Goal: Transaction & Acquisition: Book appointment/travel/reservation

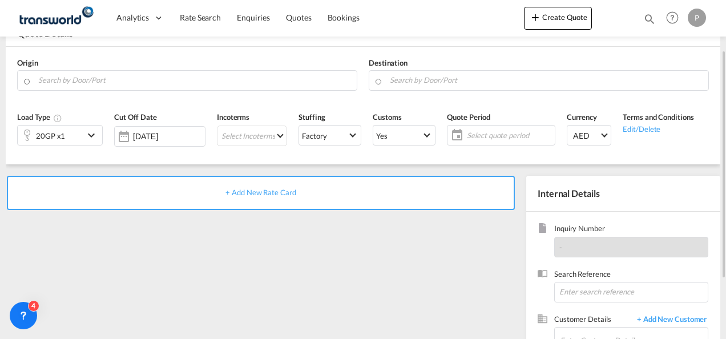
scroll to position [72, 0]
click at [118, 80] on input "Search by Door/Port" at bounding box center [194, 80] width 313 height 20
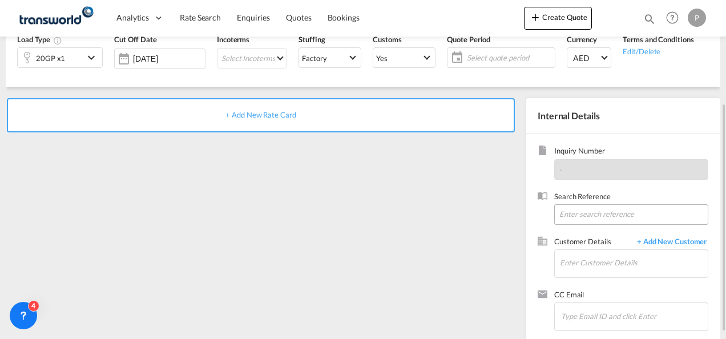
scroll to position [151, 0]
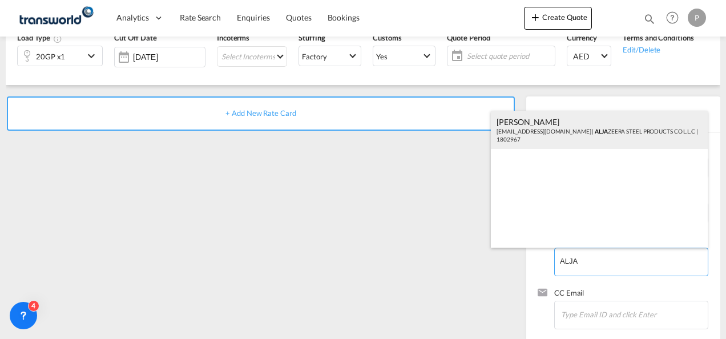
click at [552, 137] on div "[PERSON_NAME] [EMAIL_ADDRESS][DOMAIN_NAME] | ALJA ZEERA STEEL PRODUCTS CO L.L.C…" at bounding box center [599, 130] width 217 height 39
type input "ALJAZEERA STEEL PRODUCTS CO L.L.C, [PERSON_NAME], [EMAIL_ADDRESS][DOMAIN_NAME]"
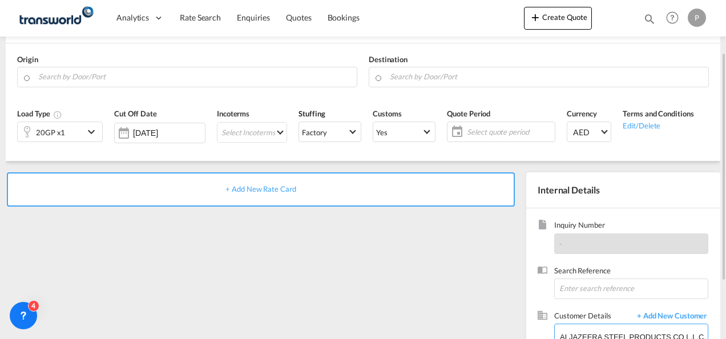
scroll to position [75, 0]
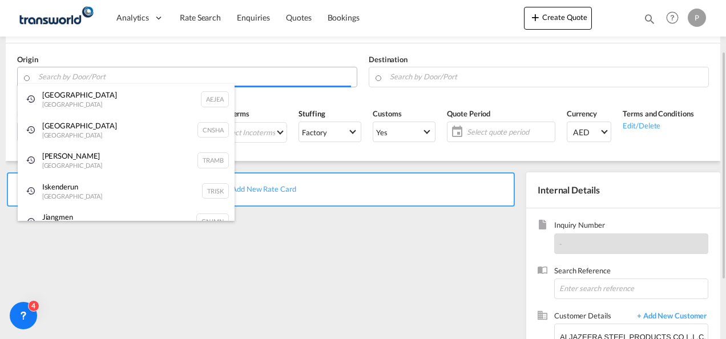
click at [76, 78] on body "Analytics Dashboard Rate Search Enquiries Quotes Bookings" at bounding box center [363, 169] width 726 height 339
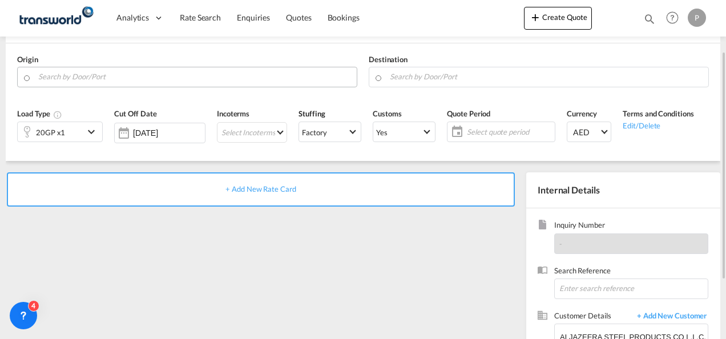
click at [76, 78] on body "Analytics Dashboard Rate Search Enquiries Quotes Bookings" at bounding box center [363, 169] width 726 height 339
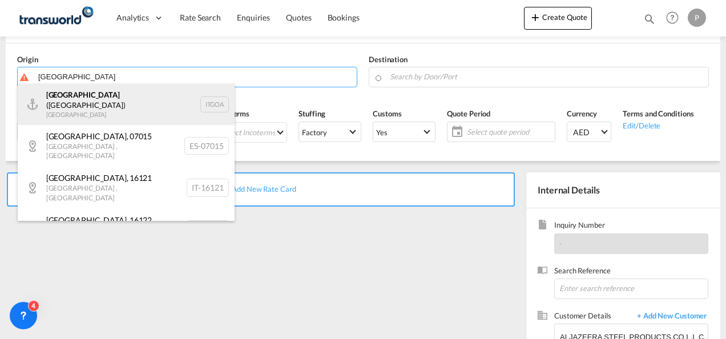
click at [81, 94] on div "[GEOGRAPHIC_DATA] ([GEOGRAPHIC_DATA]) [GEOGRAPHIC_DATA] ITGOA" at bounding box center [126, 104] width 217 height 41
type input "[GEOGRAPHIC_DATA] ([GEOGRAPHIC_DATA]), [GEOGRAPHIC_DATA]"
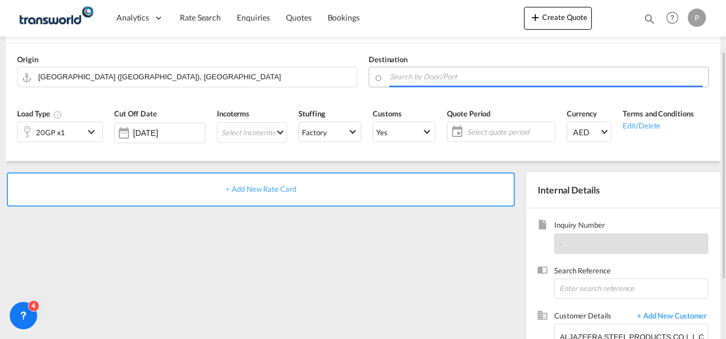
click at [404, 79] on input "Search by Door/Port" at bounding box center [546, 77] width 313 height 20
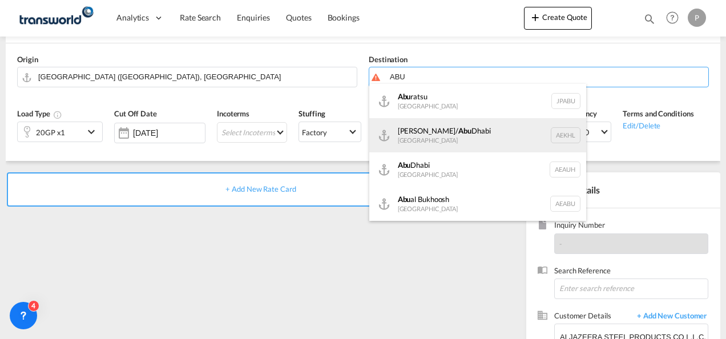
click at [423, 133] on div "[PERSON_NAME]/ [GEOGRAPHIC_DATA] [GEOGRAPHIC_DATA] AEKHL" at bounding box center [477, 135] width 217 height 34
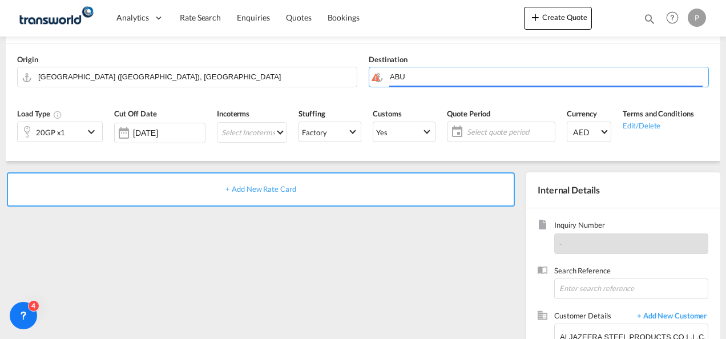
type input "[PERSON_NAME]/[GEOGRAPHIC_DATA], AEKHL"
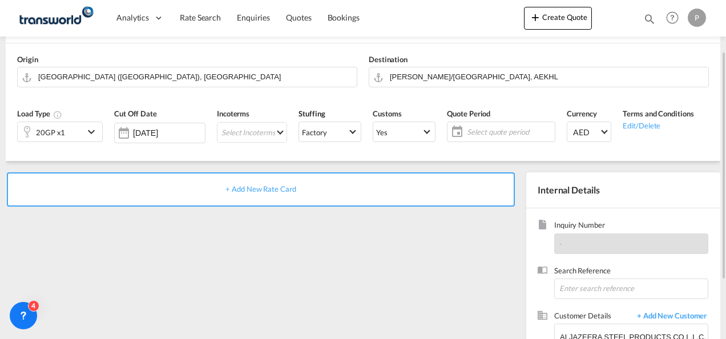
click at [82, 132] on div "20GP x1" at bounding box center [51, 131] width 66 height 19
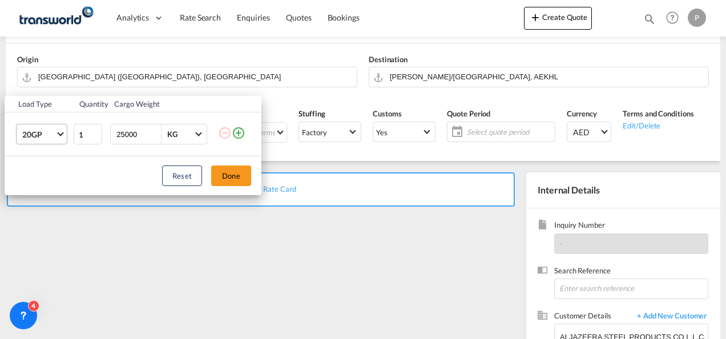
click at [54, 135] on span "20GP" at bounding box center [38, 134] width 33 height 11
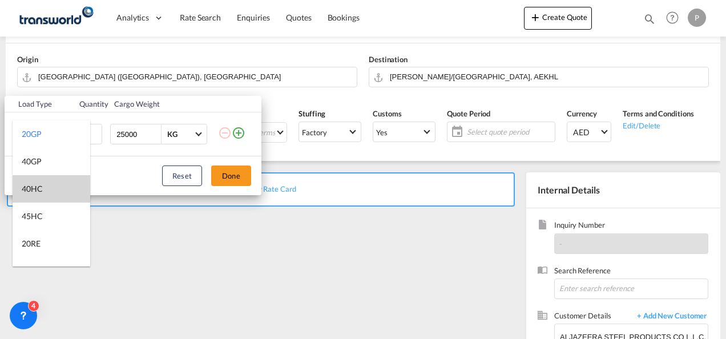
click at [42, 187] on div "40HC" at bounding box center [32, 188] width 21 height 11
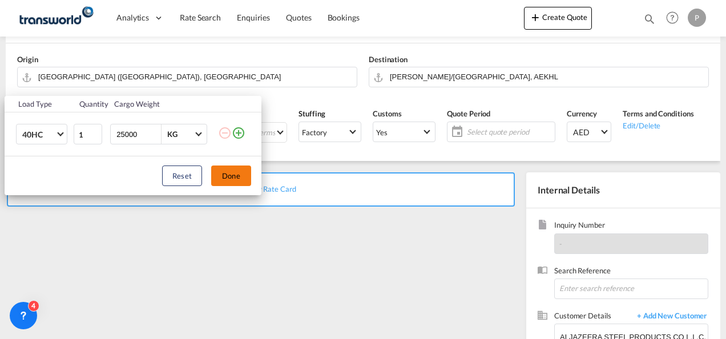
click at [228, 175] on button "Done" at bounding box center [231, 175] width 40 height 21
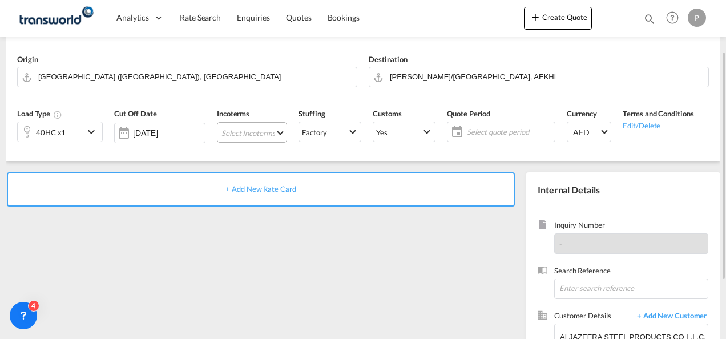
click at [237, 129] on md-select "Select Incoterms DPU - import Delivery at Place Unloaded CIF - export Cost,Insu…" at bounding box center [252, 132] width 70 height 21
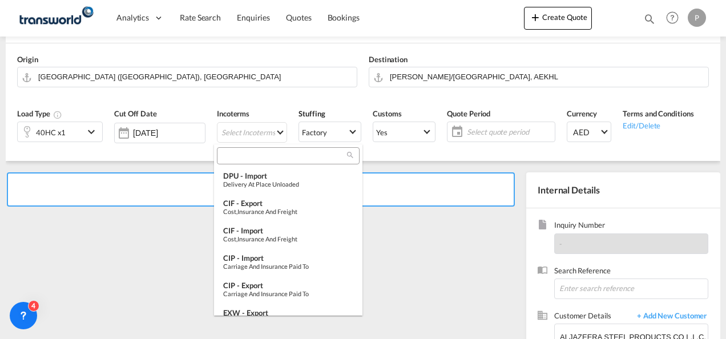
click at [245, 155] on input "search" at bounding box center [283, 156] width 127 height 10
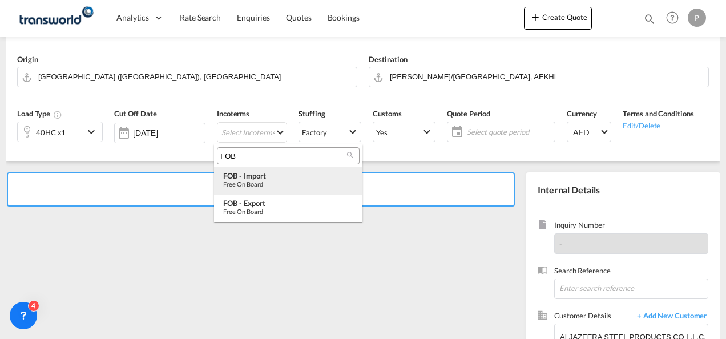
type input "FOB"
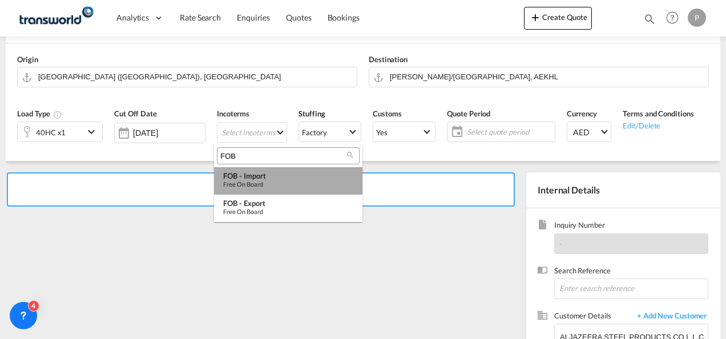
click at [279, 185] on div "Free on Board" at bounding box center [288, 183] width 130 height 7
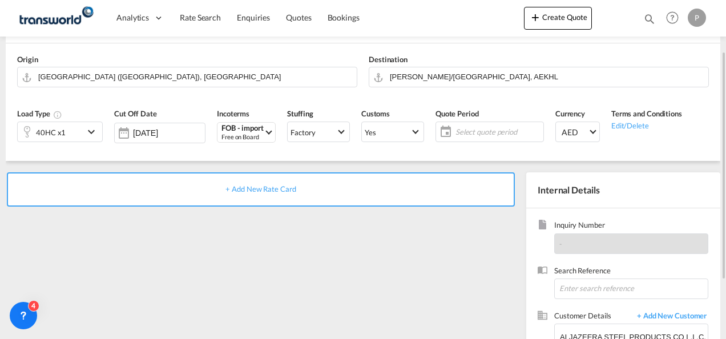
click at [462, 135] on span "Select quote period" at bounding box center [497, 132] width 85 height 10
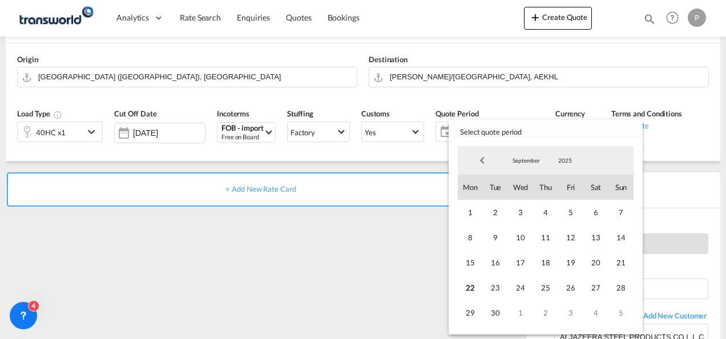
drag, startPoint x: 469, startPoint y: 285, endPoint x: 489, endPoint y: 299, distance: 24.5
click at [489, 299] on div "1 2 3 4 5 6 7 8 9 10 11 12 13 14 15 16 17 18 19 20 21 22 23 24 25 26 27 28 29 3…" at bounding box center [545, 262] width 176 height 125
drag, startPoint x: 473, startPoint y: 289, endPoint x: 499, endPoint y: 313, distance: 34.3
click at [499, 313] on div "1 2 3 4 5 6 7 8 9 10 11 12 13 14 15 16 17 18 19 20 21 22 23 24 25 26 27 28 29 3…" at bounding box center [545, 262] width 176 height 125
click at [499, 313] on span "30" at bounding box center [495, 312] width 25 height 25
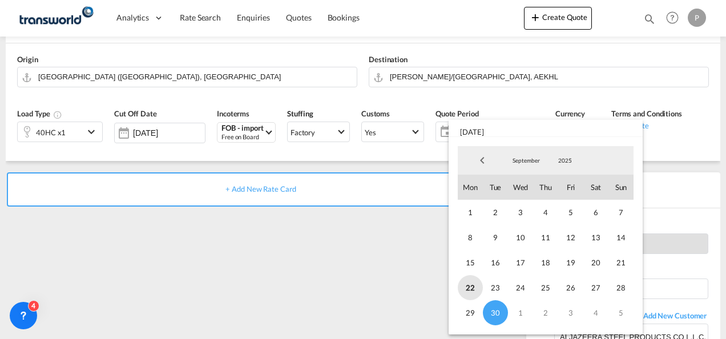
click at [467, 283] on span "22" at bounding box center [469, 287] width 25 height 25
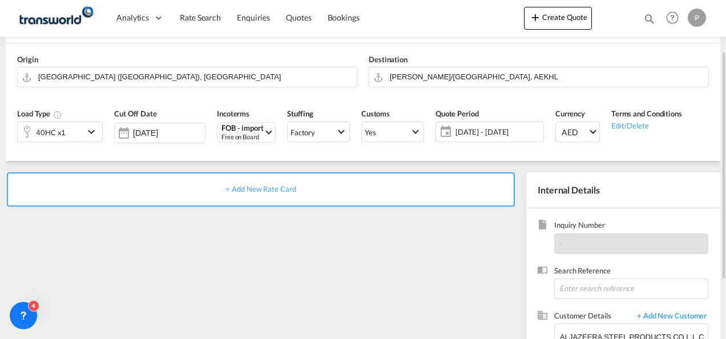
scroll to position [161, 0]
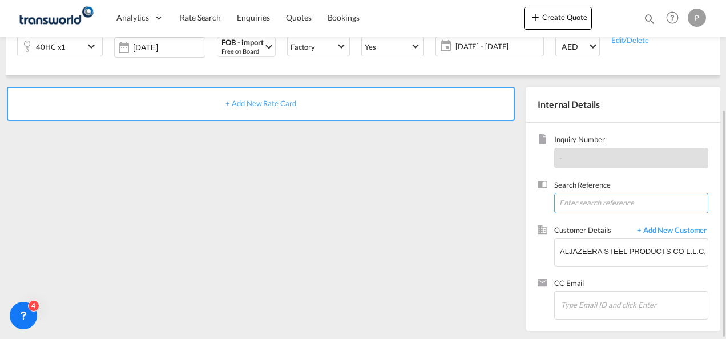
click at [582, 207] on input at bounding box center [631, 203] width 154 height 21
type input "LOT 30"
click at [269, 102] on span "+ Add New Rate Card" at bounding box center [260, 103] width 70 height 9
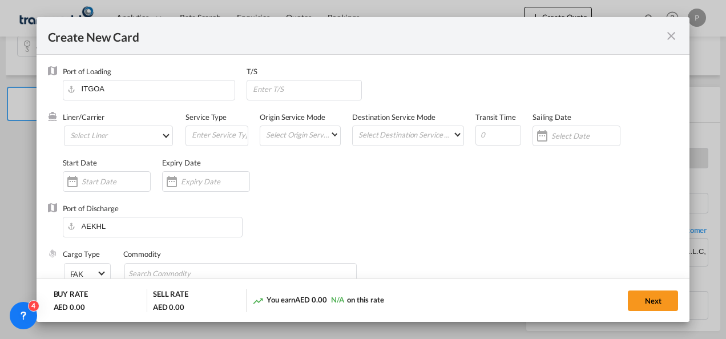
type input "Basic Ocean Freight"
select select "per equipment"
click at [102, 137] on md-select "Select Liner 2HM LOGISTICS D.O.O. / TDWC-CAPODISTRI 2HM LOGISTICS D.O.O. / TDWC…" at bounding box center [119, 135] width 110 height 21
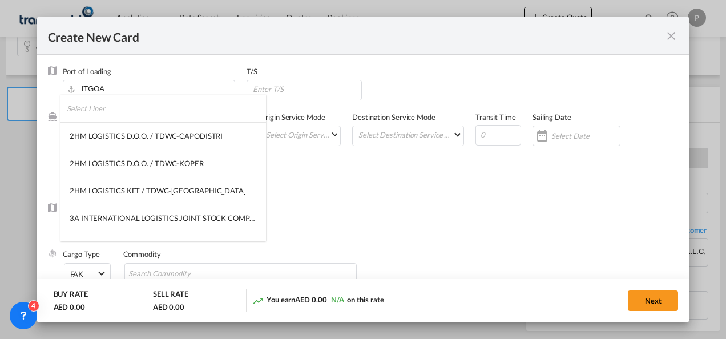
click at [104, 107] on input "search" at bounding box center [166, 108] width 199 height 27
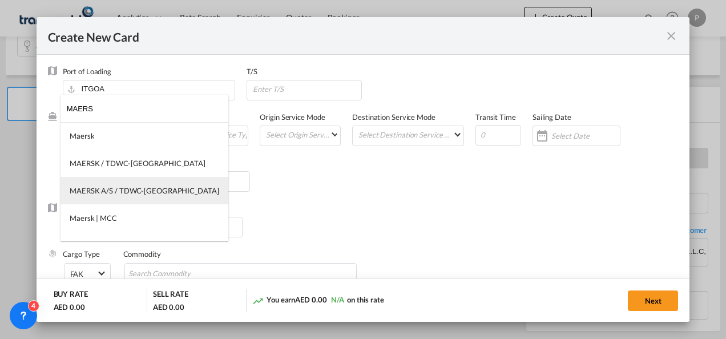
type input "MAERS"
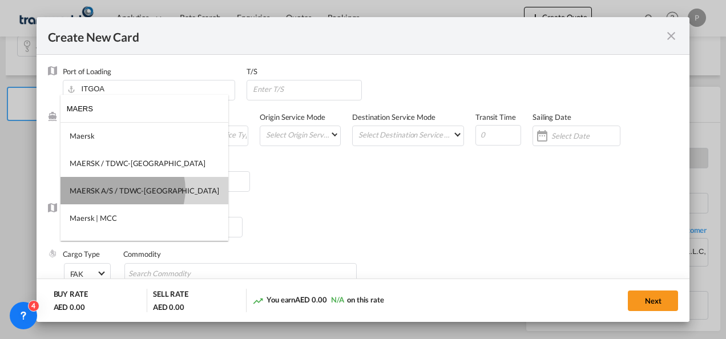
click at [122, 189] on div "MAERSK A/S / TDWC-[GEOGRAPHIC_DATA]" at bounding box center [144, 190] width 149 height 10
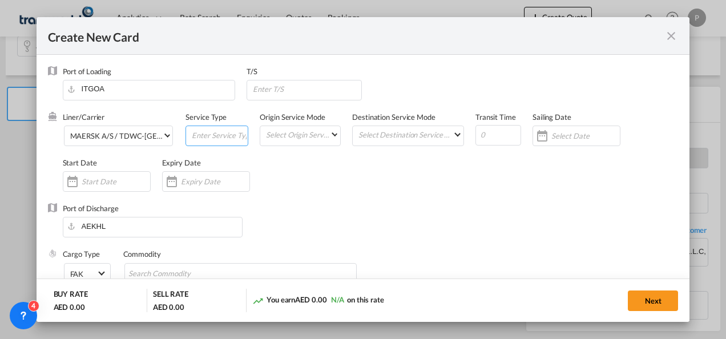
click at [212, 136] on input "Create New CardPort ..." at bounding box center [219, 134] width 57 height 17
type input "FOB IMPORT"
click at [221, 180] on input "Create New CardPort ..." at bounding box center [215, 181] width 68 height 9
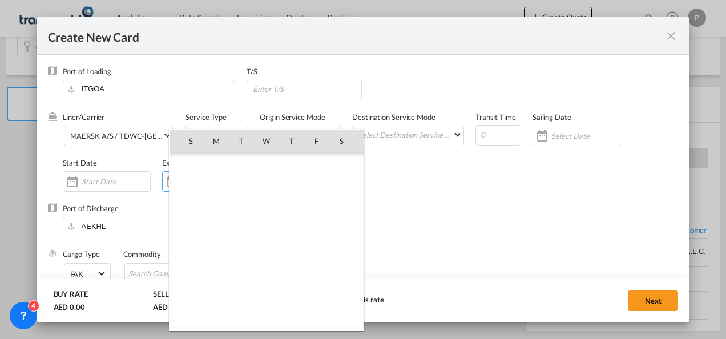
scroll to position [264222, 0]
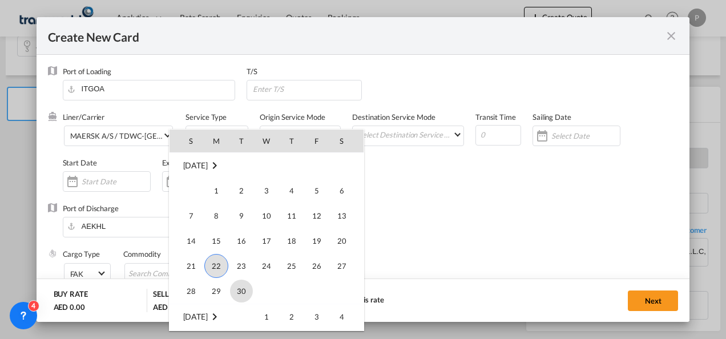
drag, startPoint x: 249, startPoint y: 276, endPoint x: 244, endPoint y: 285, distance: 10.5
click at [244, 285] on tbody "[DATE] 1 2 3 4 5 6 7 8 9 10 11 12 13 14 15 16 17 18 19 20 21 22 23 24 25 26 27 …" at bounding box center [266, 228] width 194 height 151
click at [244, 285] on span "30" at bounding box center [241, 290] width 23 height 23
type input "[DATE]"
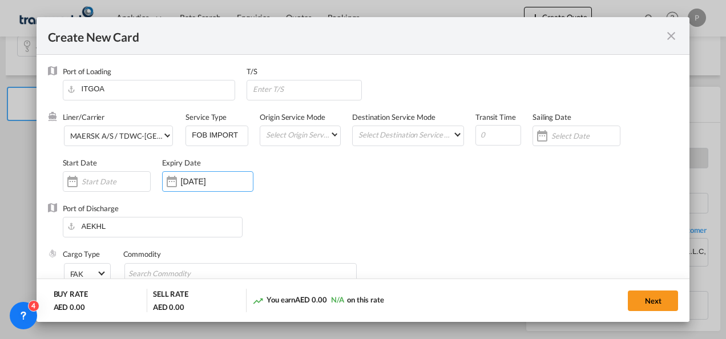
scroll to position [113, 0]
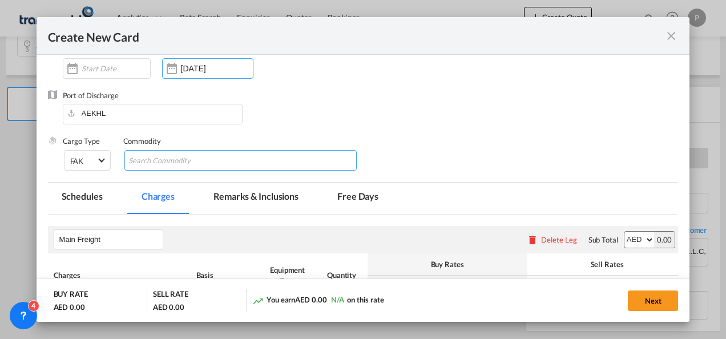
click at [189, 163] on input "Search Commodity" at bounding box center [180, 161] width 104 height 18
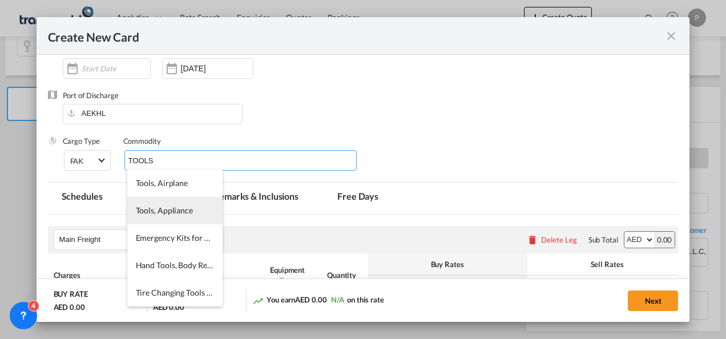
type input "TOOLS"
click at [167, 205] on li "Tools, Appliance" at bounding box center [174, 210] width 95 height 27
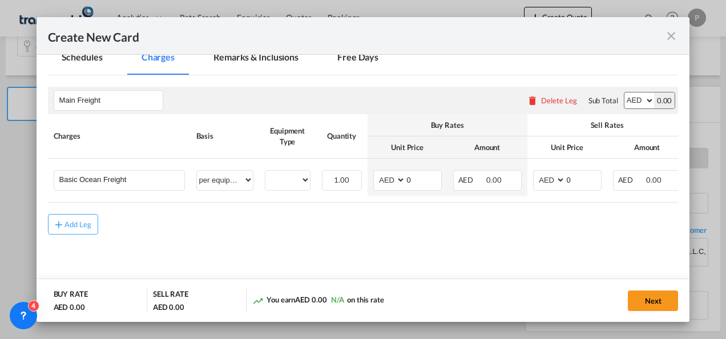
scroll to position [254, 0]
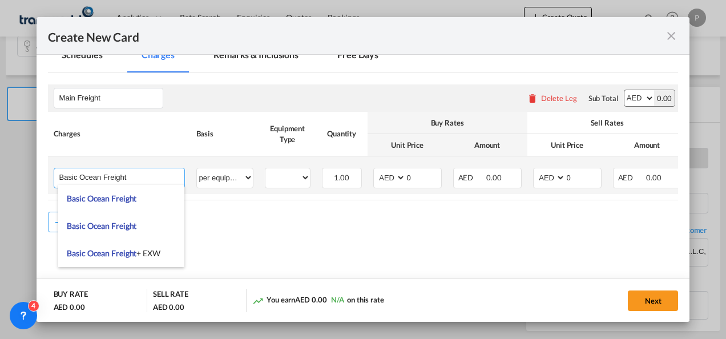
click at [147, 179] on input "Basic Ocean Freight" at bounding box center [121, 176] width 125 height 17
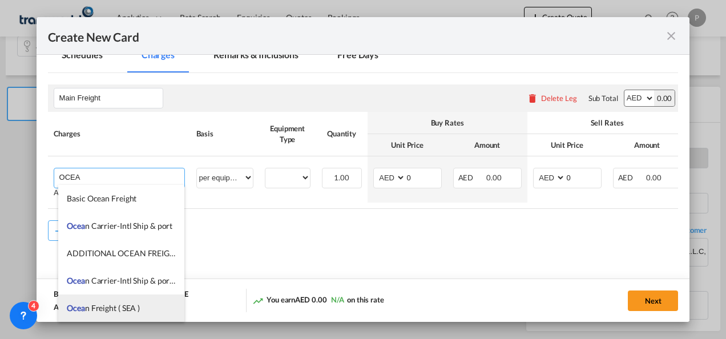
click at [137, 303] on span "Ocea n Freight ( SEA )" at bounding box center [103, 308] width 73 height 10
type input "Ocean Freight ( SEA )"
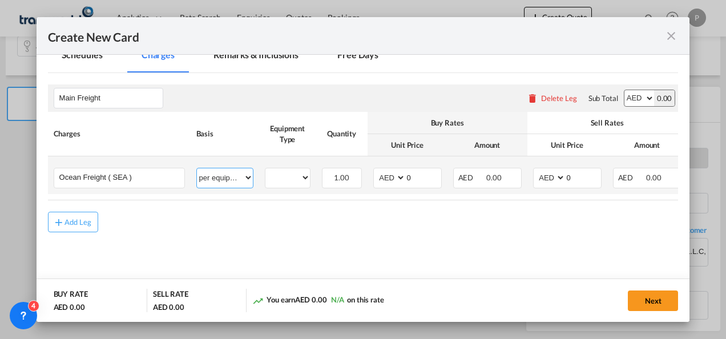
click at [222, 180] on select "per equipment per container per B/L per shipping bill per shipment % on freight…" at bounding box center [225, 177] width 56 height 18
select select "per shipment"
click at [197, 168] on select "per equipment per container per B/L per shipping bill per shipment % on freight…" at bounding box center [225, 177] width 56 height 18
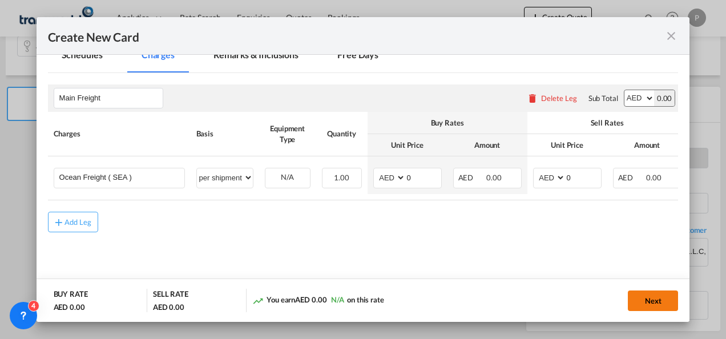
click at [647, 299] on button "Next" at bounding box center [652, 300] width 50 height 21
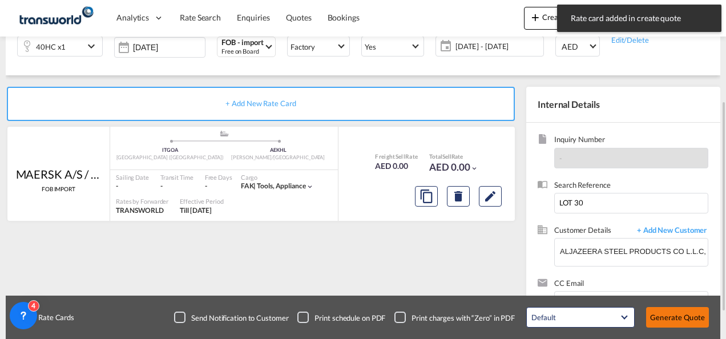
click at [676, 317] on button "Generate Quote" at bounding box center [677, 317] width 63 height 21
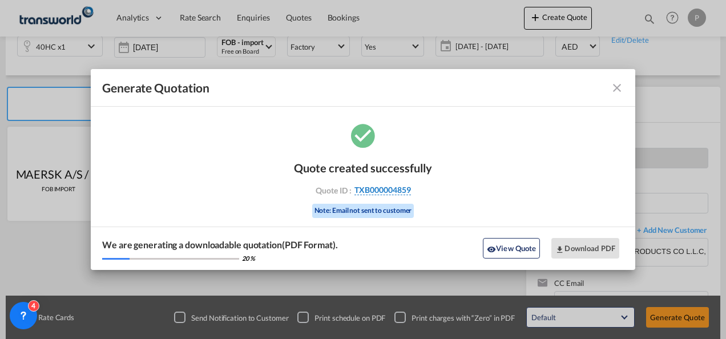
click at [365, 194] on span "TXB000004859" at bounding box center [382, 190] width 56 height 10
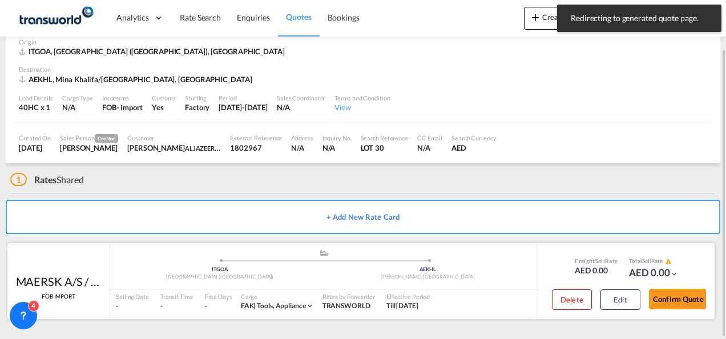
scroll to position [57, 0]
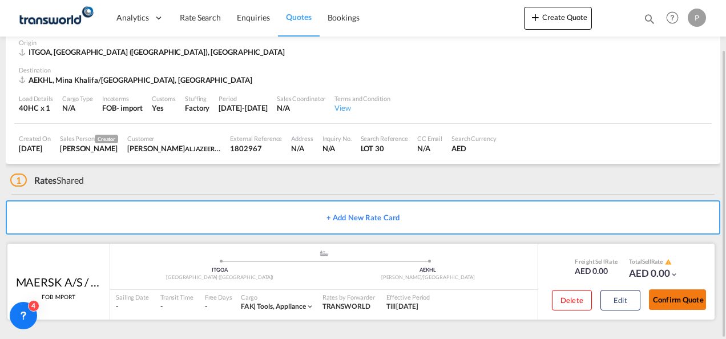
click at [680, 305] on button "Confirm Quote" at bounding box center [677, 299] width 57 height 21
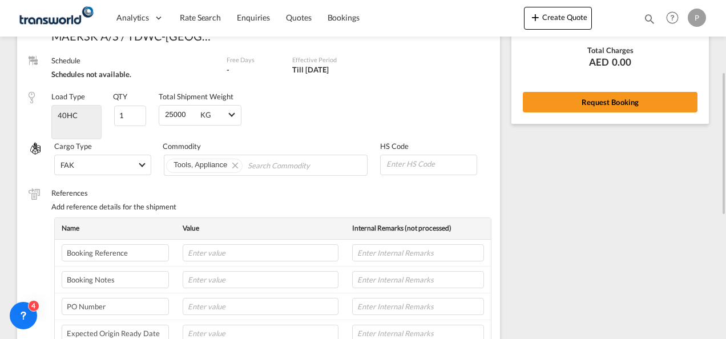
scroll to position [165, 0]
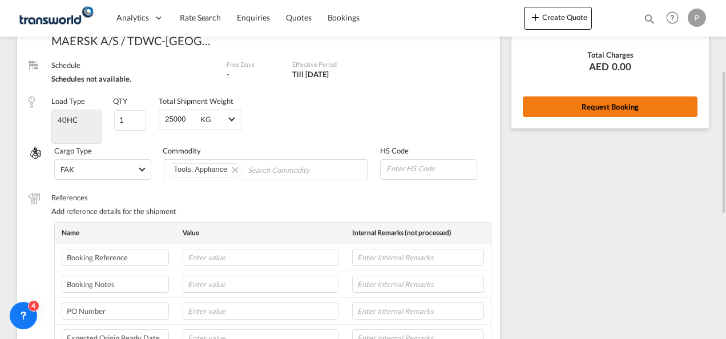
click at [601, 111] on button "Request Booking" at bounding box center [609, 106] width 175 height 21
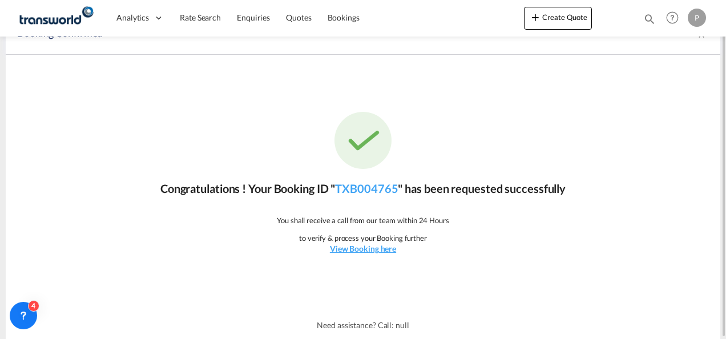
scroll to position [21, 0]
click at [383, 187] on link "TXB004765" at bounding box center [366, 189] width 63 height 14
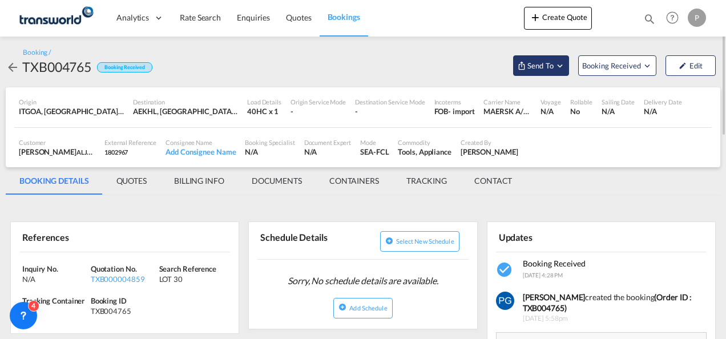
click at [532, 70] on span "Send To" at bounding box center [540, 65] width 29 height 11
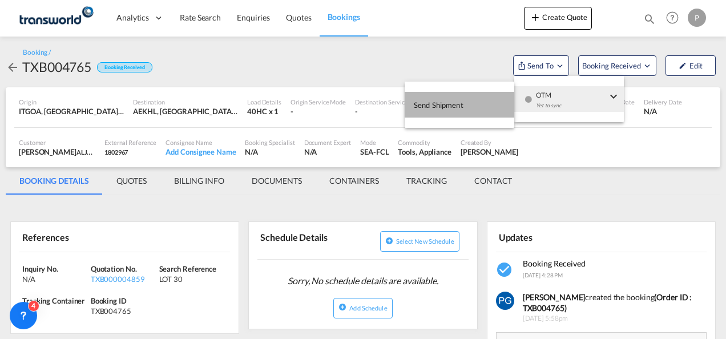
click at [485, 100] on button "Send Shipment" at bounding box center [459, 105] width 110 height 26
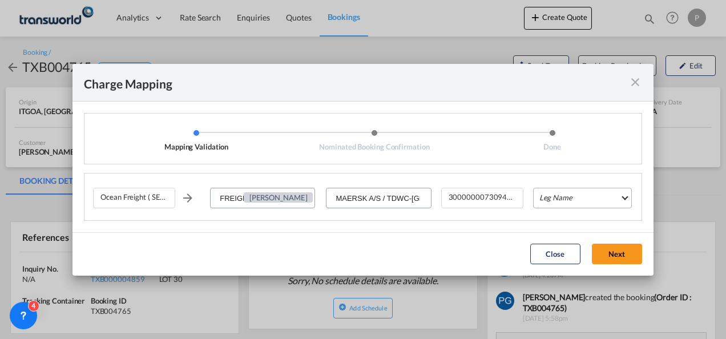
click at [594, 193] on md-select "Leg Name HANDLING ORIGIN VESSEL HANDLING DESTINATION OTHERS TL PICK UP CUSTOMS …" at bounding box center [582, 198] width 99 height 21
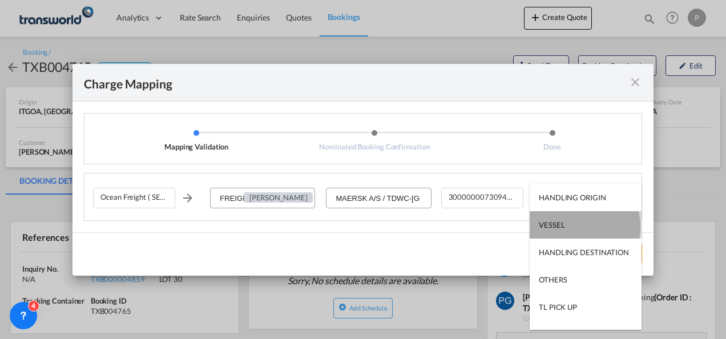
click at [584, 226] on md-option "VESSEL" at bounding box center [585, 224] width 112 height 27
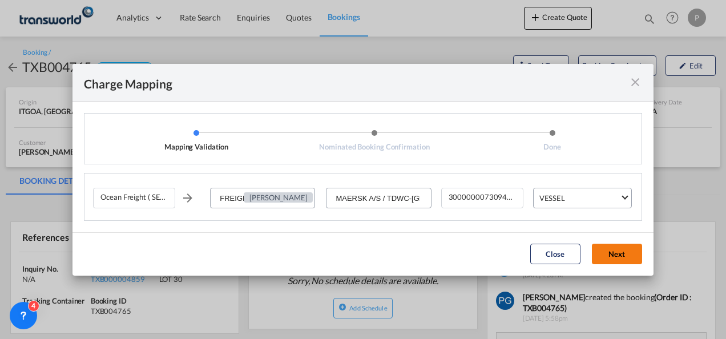
click at [615, 260] on button "Next" at bounding box center [617, 254] width 50 height 21
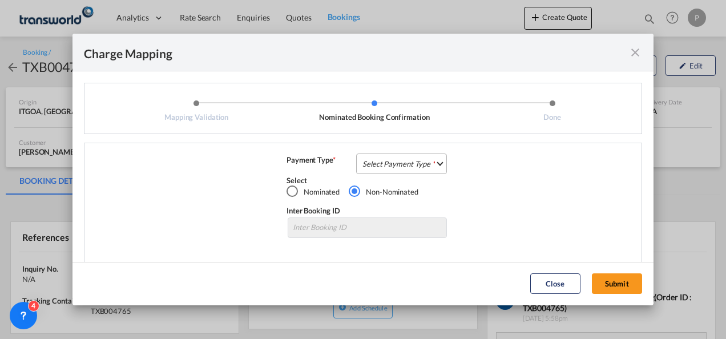
click at [408, 160] on md-select "Select Payment Type COLLECT PREPAID" at bounding box center [401, 163] width 91 height 21
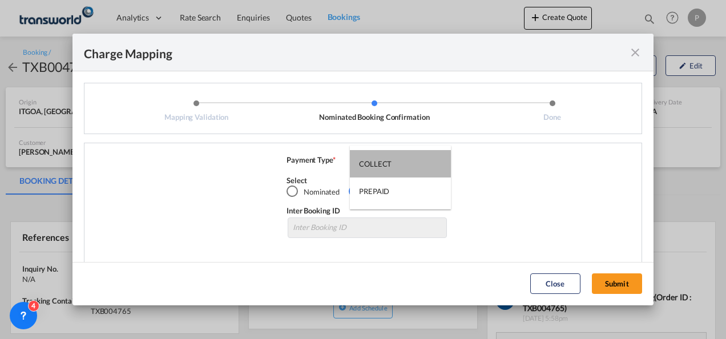
click at [408, 160] on md-option "COLLECT" at bounding box center [400, 163] width 101 height 27
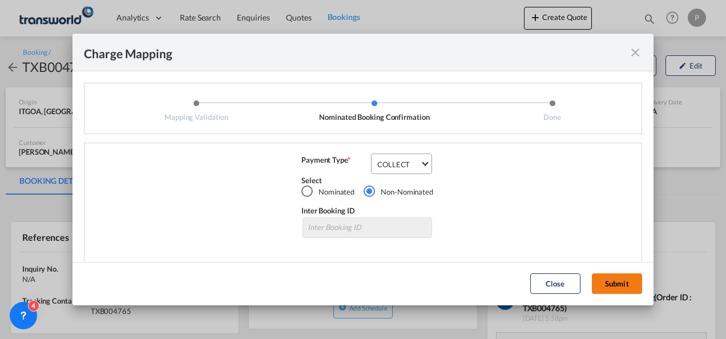
click at [605, 278] on button "Submit" at bounding box center [617, 283] width 50 height 21
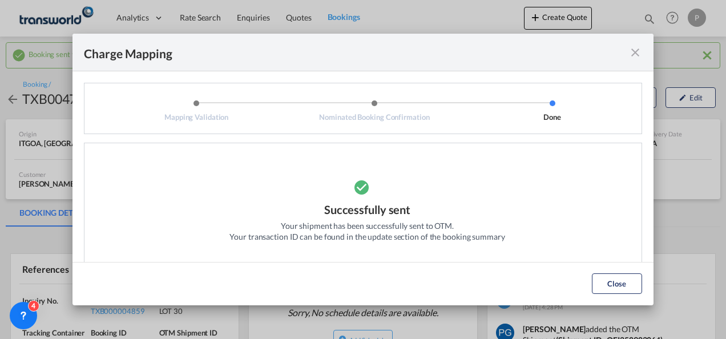
click at [636, 54] on md-icon "icon-close fg-AAA8AD cursor" at bounding box center [635, 53] width 14 height 14
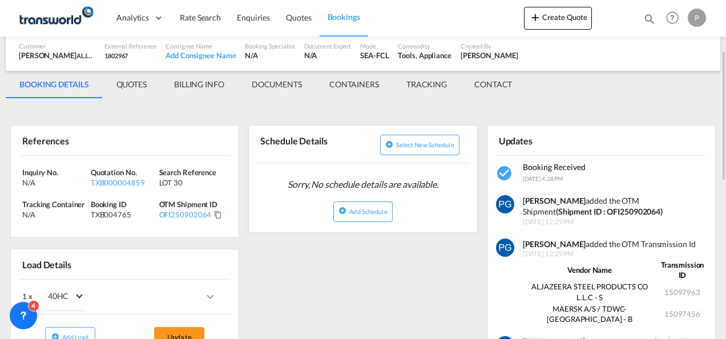
scroll to position [129, 0]
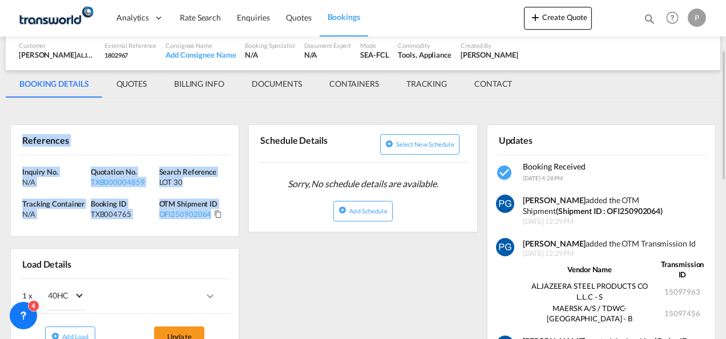
drag, startPoint x: 22, startPoint y: 138, endPoint x: 222, endPoint y: 209, distance: 212.9
click at [222, 209] on div "References Inquiry No. N/A Quotation No. TXB000004859 Search Reference LOT 30 T…" at bounding box center [124, 180] width 229 height 112
copy div "References Inquiry No. N/A Quotation No. TXB000004859 Search Reference LOT 30 T…"
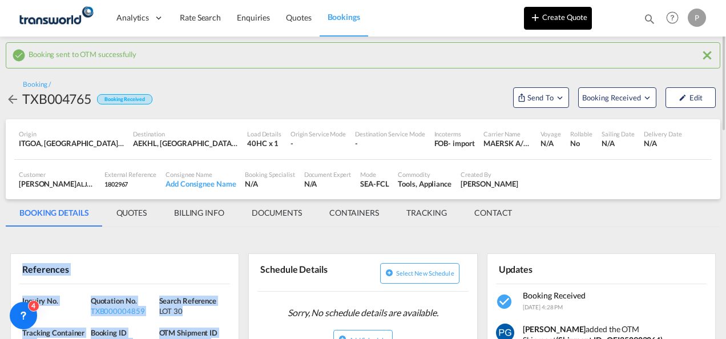
click at [545, 10] on button "Create Quote" at bounding box center [558, 18] width 68 height 23
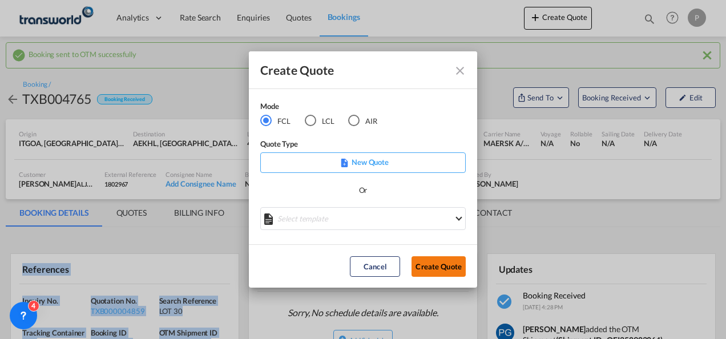
click at [443, 271] on button "Create Quote" at bounding box center [438, 266] width 54 height 21
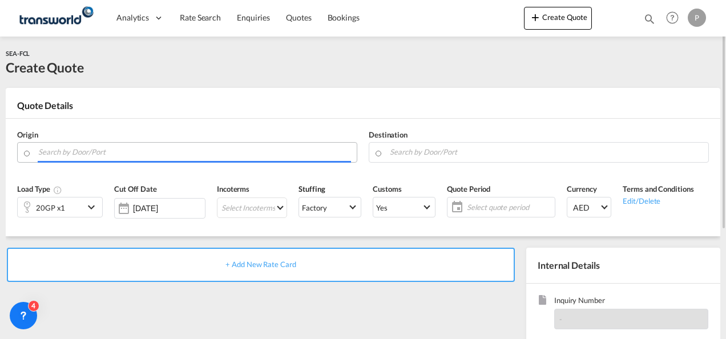
click at [260, 151] on input "Search by Door/Port" at bounding box center [194, 152] width 313 height 20
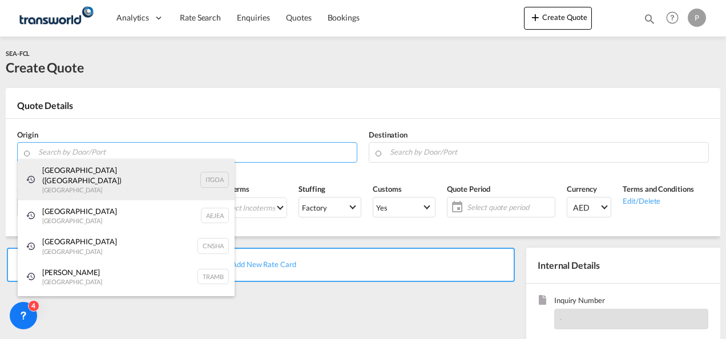
click at [80, 163] on div "[GEOGRAPHIC_DATA] ([GEOGRAPHIC_DATA]) [GEOGRAPHIC_DATA] ITGOA" at bounding box center [126, 179] width 217 height 41
type input "[GEOGRAPHIC_DATA] ([GEOGRAPHIC_DATA]), [GEOGRAPHIC_DATA]"
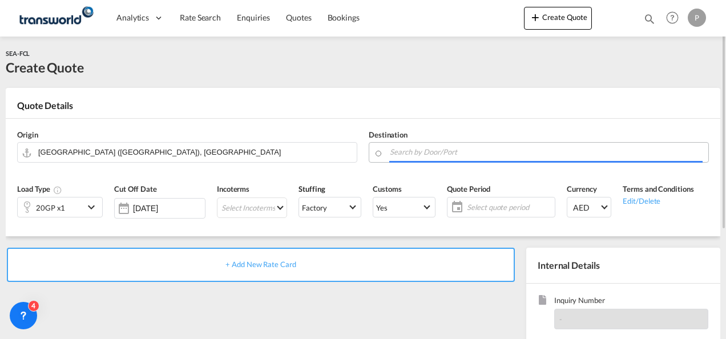
click at [411, 153] on input "Search by Door/Port" at bounding box center [546, 152] width 313 height 20
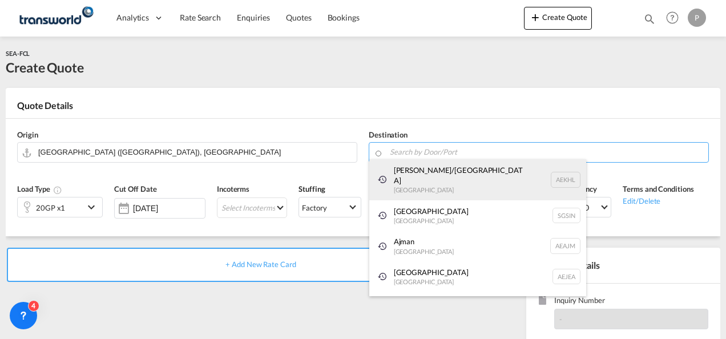
click at [412, 178] on div "[PERSON_NAME]/[GEOGRAPHIC_DATA] [GEOGRAPHIC_DATA] AEKHL" at bounding box center [477, 179] width 217 height 41
type input "[PERSON_NAME]/[GEOGRAPHIC_DATA], AEKHL"
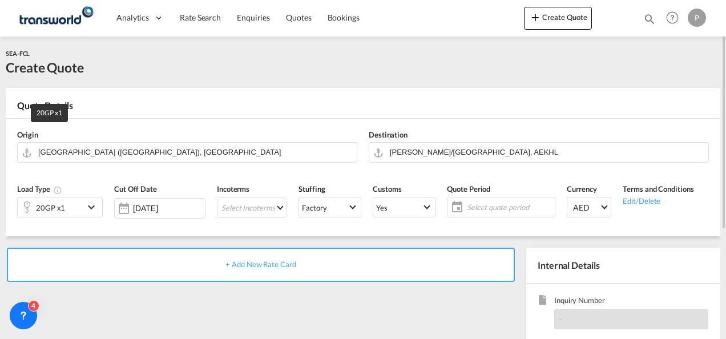
click at [55, 210] on div "20GP x1" at bounding box center [50, 208] width 29 height 16
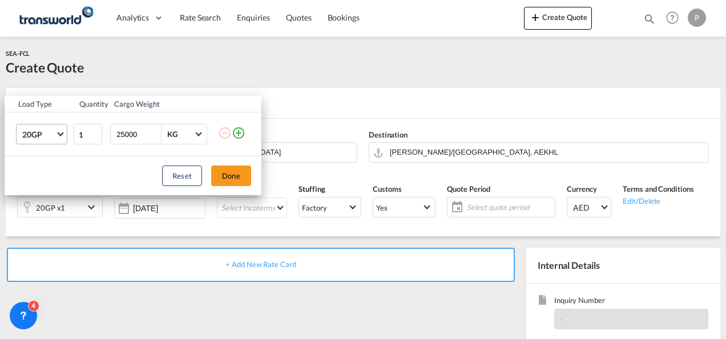
click at [53, 130] on span "20GP" at bounding box center [38, 134] width 33 height 11
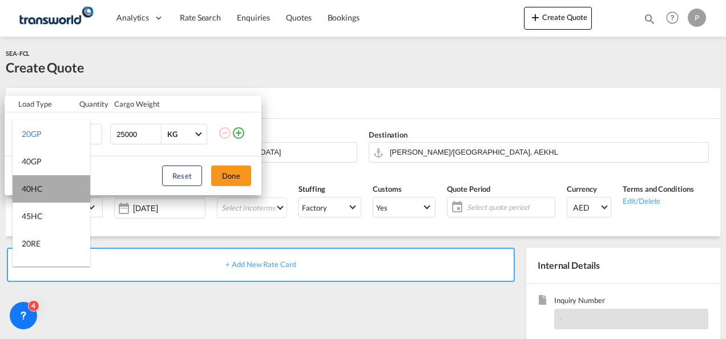
click at [51, 200] on md-option "40HC" at bounding box center [52, 188] width 78 height 27
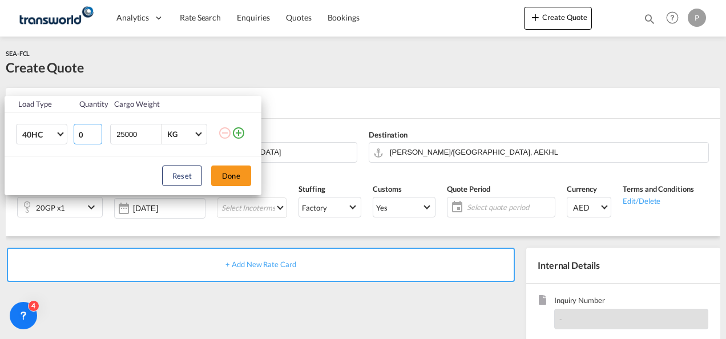
click at [94, 136] on input "0" at bounding box center [88, 134] width 29 height 21
click at [96, 131] on input "1" at bounding box center [88, 134] width 29 height 21
type input "2"
click at [96, 131] on input "2" at bounding box center [88, 134] width 29 height 21
click at [227, 176] on button "Done" at bounding box center [231, 175] width 40 height 21
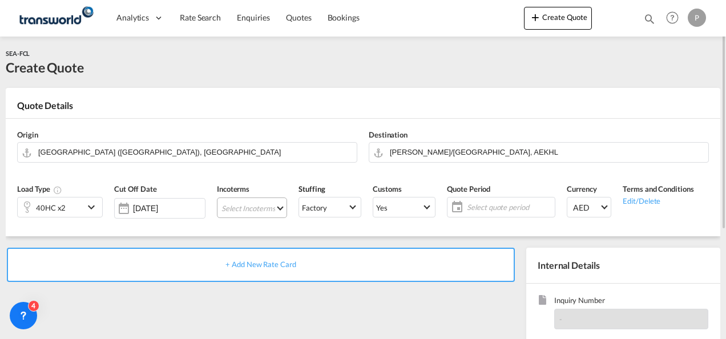
click at [233, 205] on md-select "Select Incoterms DPU - import Delivery at Place Unloaded CIF - export Cost,Insu…" at bounding box center [252, 207] width 70 height 21
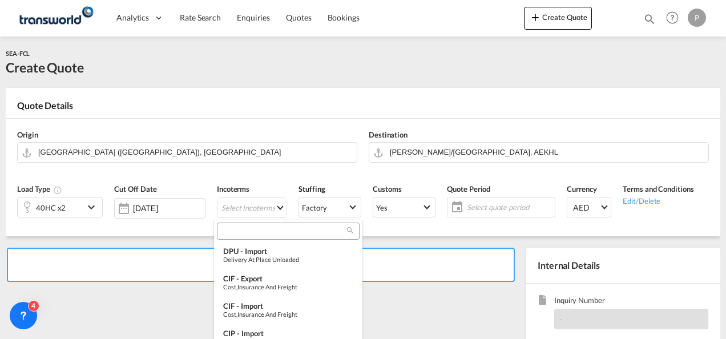
click at [240, 233] on input "search" at bounding box center [283, 231] width 127 height 10
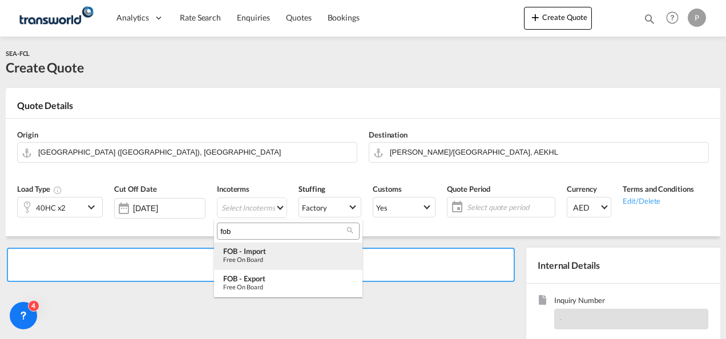
type input "fob"
click at [242, 260] on div "Free on Board" at bounding box center [288, 259] width 130 height 7
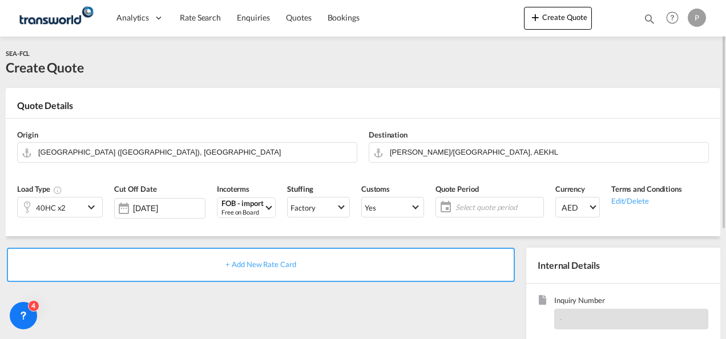
click at [469, 210] on span "Select quote period" at bounding box center [497, 207] width 85 height 10
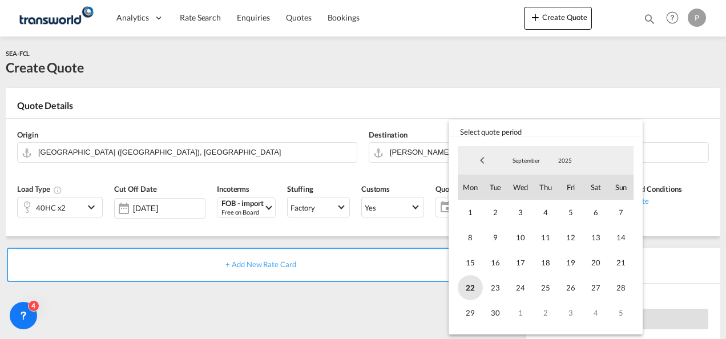
click at [479, 288] on span "22" at bounding box center [469, 287] width 25 height 25
click at [489, 302] on span "30" at bounding box center [495, 312] width 25 height 25
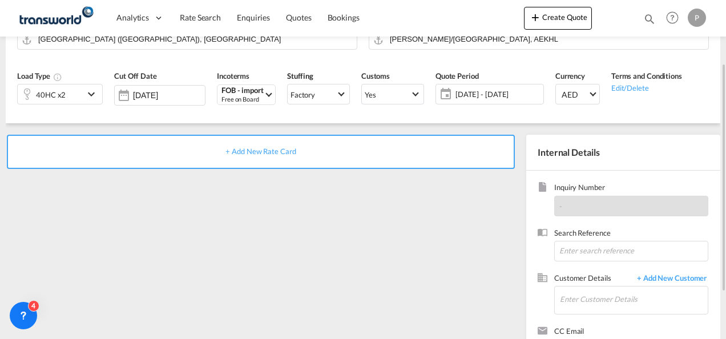
scroll to position [114, 0]
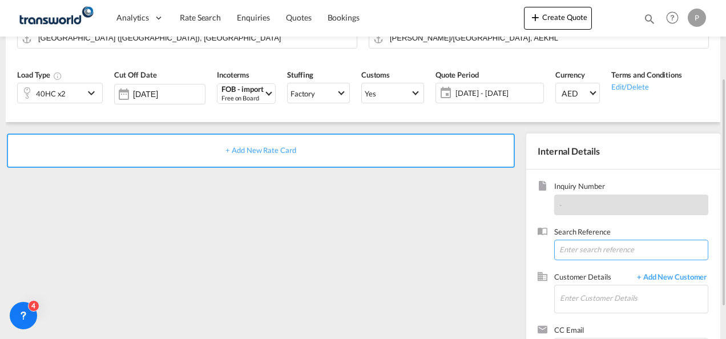
click at [591, 252] on input at bounding box center [631, 250] width 154 height 21
type input "LOT 2"
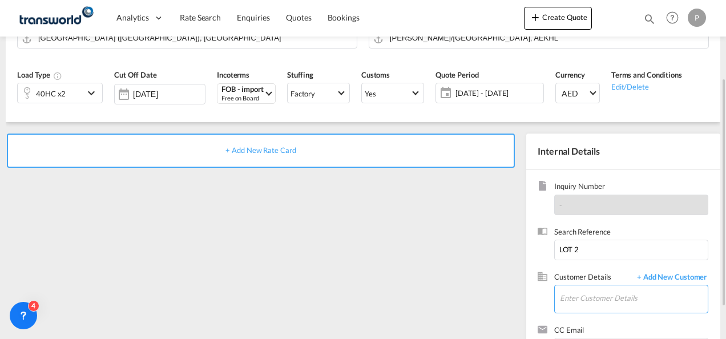
click at [577, 298] on input "Enter Customer Details" at bounding box center [634, 298] width 148 height 26
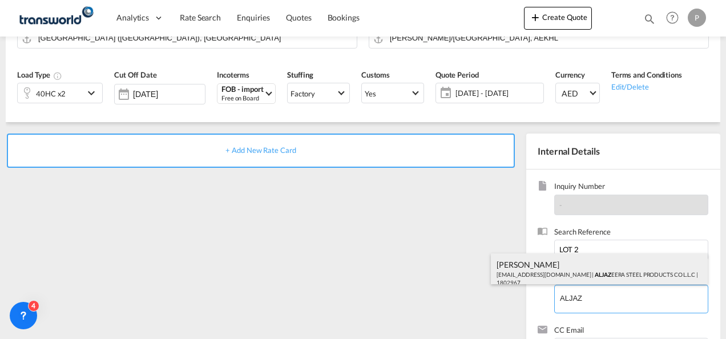
click at [565, 273] on div "[PERSON_NAME] [PERSON_NAME][EMAIL_ADDRESS][DOMAIN_NAME] | ALJAZ EERA STEEL PROD…" at bounding box center [599, 272] width 217 height 39
type input "ALJAZEERA STEEL PRODUCTS CO L.L.C, [PERSON_NAME], [EMAIL_ADDRESS][DOMAIN_NAME]"
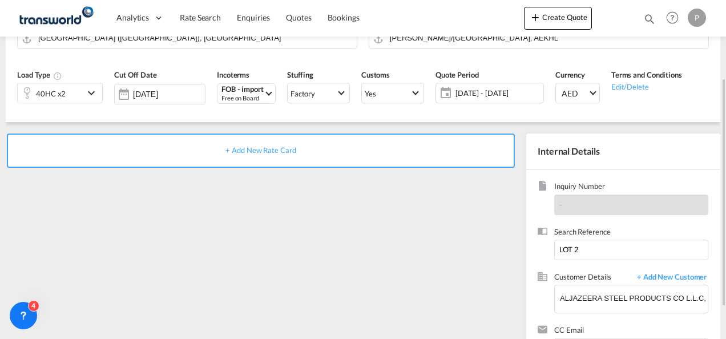
click at [242, 147] on span "+ Add New Rate Card" at bounding box center [260, 149] width 70 height 9
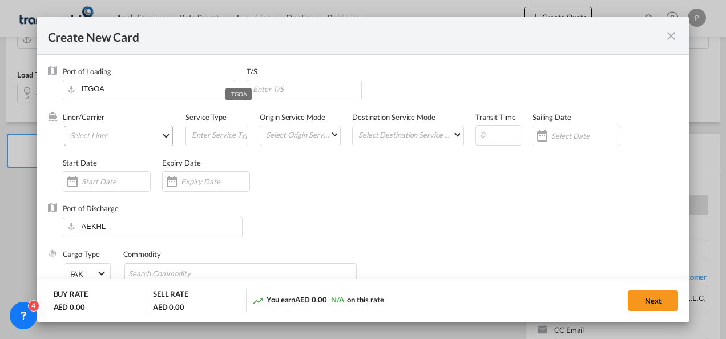
type input "Basic Ocean Freight"
select select "per equipment"
click at [124, 131] on md-select "Select Liner 2HM LOGISTICS D.O.O. / TDWC-CAPODISTRI 2HM LOGISTICS D.O.O. / TDWC…" at bounding box center [119, 135] width 110 height 21
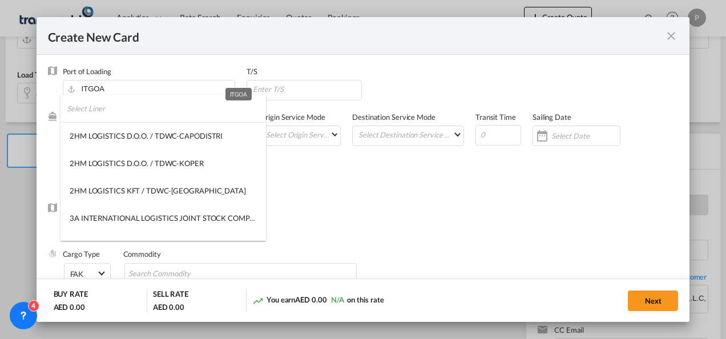
click at [107, 109] on input "search" at bounding box center [166, 108] width 199 height 27
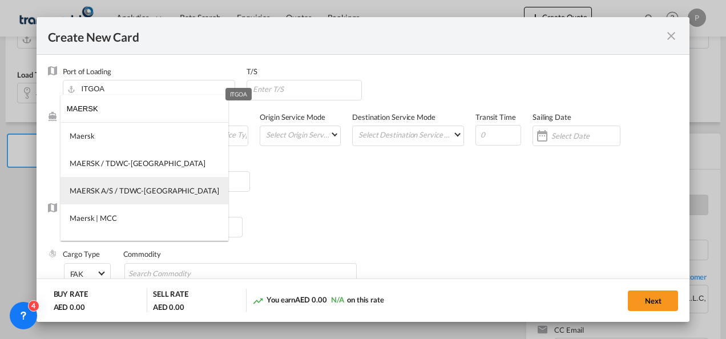
type input "MAERSK"
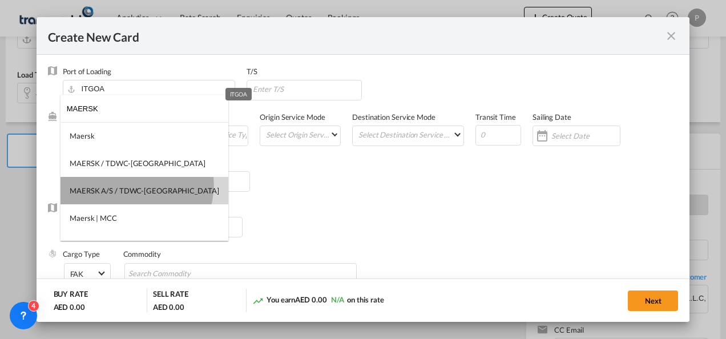
click at [136, 185] on md-option "MAERSK A/S / TDWC-[GEOGRAPHIC_DATA]" at bounding box center [144, 190] width 168 height 27
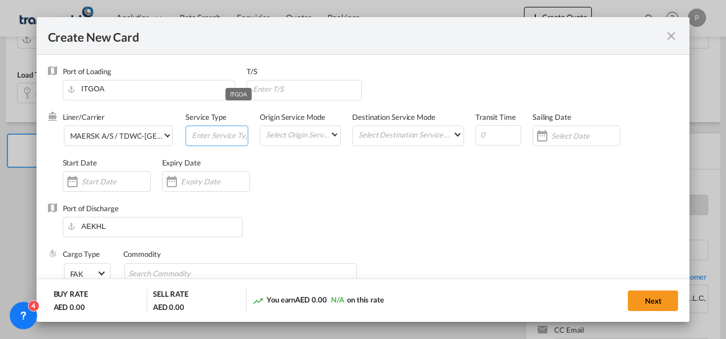
click at [209, 132] on input "Create New Card ..." at bounding box center [219, 134] width 57 height 17
type input "FOB IMPORT"
click at [220, 183] on input "Create New Card ..." at bounding box center [215, 181] width 68 height 9
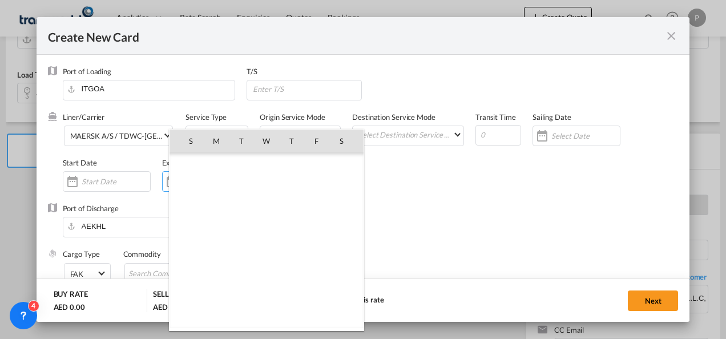
scroll to position [264222, 0]
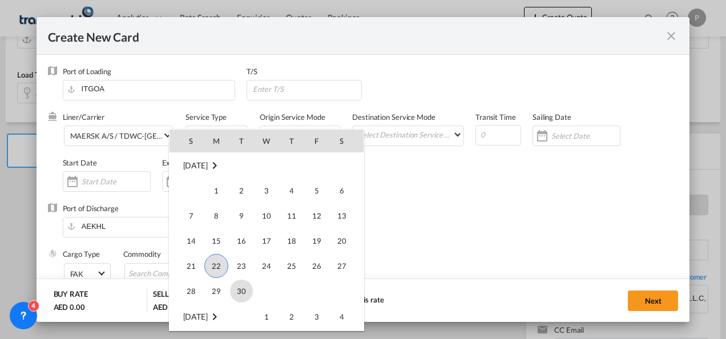
click at [244, 284] on span "30" at bounding box center [241, 290] width 23 height 23
type input "[DATE]"
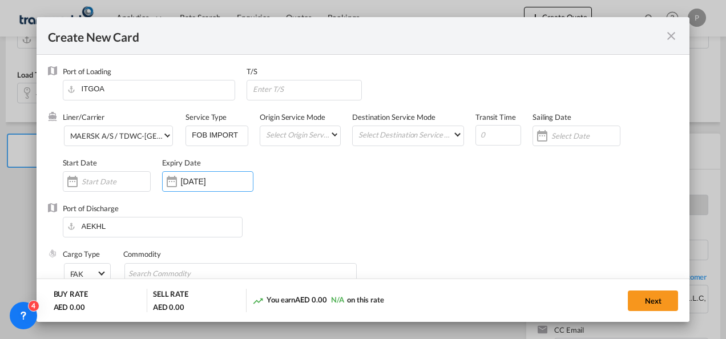
scroll to position [110, 0]
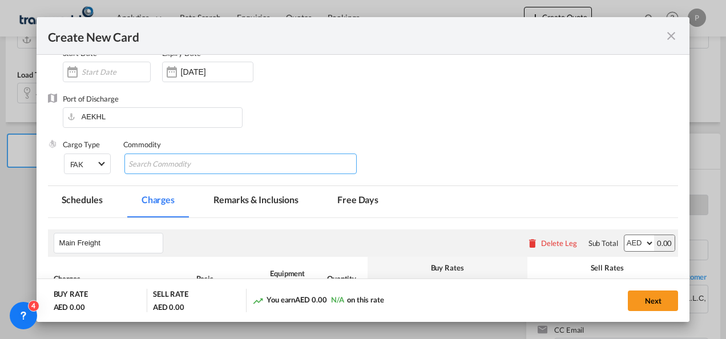
click at [209, 165] on input "Chips input." at bounding box center [180, 164] width 104 height 18
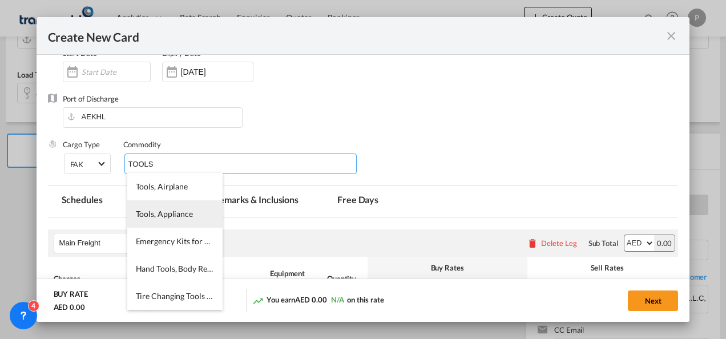
type input "TOOLS"
click at [169, 212] on span "Tools, Appliance" at bounding box center [164, 214] width 57 height 10
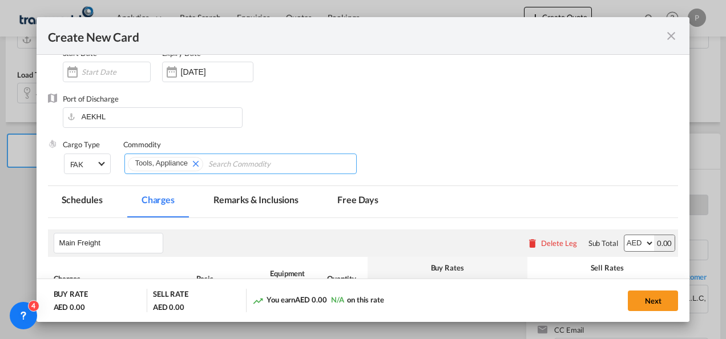
scroll to position [237, 0]
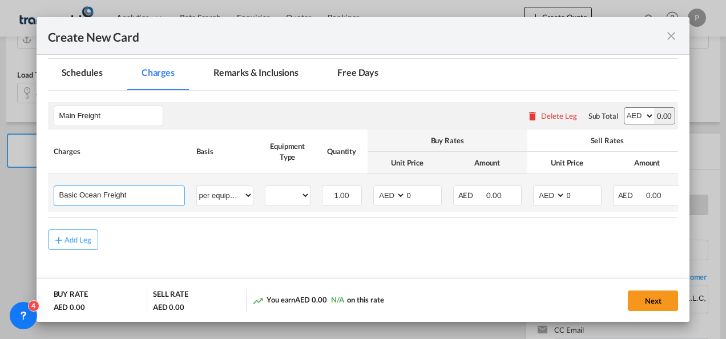
click at [162, 192] on input "Basic Ocean Freight" at bounding box center [121, 194] width 125 height 17
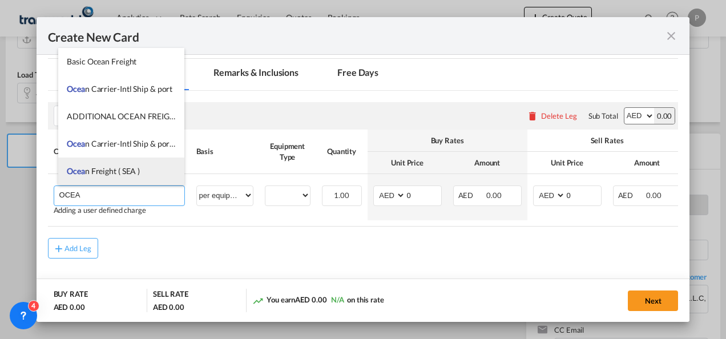
click at [124, 174] on span "Ocea n Freight ( SEA )" at bounding box center [103, 171] width 73 height 10
type input "Ocean Freight ( SEA )"
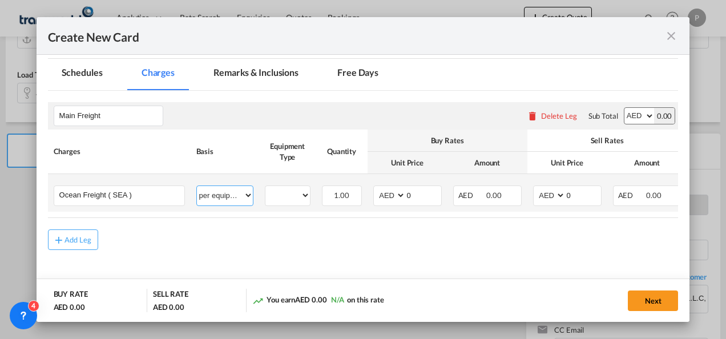
click at [239, 193] on select "per equipment per container per B/L per shipping bill per shipment % on freight…" at bounding box center [225, 195] width 56 height 18
select select "per shipment"
click at [197, 186] on select "per equipment per container per B/L per shipping bill per shipment % on freight…" at bounding box center [225, 195] width 56 height 18
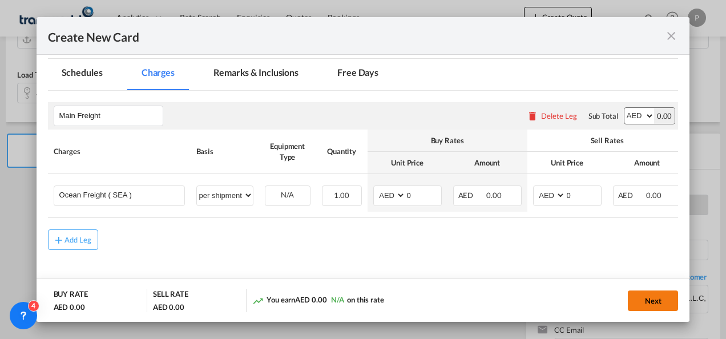
click at [655, 298] on button "Next" at bounding box center [652, 300] width 50 height 21
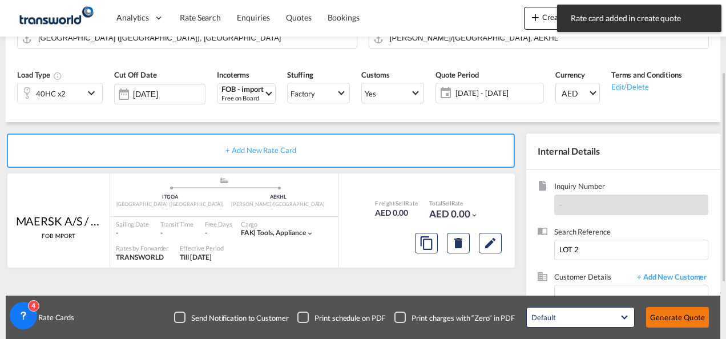
click at [678, 313] on button "Generate Quote" at bounding box center [677, 317] width 63 height 21
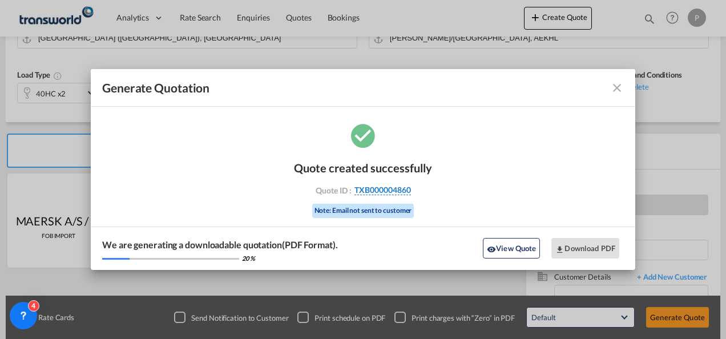
click at [388, 189] on span "TXB000004860" at bounding box center [382, 190] width 56 height 10
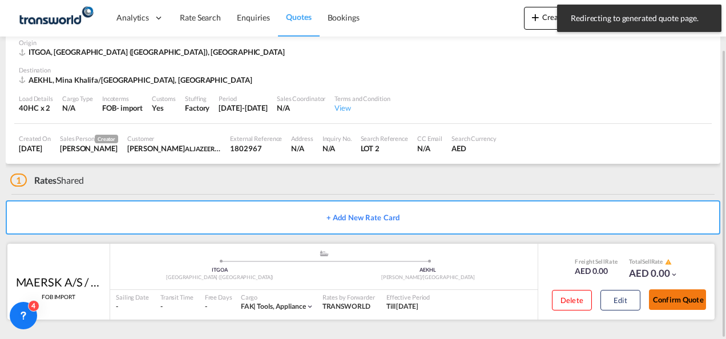
click at [670, 307] on button "Confirm Quote" at bounding box center [677, 299] width 57 height 21
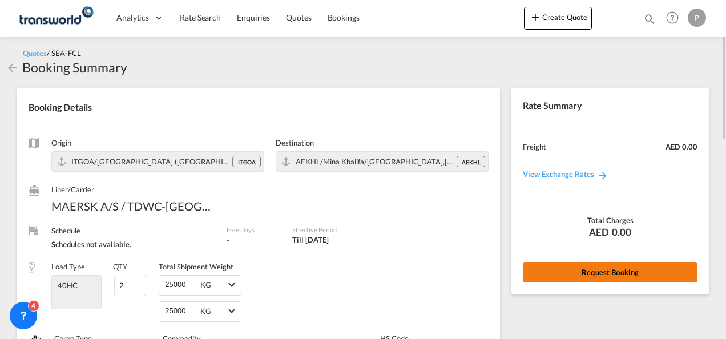
click at [586, 273] on button "Request Booking" at bounding box center [609, 272] width 175 height 21
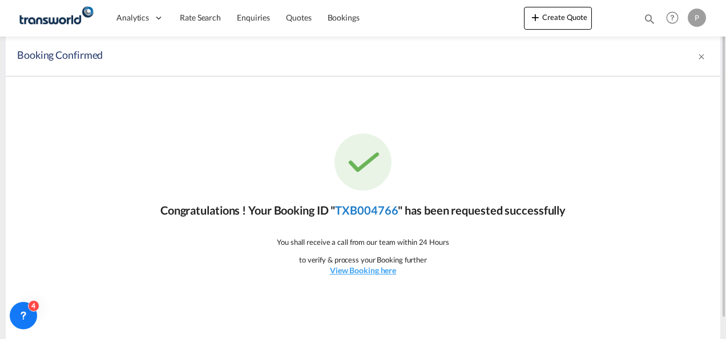
click at [355, 209] on link "TXB004766" at bounding box center [366, 210] width 63 height 14
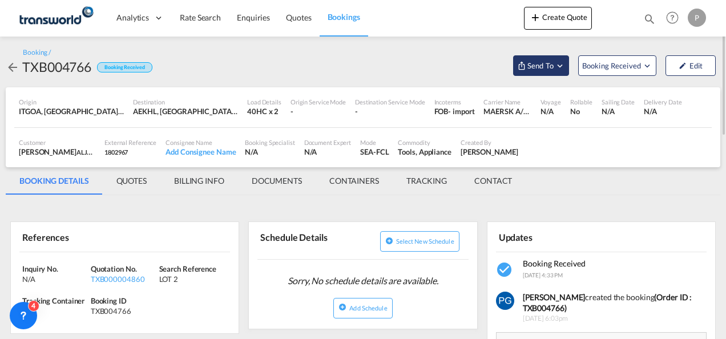
click at [537, 65] on span "Send To" at bounding box center [540, 65] width 29 height 11
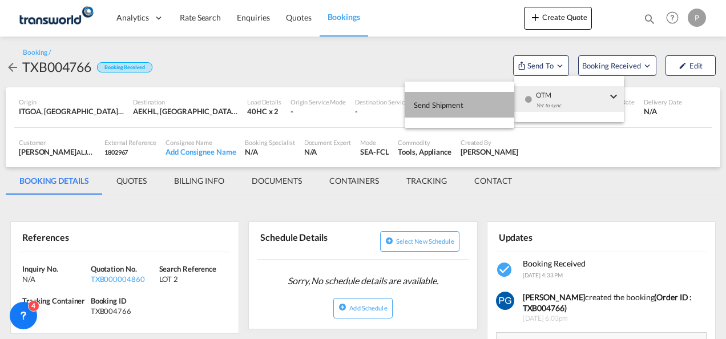
click at [450, 98] on span "Send Shipment" at bounding box center [439, 105] width 50 height 18
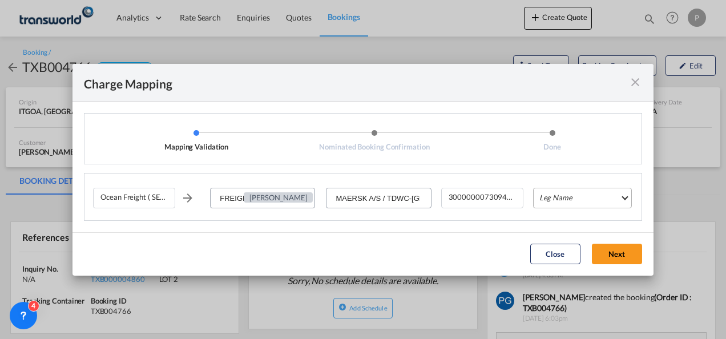
click at [553, 200] on md-select "Leg Name HANDLING ORIGIN VESSEL HANDLING DESTINATION OTHERS TL PICK UP CUSTOMS …" at bounding box center [582, 198] width 99 height 21
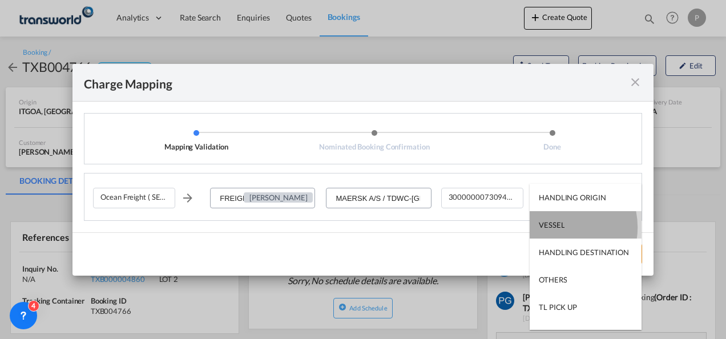
click at [557, 227] on div "VESSEL" at bounding box center [551, 225] width 26 height 10
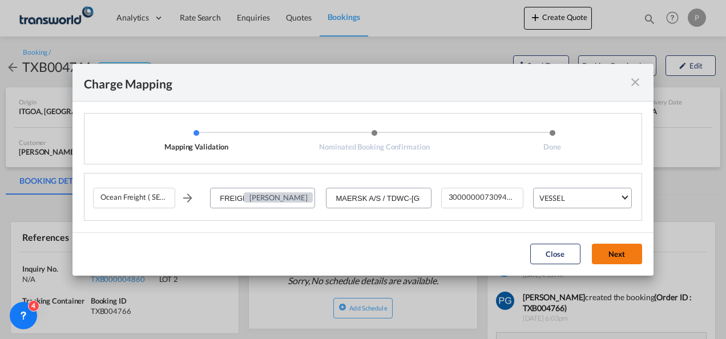
click at [606, 252] on button "Next" at bounding box center [617, 254] width 50 height 21
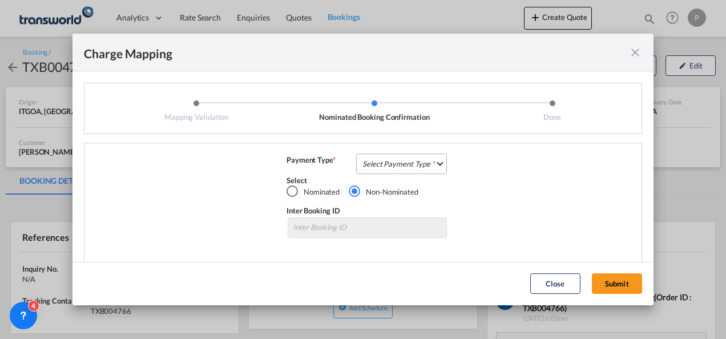
click at [387, 157] on md-select "Select Payment Type COLLECT PREPAID" at bounding box center [401, 163] width 91 height 21
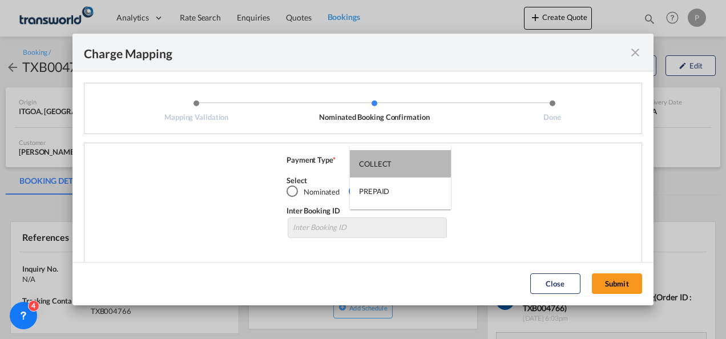
click at [387, 157] on md-option "COLLECT" at bounding box center [400, 163] width 101 height 27
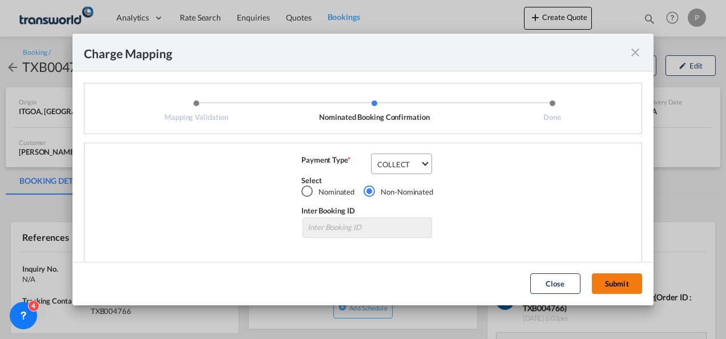
click at [611, 286] on button "Submit" at bounding box center [617, 283] width 50 height 21
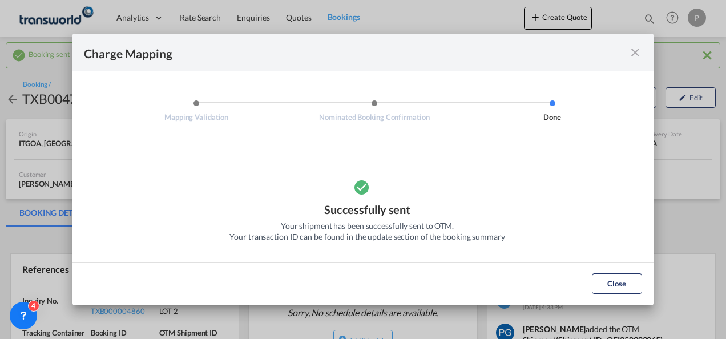
click at [635, 50] on md-icon "icon-close fg-AAA8AD cursor" at bounding box center [635, 53] width 14 height 14
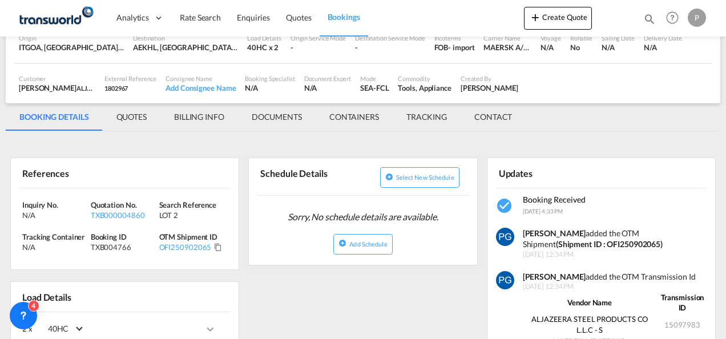
scroll to position [98, 0]
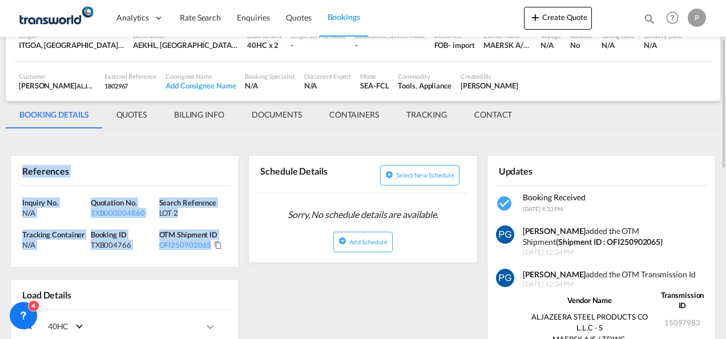
drag, startPoint x: 19, startPoint y: 167, endPoint x: 222, endPoint y: 251, distance: 219.7
click at [222, 251] on div "References Inquiry No. N/A Quotation No. TXB000004860 Search Reference LOT 2 Tr…" at bounding box center [124, 211] width 229 height 112
copy div "References Inquiry No. N/A Quotation No. TXB000004860 Search Reference LOT 2 Tr…"
click at [537, 14] on md-icon "icon-plus 400-fg" at bounding box center [535, 17] width 14 height 14
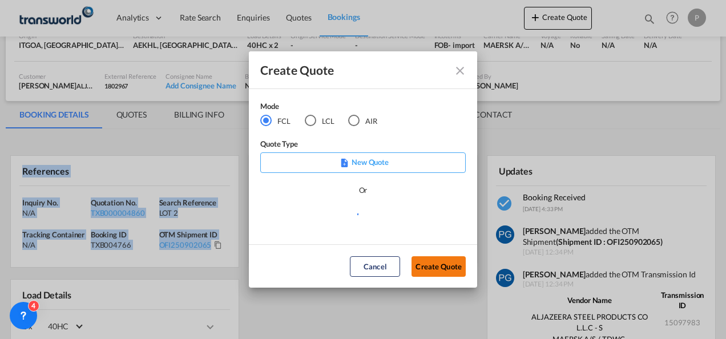
click at [435, 259] on button "Create Quote" at bounding box center [438, 266] width 54 height 21
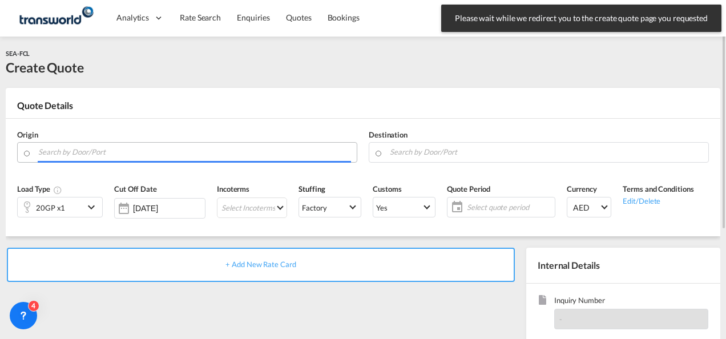
click at [125, 153] on input "Search by Door/Port" at bounding box center [194, 152] width 313 height 20
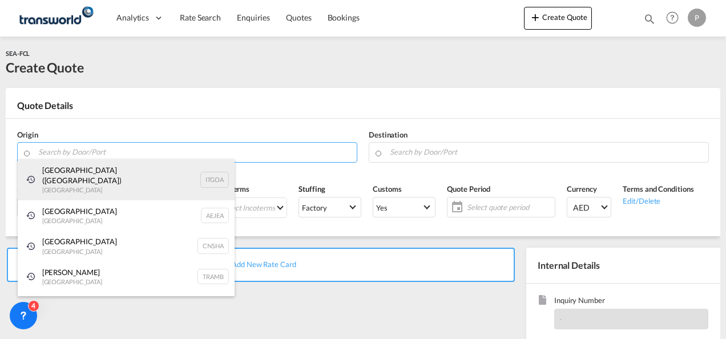
click at [115, 166] on div "[GEOGRAPHIC_DATA] ([GEOGRAPHIC_DATA]) [GEOGRAPHIC_DATA] ITGOA" at bounding box center [126, 179] width 217 height 41
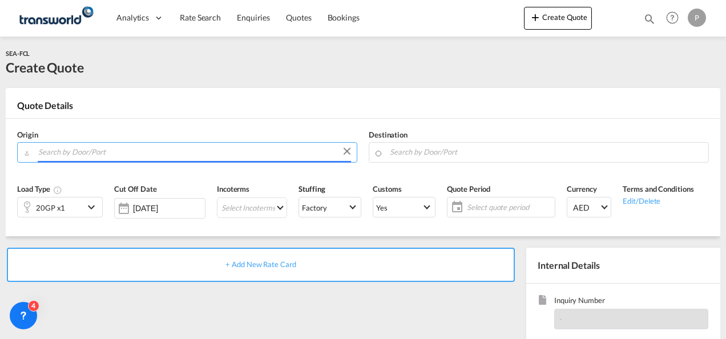
type input "[GEOGRAPHIC_DATA] ([GEOGRAPHIC_DATA]), [GEOGRAPHIC_DATA]"
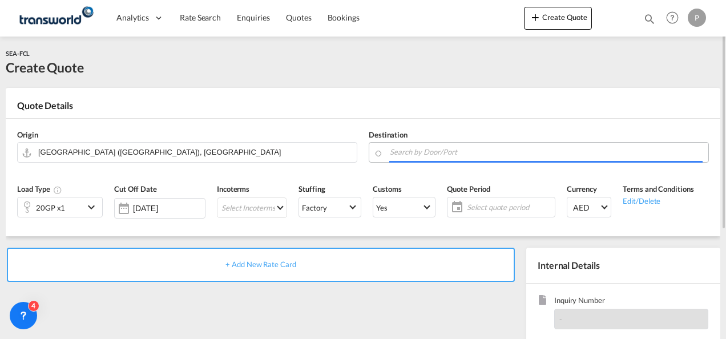
click at [443, 155] on input "Search by Door/Port" at bounding box center [546, 152] width 313 height 20
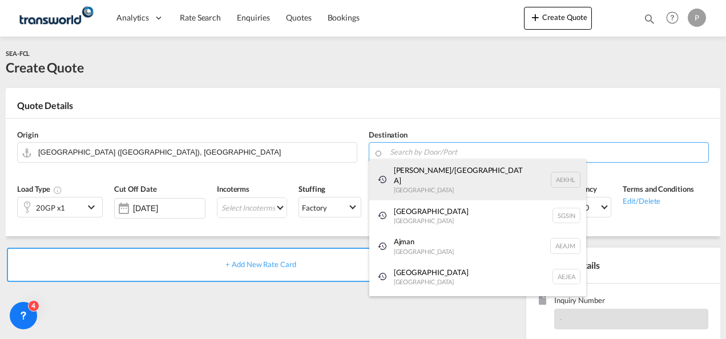
click at [428, 176] on div "[PERSON_NAME]/[GEOGRAPHIC_DATA] [GEOGRAPHIC_DATA] AEKHL" at bounding box center [477, 179] width 217 height 41
type input "[PERSON_NAME]/[GEOGRAPHIC_DATA], AEKHL"
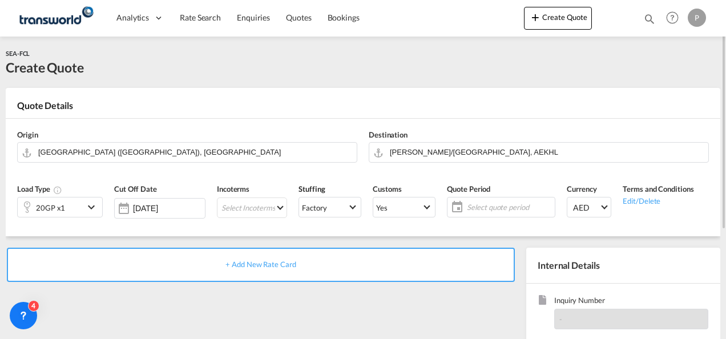
click at [80, 217] on div "20GP x1" at bounding box center [60, 207] width 86 height 21
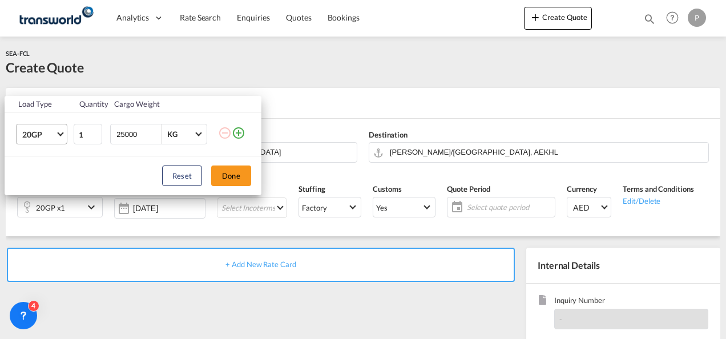
click at [56, 137] on md-select-value "20GP" at bounding box center [44, 133] width 46 height 19
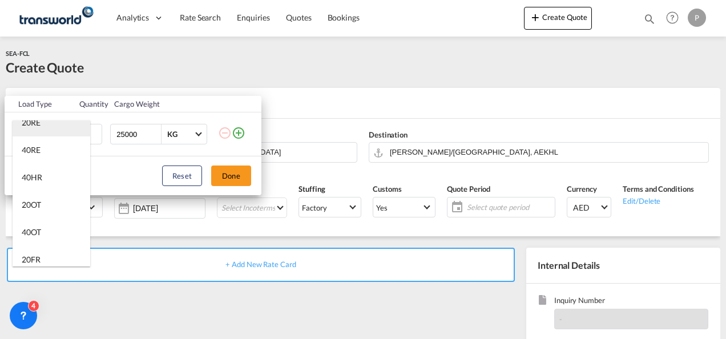
scroll to position [124, 0]
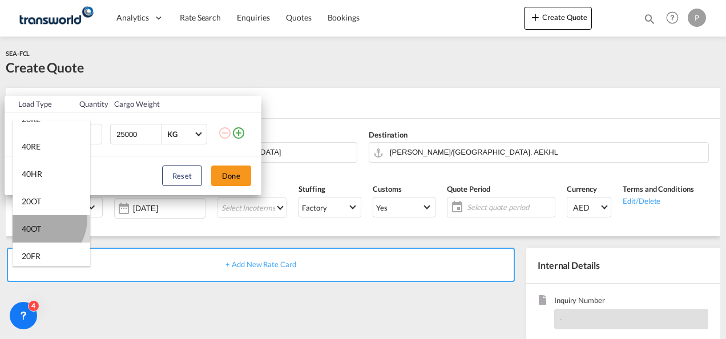
click at [37, 219] on md-option "40OT" at bounding box center [52, 228] width 78 height 27
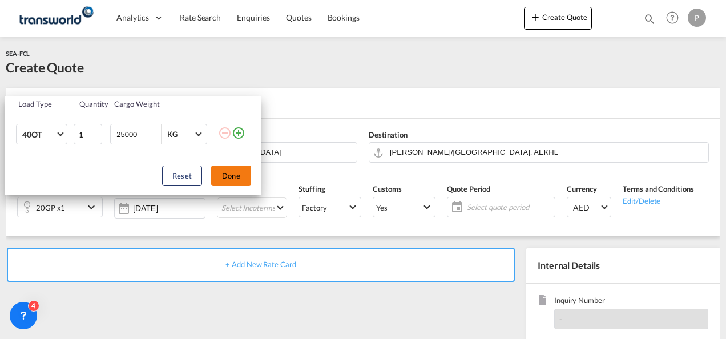
click at [229, 173] on button "Done" at bounding box center [231, 175] width 40 height 21
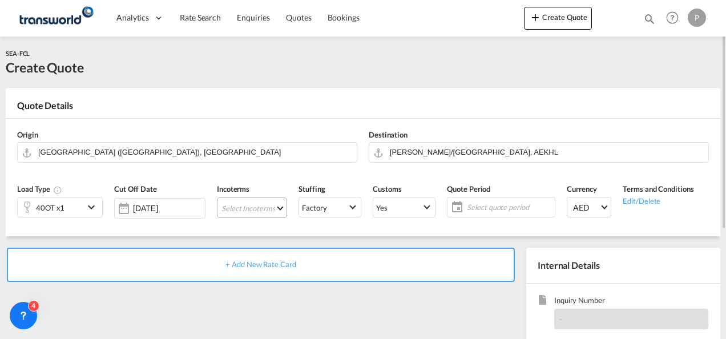
click at [247, 212] on md-select "Select Incoterms DPU - import Delivery at Place Unloaded CIF - export Cost,Insu…" at bounding box center [252, 207] width 70 height 21
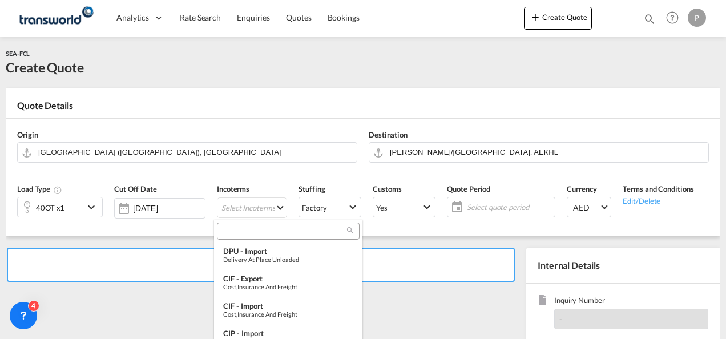
click at [238, 232] on input "search" at bounding box center [283, 231] width 127 height 10
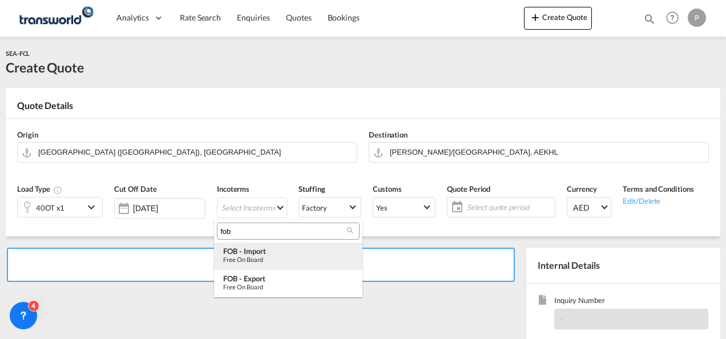
type input "fob"
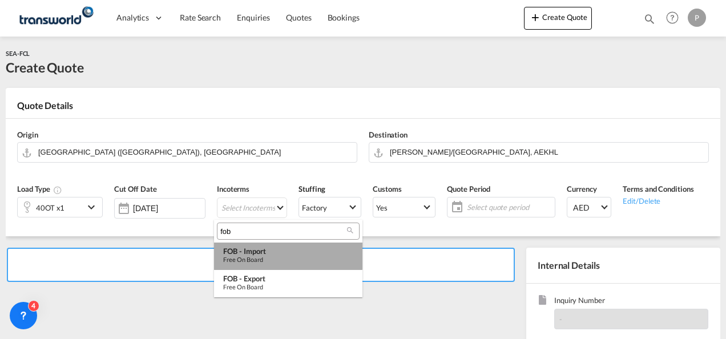
click at [246, 251] on div "FOB - import" at bounding box center [288, 250] width 130 height 9
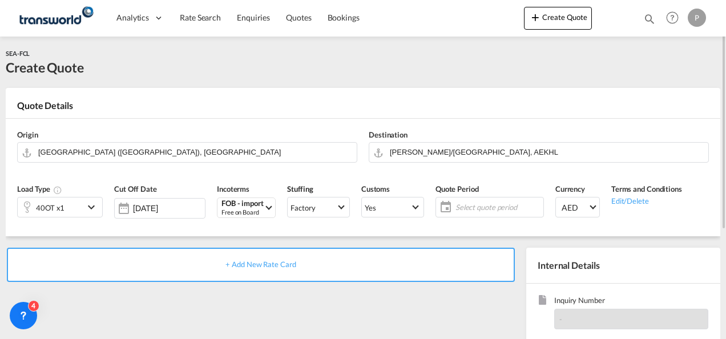
click at [491, 204] on span "Select quote period" at bounding box center [497, 207] width 85 height 10
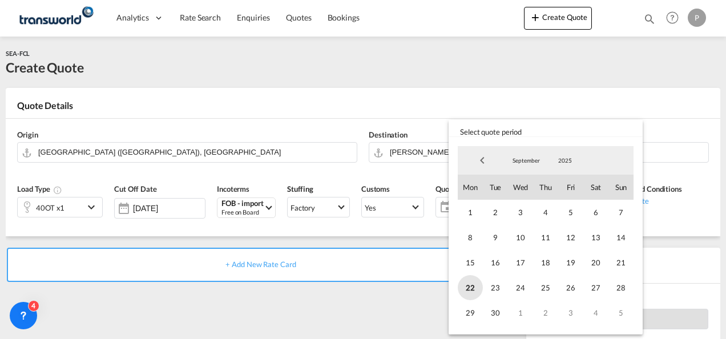
click at [469, 290] on span "22" at bounding box center [469, 287] width 25 height 25
click at [492, 311] on span "30" at bounding box center [495, 312] width 25 height 25
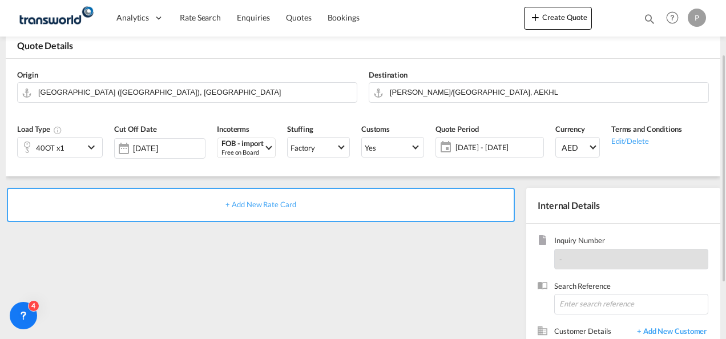
scroll to position [70, 0]
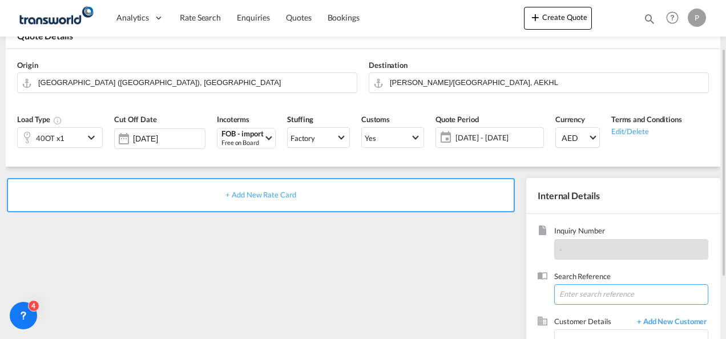
click at [596, 286] on input at bounding box center [631, 294] width 154 height 21
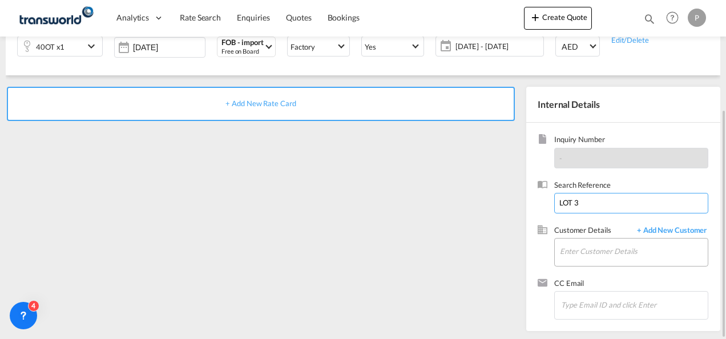
type input "LOT 3"
click at [566, 251] on input "Enter Customer Details" at bounding box center [634, 251] width 148 height 26
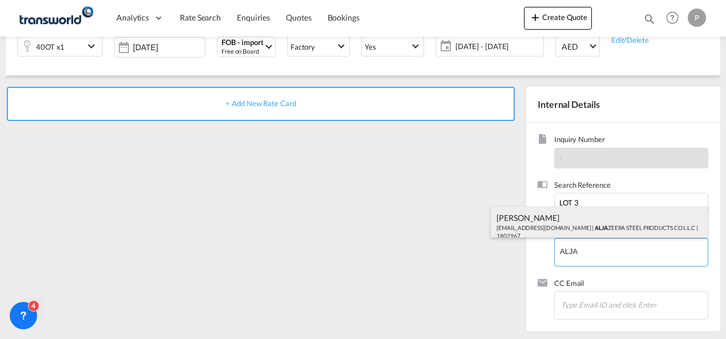
click at [557, 234] on div "[PERSON_NAME] [EMAIL_ADDRESS][DOMAIN_NAME] | ALJA ZEERA STEEL PRODUCTS CO L.L.C…" at bounding box center [599, 225] width 217 height 39
type input "ALJAZEERA STEEL PRODUCTS CO L.L.C, [PERSON_NAME], [EMAIL_ADDRESS][DOMAIN_NAME]"
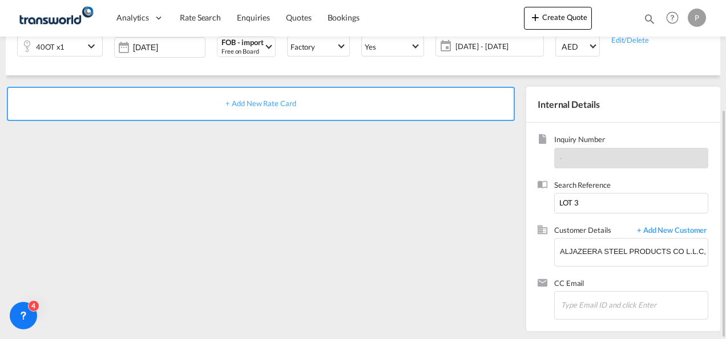
click at [269, 107] on span "+ Add New Rate Card" at bounding box center [260, 103] width 70 height 9
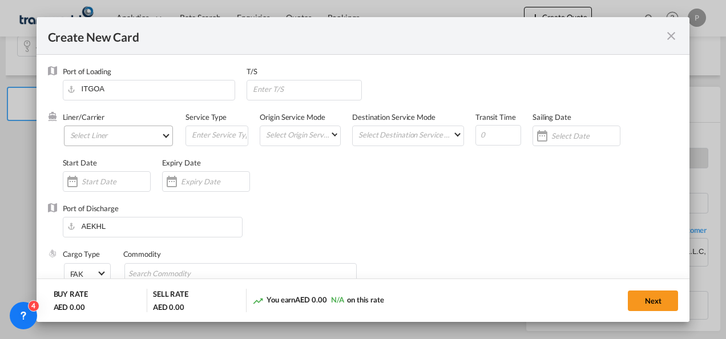
type input "Basic Ocean Freight"
select select "per equipment"
click at [106, 144] on md-select "Select Liner 2HM LOGISTICS D.O.O. / TDWC-CAPODISTRI 2HM LOGISTICS D.O.O. / TDWC…" at bounding box center [119, 135] width 110 height 21
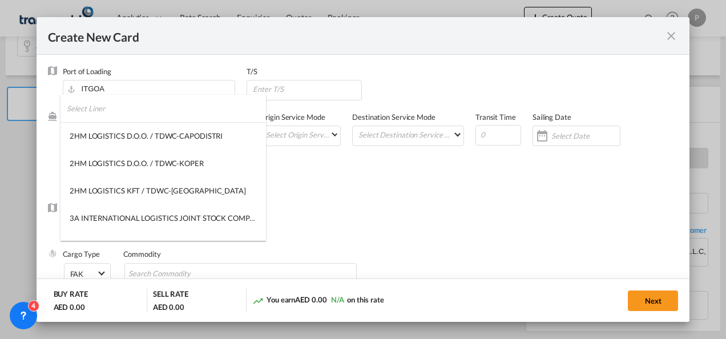
click at [118, 116] on input "search" at bounding box center [166, 108] width 199 height 27
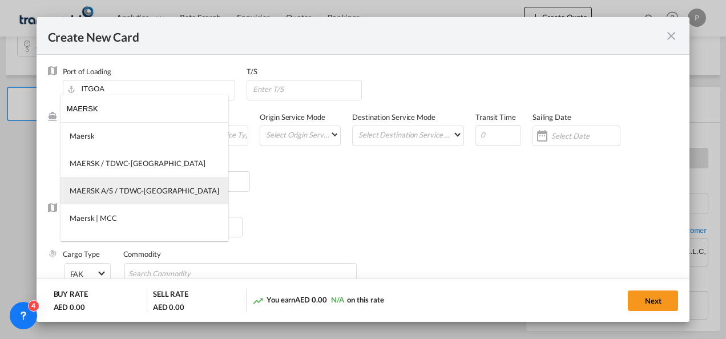
type input "MAERSK"
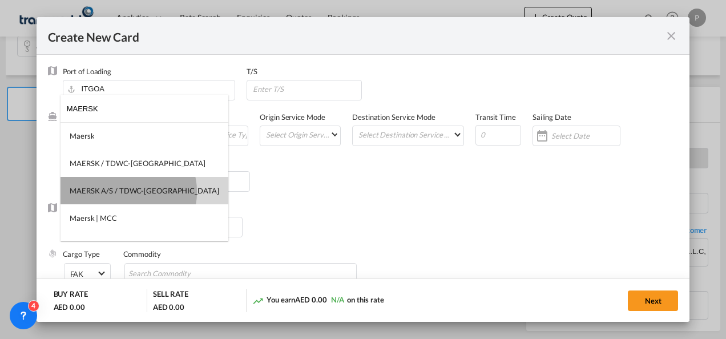
click at [128, 192] on div "MAERSK A/S / TDWC-[GEOGRAPHIC_DATA]" at bounding box center [144, 190] width 149 height 10
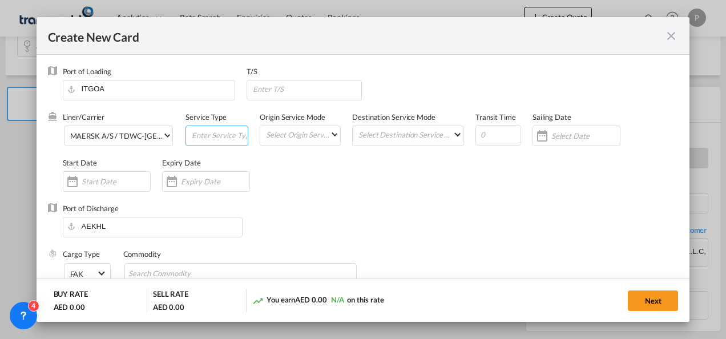
click at [204, 140] on input "Create New Card ..." at bounding box center [219, 134] width 57 height 17
type input "FOB IMPORT"
click at [190, 178] on input "Create New Card ..." at bounding box center [215, 181] width 68 height 9
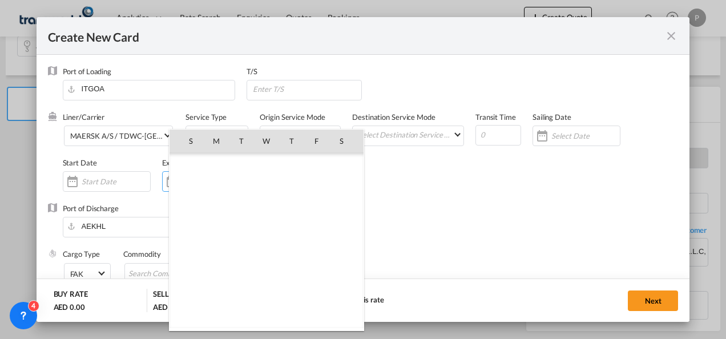
scroll to position [264222, 0]
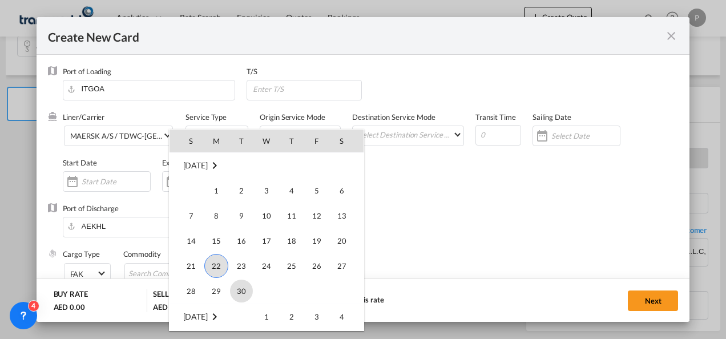
click at [239, 291] on span "30" at bounding box center [241, 290] width 23 height 23
type input "[DATE]"
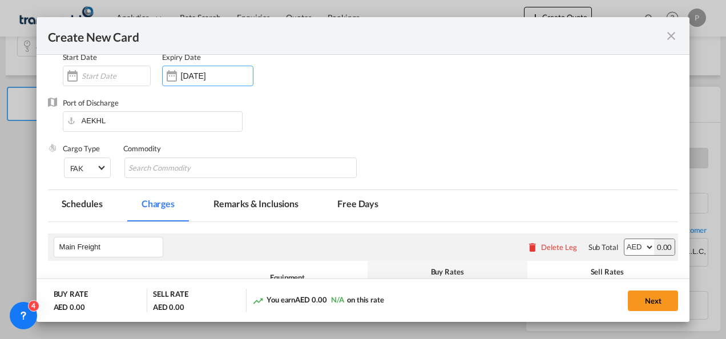
scroll to position [106, 0]
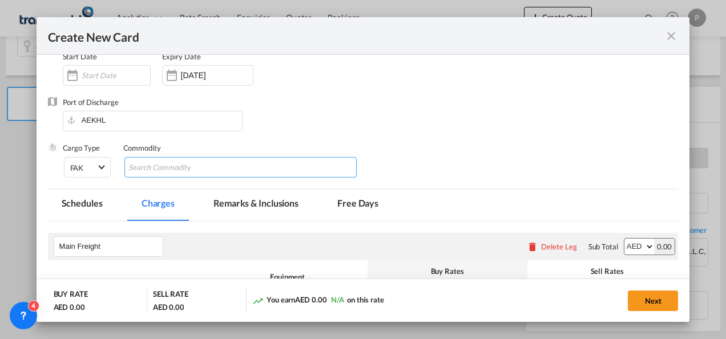
click at [201, 167] on input "Chips input." at bounding box center [180, 168] width 104 height 18
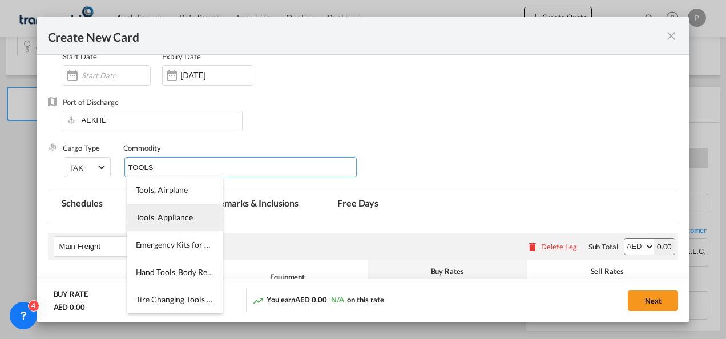
type input "TOOLS"
click at [178, 229] on li "Tools, Appliance" at bounding box center [174, 217] width 95 height 27
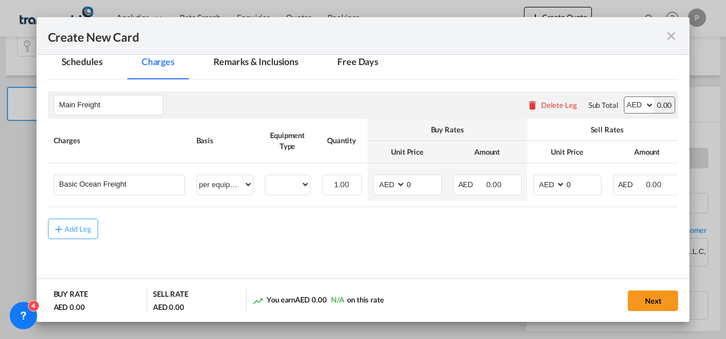
scroll to position [249, 0]
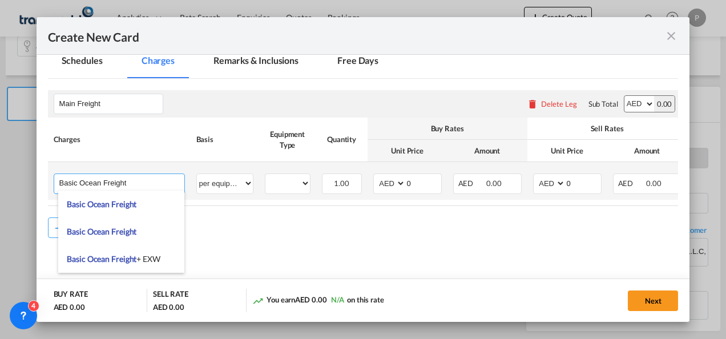
click at [144, 178] on input "Basic Ocean Freight" at bounding box center [121, 182] width 125 height 17
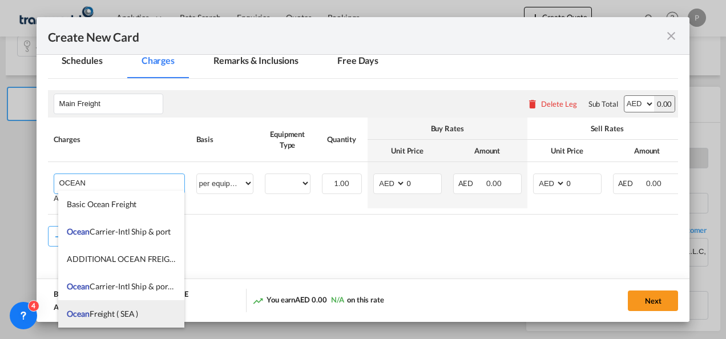
click at [132, 315] on span "Ocean Freight ( SEA )" at bounding box center [102, 314] width 71 height 10
type input "Ocean Freight ( SEA )"
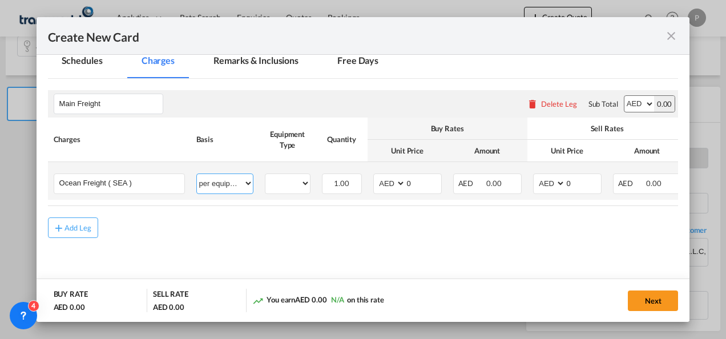
click at [222, 178] on select "per equipment per container per B/L per shipping bill per shipment % on freight…" at bounding box center [225, 183] width 56 height 18
select select "per shipment"
click at [197, 174] on select "per equipment per container per B/L per shipping bill per shipment % on freight…" at bounding box center [225, 183] width 56 height 18
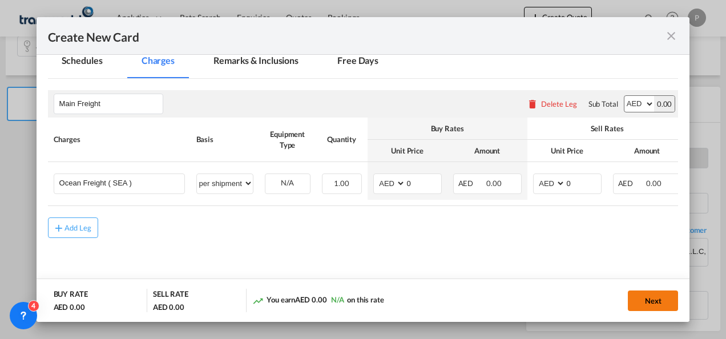
click at [661, 302] on button "Next" at bounding box center [652, 300] width 50 height 21
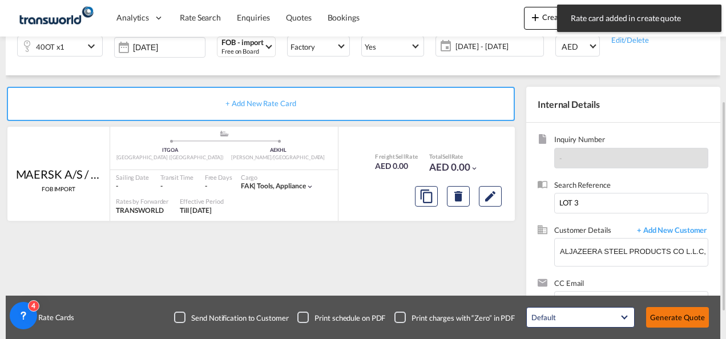
click at [667, 316] on button "Generate Quote" at bounding box center [677, 317] width 63 height 21
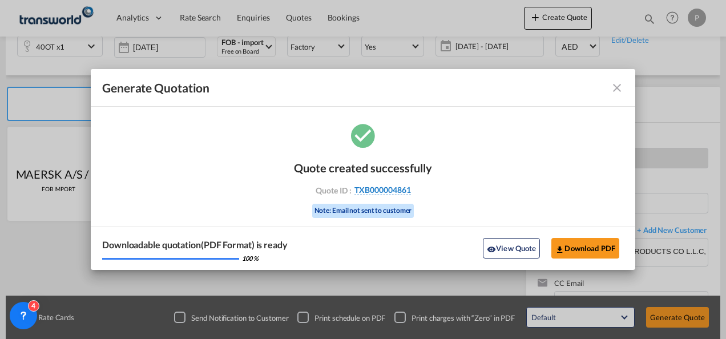
click at [372, 188] on span "TXB000004861" at bounding box center [382, 190] width 56 height 10
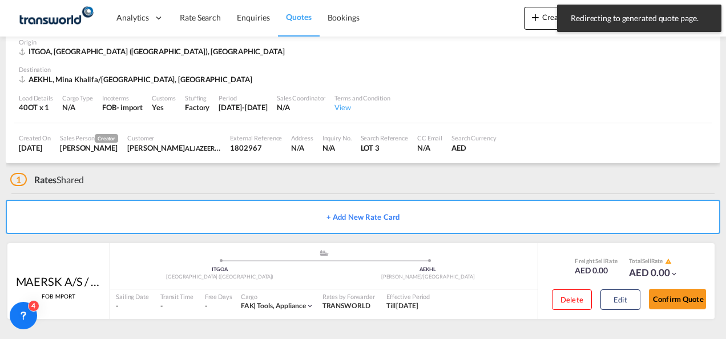
scroll to position [57, 0]
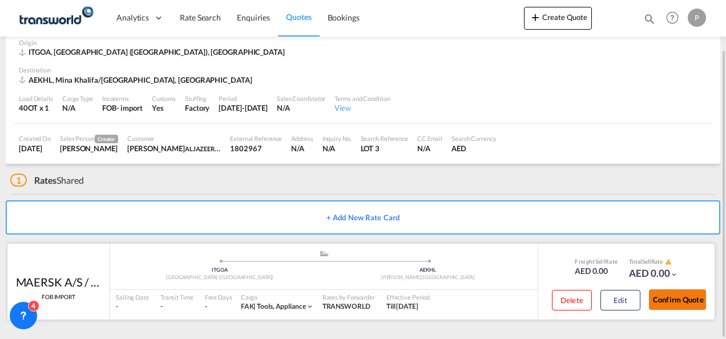
click at [673, 294] on button "Confirm Quote" at bounding box center [677, 299] width 57 height 21
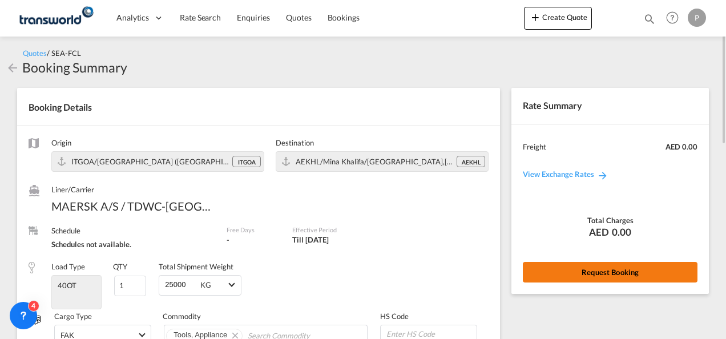
click at [574, 270] on button "Request Booking" at bounding box center [609, 272] width 175 height 21
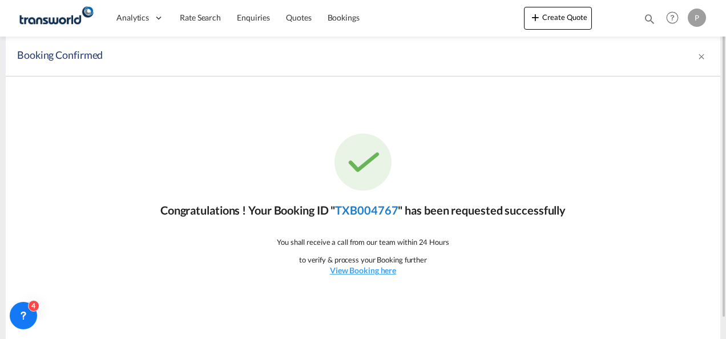
click at [364, 207] on link "TXB004767" at bounding box center [366, 210] width 63 height 14
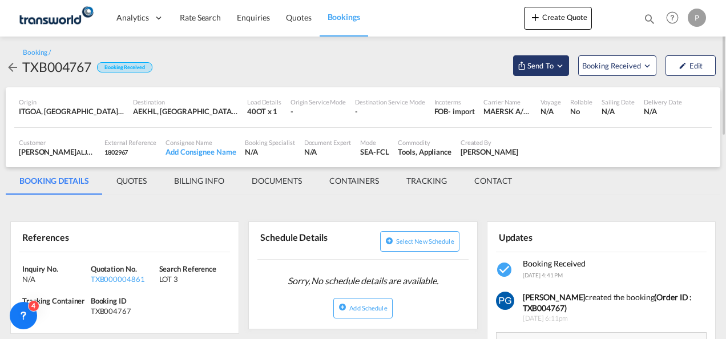
click at [550, 64] on span "Send To" at bounding box center [540, 65] width 29 height 11
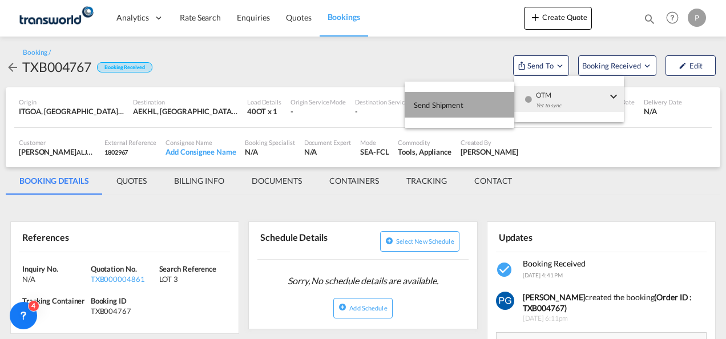
click at [502, 103] on button "Send Shipment" at bounding box center [459, 105] width 110 height 26
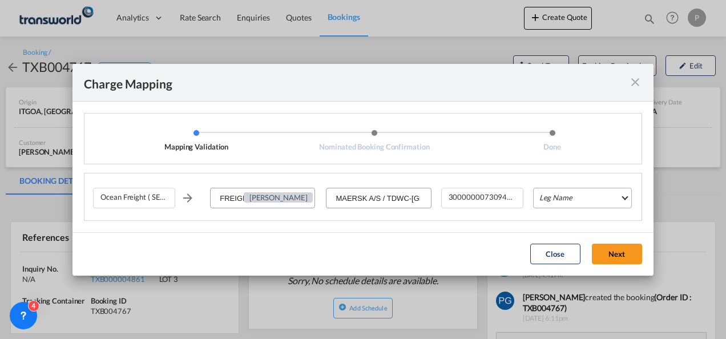
click at [558, 205] on md-select "Leg Name HANDLING ORIGIN VESSEL HANDLING DESTINATION OTHERS TL PICK UP CUSTOMS …" at bounding box center [582, 198] width 99 height 21
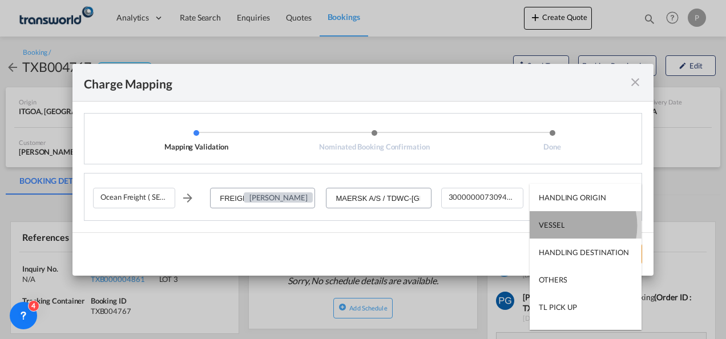
click at [564, 225] on md-option "VESSEL" at bounding box center [585, 224] width 112 height 27
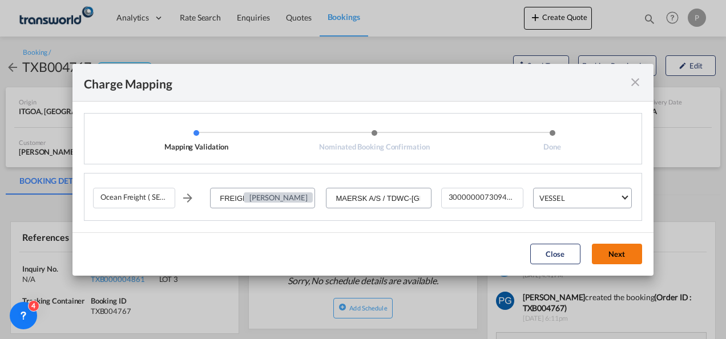
click at [611, 256] on button "Next" at bounding box center [617, 254] width 50 height 21
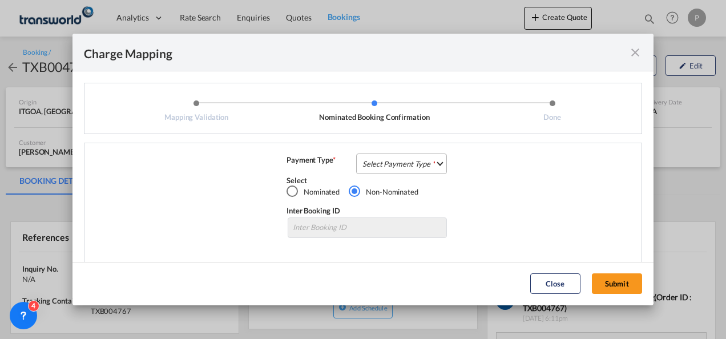
click at [405, 161] on md-select "Select Payment Type COLLECT PREPAID" at bounding box center [401, 163] width 91 height 21
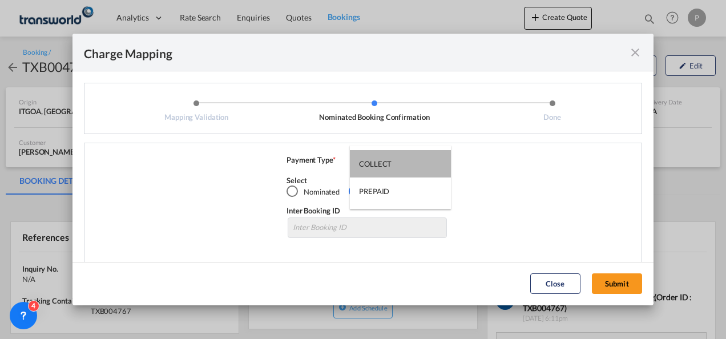
click at [405, 161] on md-option "COLLECT" at bounding box center [400, 163] width 101 height 27
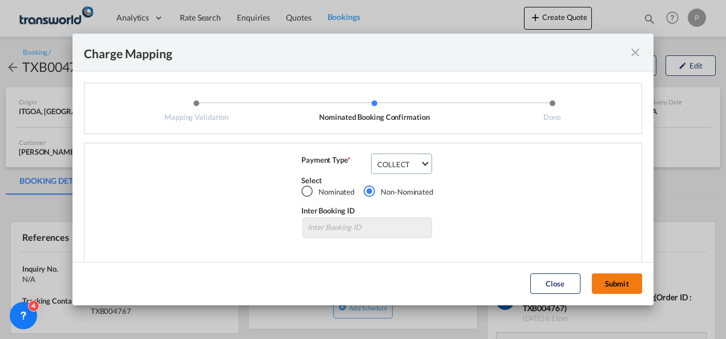
click at [626, 291] on button "Submit" at bounding box center [617, 283] width 50 height 21
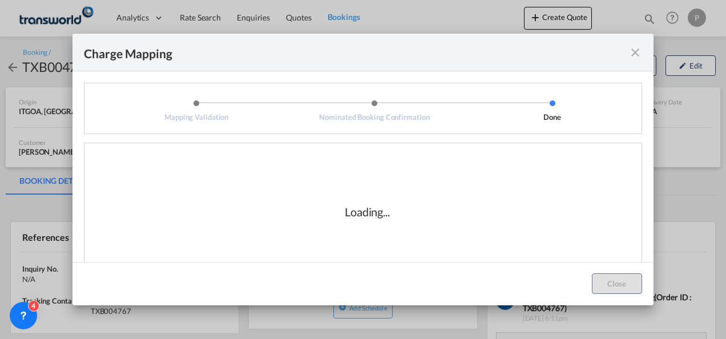
scroll to position [19, 0]
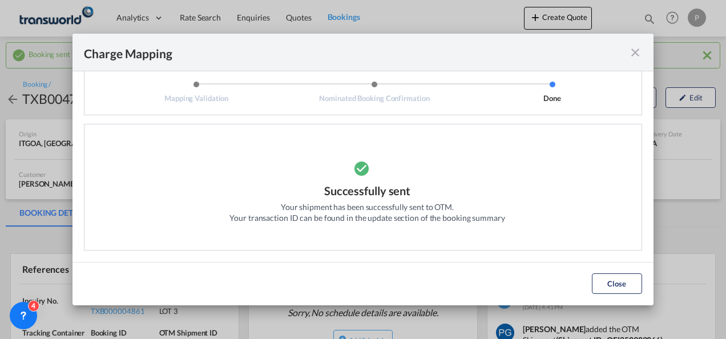
click at [640, 55] on md-icon "icon-close fg-AAA8AD cursor" at bounding box center [635, 53] width 14 height 14
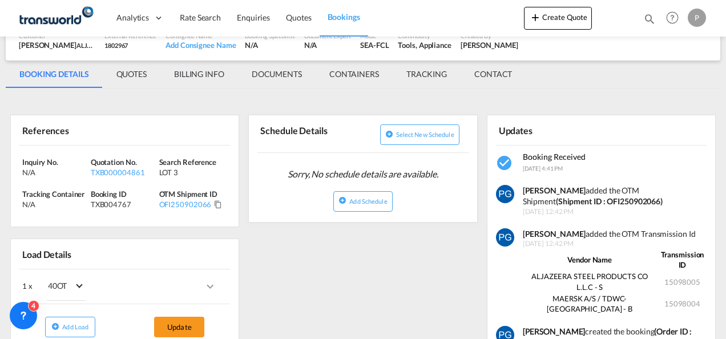
scroll to position [141, 0]
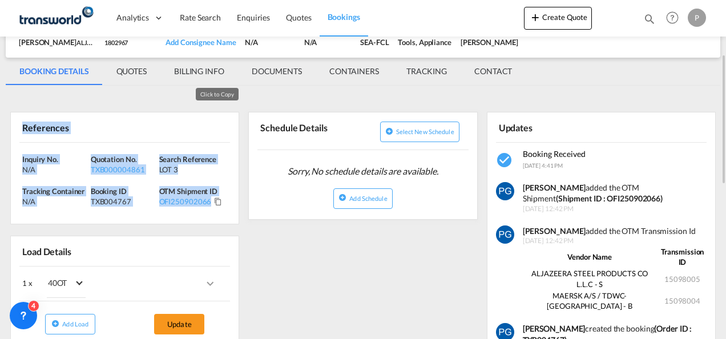
drag, startPoint x: 19, startPoint y: 120, endPoint x: 218, endPoint y: 203, distance: 216.1
click at [218, 203] on div "References Inquiry No. N/A Quotation No. TXB000004861 Search Reference LOT 3 Tr…" at bounding box center [124, 168] width 229 height 112
copy div "References Inquiry No. N/A Quotation No. TXB000004861 Search Reference LOT 3 Tr…"
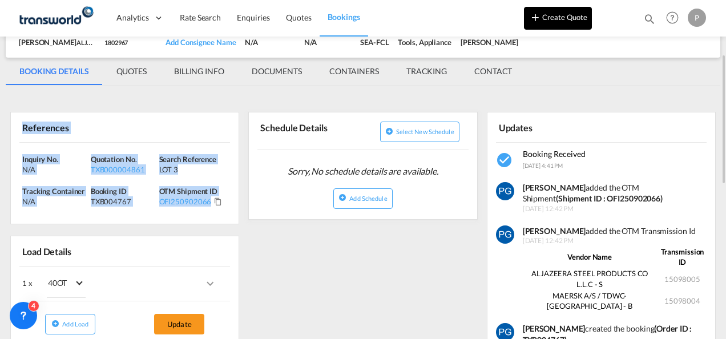
click at [553, 18] on button "Create Quote" at bounding box center [558, 18] width 68 height 23
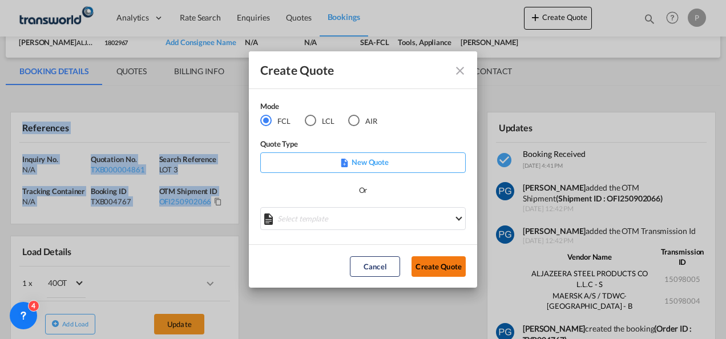
click at [436, 262] on button "Create Quote" at bounding box center [438, 266] width 54 height 21
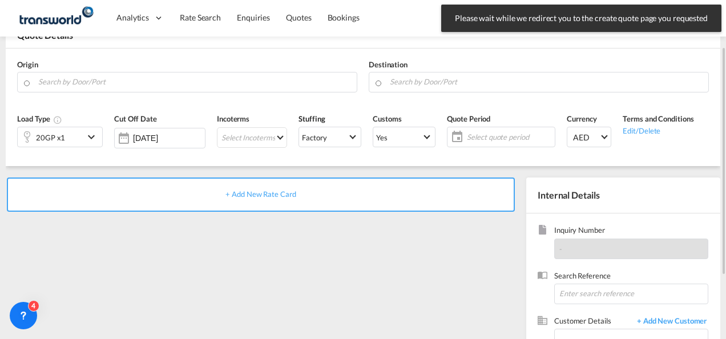
scroll to position [70, 0]
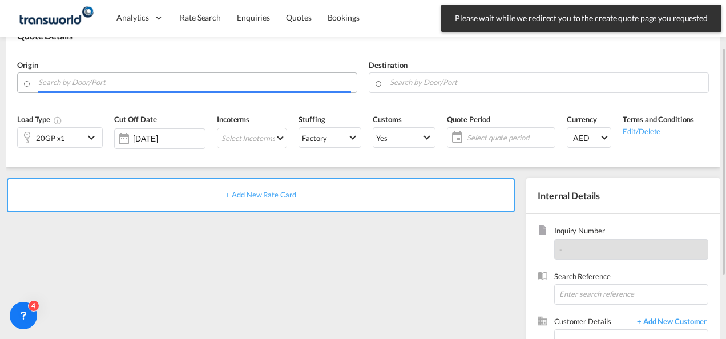
click at [71, 83] on input "Search by Door/Port" at bounding box center [194, 82] width 313 height 20
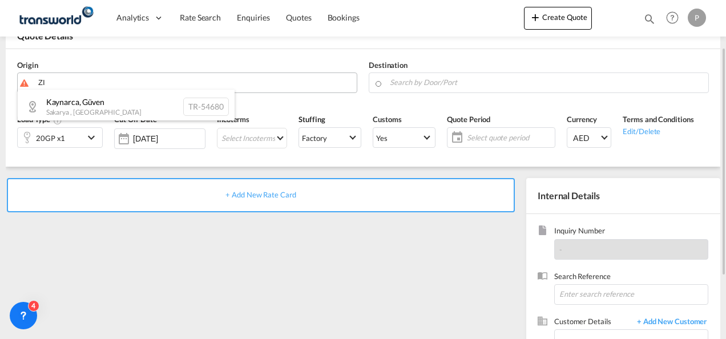
type input "Z"
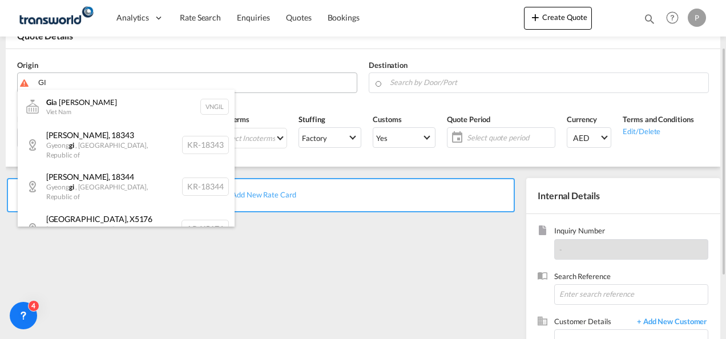
type input "G"
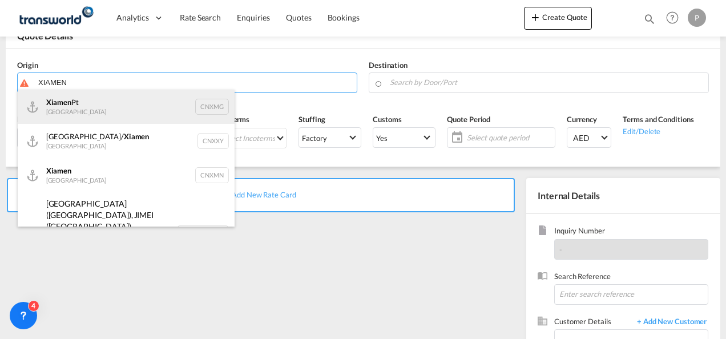
click at [76, 119] on div "Xiamen Pt China CNXMG" at bounding box center [126, 107] width 217 height 34
type input "Xiamen Pt, CNXMG"
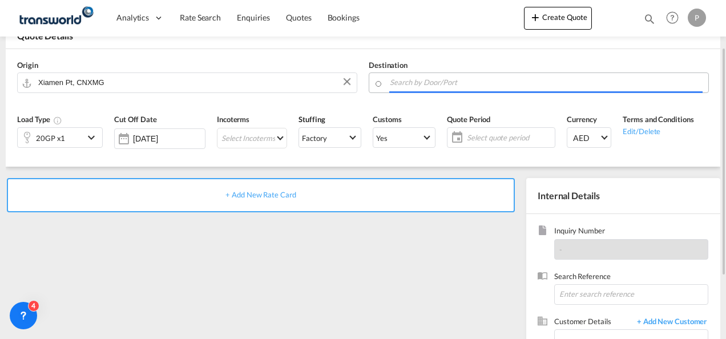
click at [423, 84] on input "Search by Door/Port" at bounding box center [546, 82] width 313 height 20
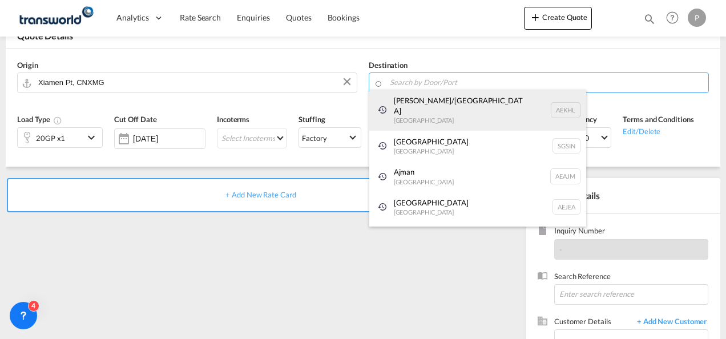
click at [429, 90] on div "[PERSON_NAME]/[GEOGRAPHIC_DATA] [GEOGRAPHIC_DATA] AEKHL" at bounding box center [477, 110] width 217 height 41
type input "[PERSON_NAME]/[GEOGRAPHIC_DATA], AEKHL"
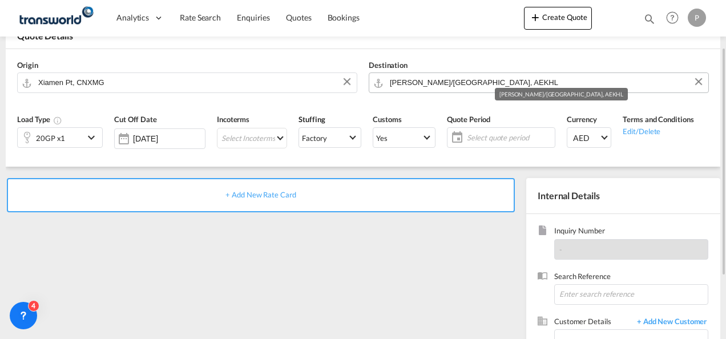
click at [508, 82] on input "[PERSON_NAME]/[GEOGRAPHIC_DATA], AEKHL" at bounding box center [546, 82] width 313 height 20
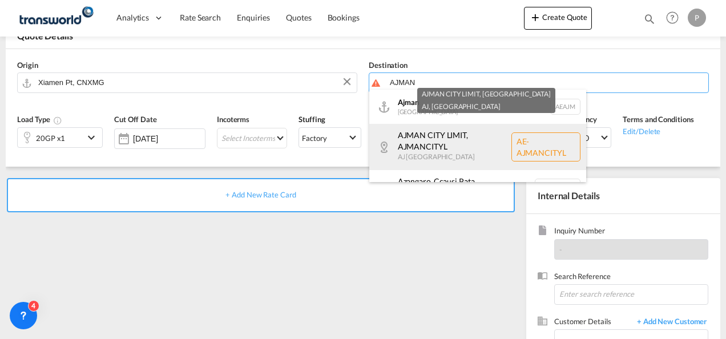
click at [468, 125] on div "AJMAN CITY LIMIT , AJMANCITYL AJ [GEOGRAPHIC_DATA] AE-[GEOGRAPHIC_DATA]" at bounding box center [477, 147] width 217 height 46
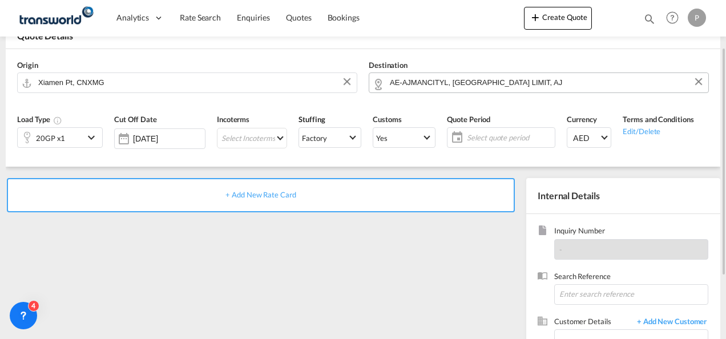
click at [532, 87] on input "AE-AJMANCITYL, [GEOGRAPHIC_DATA] LIMIT, AJ" at bounding box center [546, 82] width 313 height 20
type input "AE-AJMANCITYL, [GEOGRAPHIC_DATA] LIMIT"
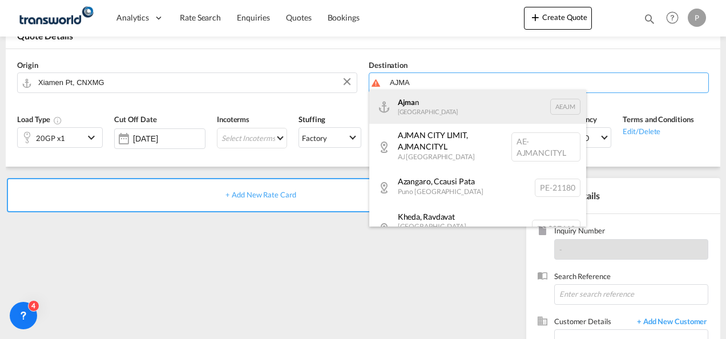
click at [465, 99] on div "Ajma n [GEOGRAPHIC_DATA] [GEOGRAPHIC_DATA]" at bounding box center [477, 107] width 217 height 34
type input "Ajman, AEAJM"
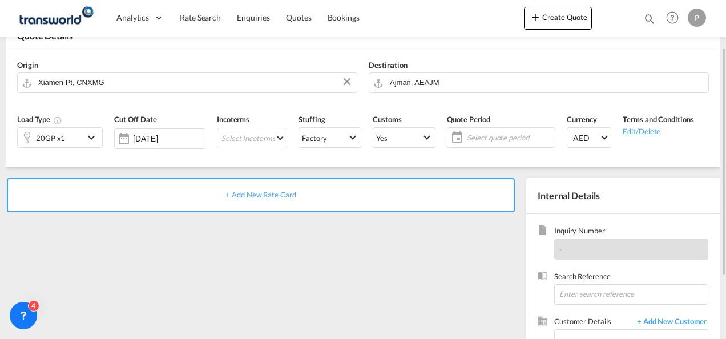
click at [88, 135] on md-icon "icon-chevron-down" at bounding box center [92, 138] width 17 height 14
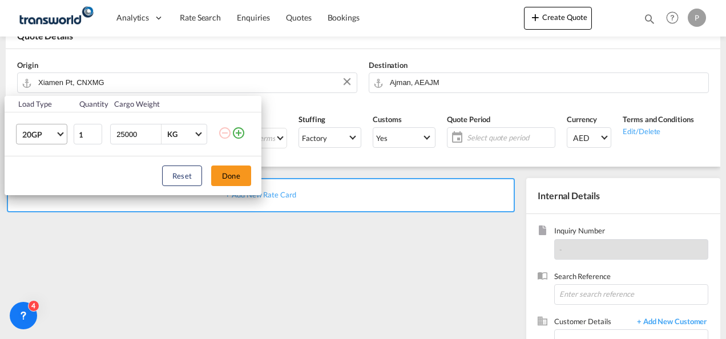
click at [55, 129] on md-select-value "20GP" at bounding box center [44, 133] width 46 height 19
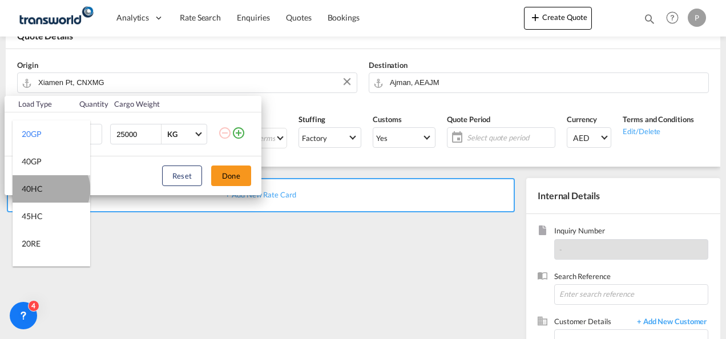
click at [50, 189] on md-option "40HC" at bounding box center [52, 188] width 78 height 27
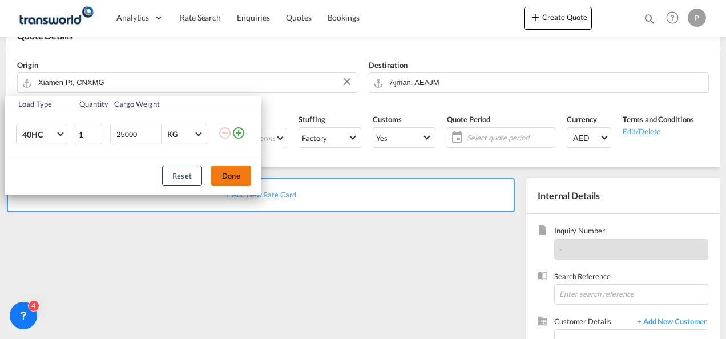
click at [248, 176] on button "Done" at bounding box center [231, 175] width 40 height 21
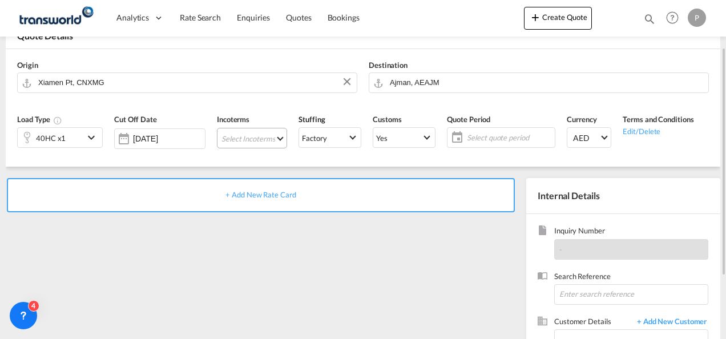
click at [257, 139] on md-select "Select Incoterms DPU - import Delivery at Place Unloaded CIF - export Cost,Insu…" at bounding box center [252, 138] width 70 height 21
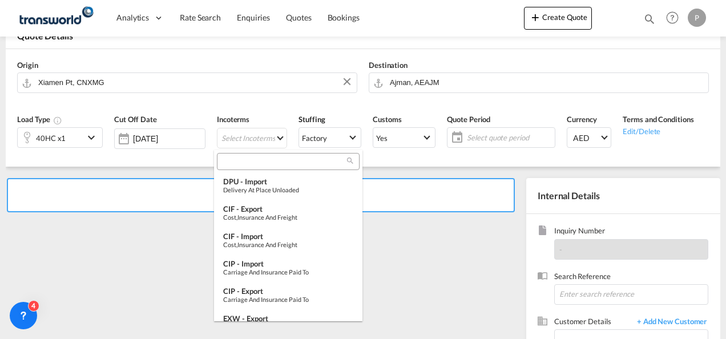
click at [267, 157] on input "search" at bounding box center [283, 161] width 127 height 10
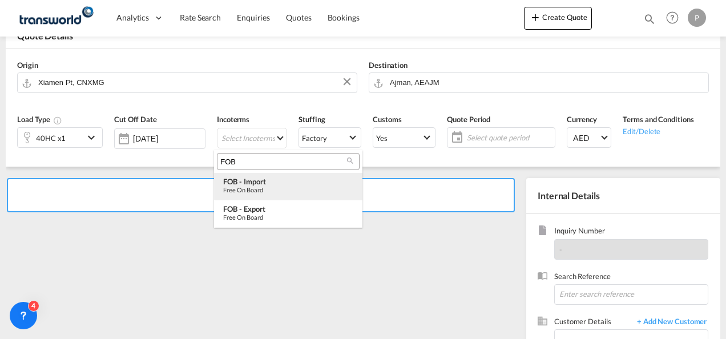
type input "FOB"
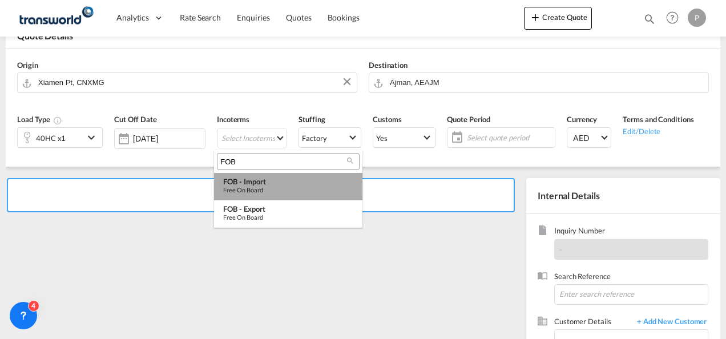
click at [271, 186] on div "Free on Board" at bounding box center [288, 189] width 130 height 7
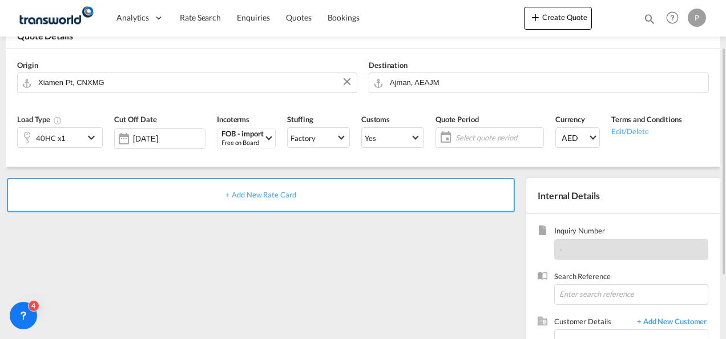
click at [472, 138] on span "Select quote period" at bounding box center [497, 137] width 85 height 10
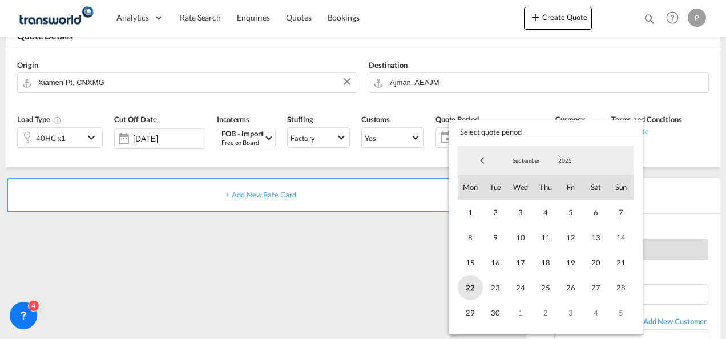
click at [473, 287] on span "22" at bounding box center [469, 287] width 25 height 25
click at [487, 301] on div "1 2 3 4 5 6 7 8 9 10 11 12 13 14 15 16 17 18 19 20 21 22 23 24 25 26 27 28 29 3…" at bounding box center [545, 262] width 176 height 125
click at [493, 309] on span "30" at bounding box center [495, 312] width 25 height 25
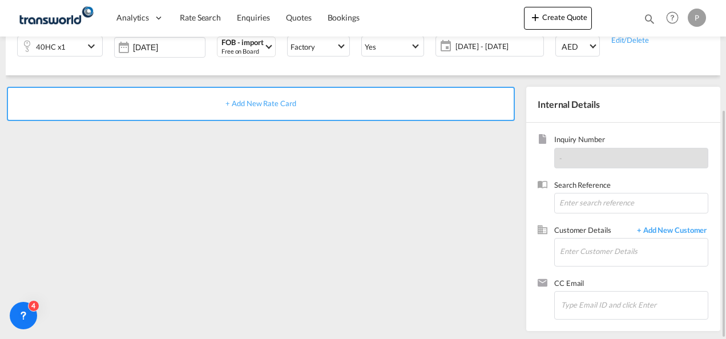
scroll to position [161, 0]
click at [588, 208] on input at bounding box center [631, 203] width 154 height 21
type input "LOT 4"
click at [575, 254] on input "Enter Customer Details" at bounding box center [634, 251] width 148 height 26
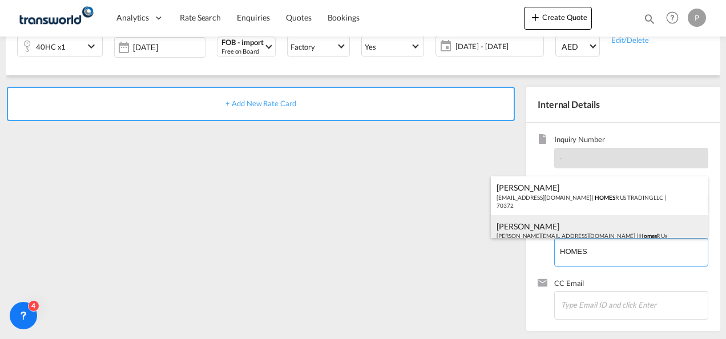
click at [572, 236] on div "[PERSON_NAME] [PERSON_NAME][EMAIL_ADDRESS][DOMAIN_NAME] | Homes R Us" at bounding box center [599, 230] width 217 height 31
type input "Homes R Us, [PERSON_NAME], [PERSON_NAME][EMAIL_ADDRESS][DOMAIN_NAME]"
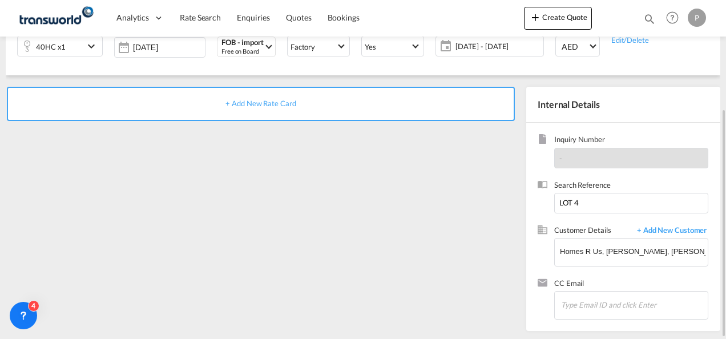
click at [246, 104] on span "+ Add New Rate Card" at bounding box center [260, 103] width 70 height 9
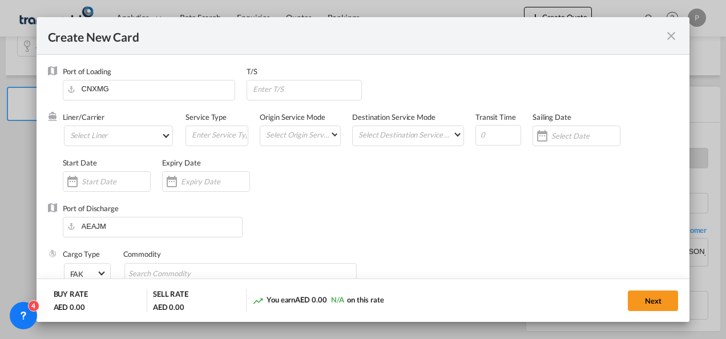
type input "Basic Ocean Freight"
select select "per equipment"
click at [80, 134] on md-select "Select Liner 2HM LOGISTICS D.O.O. / TDWC-CAPODISTRI 2HM LOGISTICS D.O.O. / TDWC…" at bounding box center [119, 135] width 110 height 21
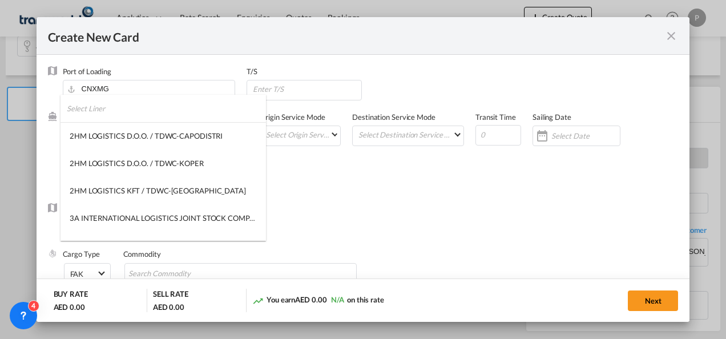
type md-option "9679"
click at [98, 107] on input "search" at bounding box center [166, 108] width 199 height 27
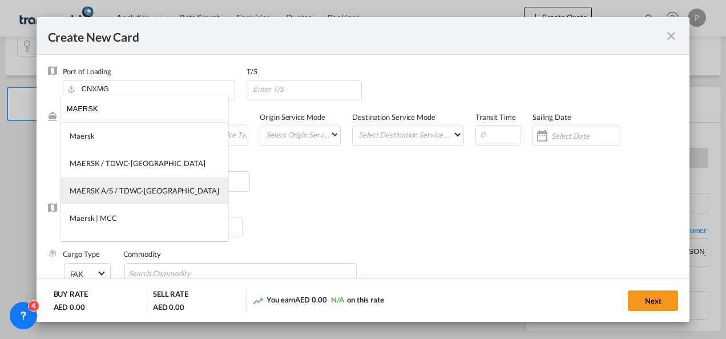
type input "MAERSK"
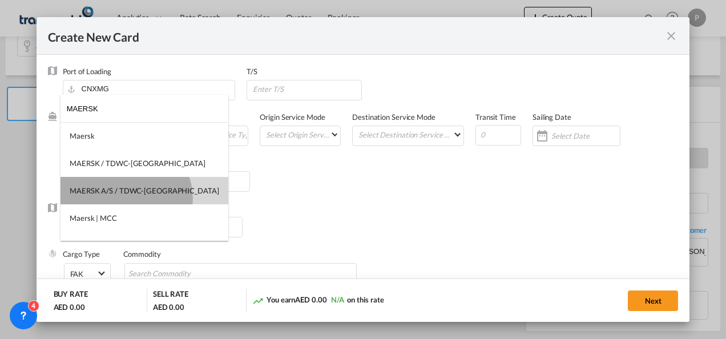
click at [125, 199] on md-option "MAERSK A/S / TDWC-[GEOGRAPHIC_DATA]" at bounding box center [144, 190] width 168 height 27
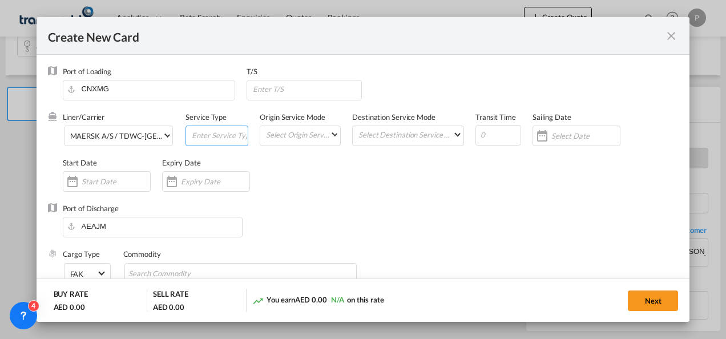
click at [197, 136] on input "Create New Card ..." at bounding box center [219, 134] width 57 height 17
type input "FOB IMPORT"
click at [204, 175] on div "Create New Card ..." at bounding box center [206, 181] width 88 height 21
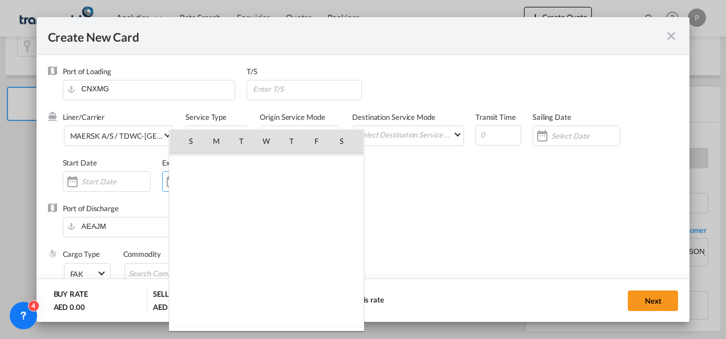
scroll to position [264222, 0]
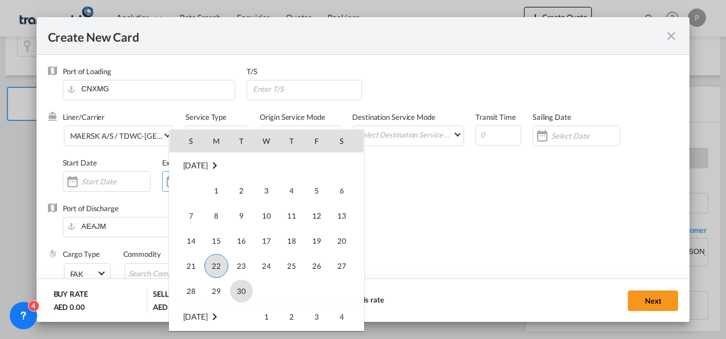
click at [240, 288] on span "30" at bounding box center [241, 290] width 23 height 23
type input "[DATE]"
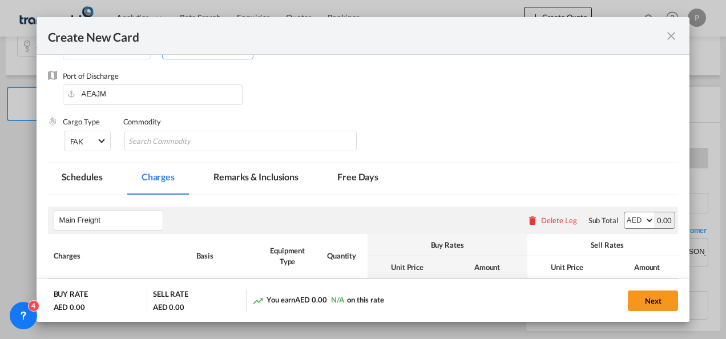
scroll to position [133, 0]
click at [177, 145] on input "Chips input." at bounding box center [180, 141] width 104 height 18
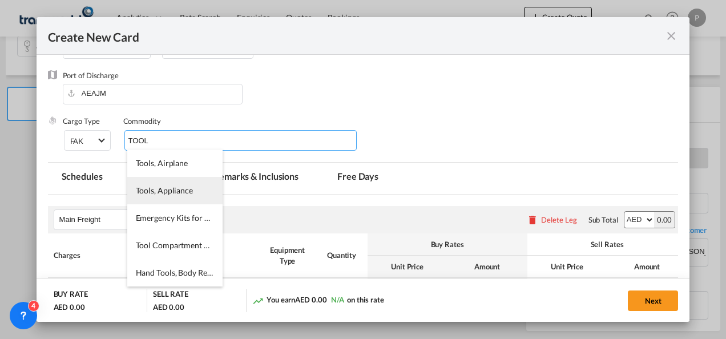
type input "TOOL"
click at [170, 196] on li "Tools, Appliance" at bounding box center [174, 190] width 95 height 27
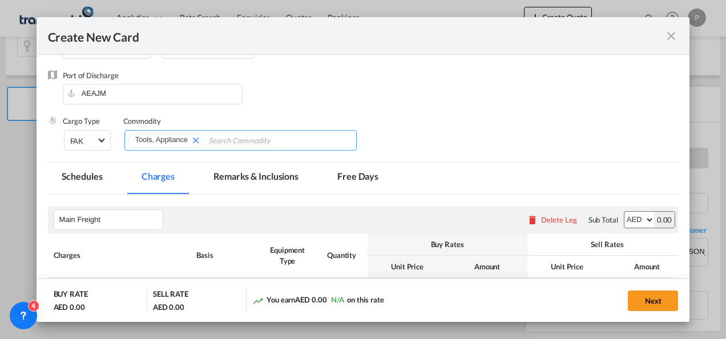
scroll to position [270, 0]
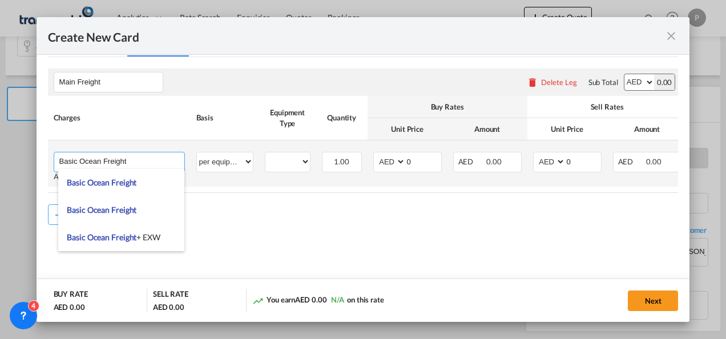
click at [98, 157] on input "Basic Ocean Freight" at bounding box center [121, 160] width 125 height 17
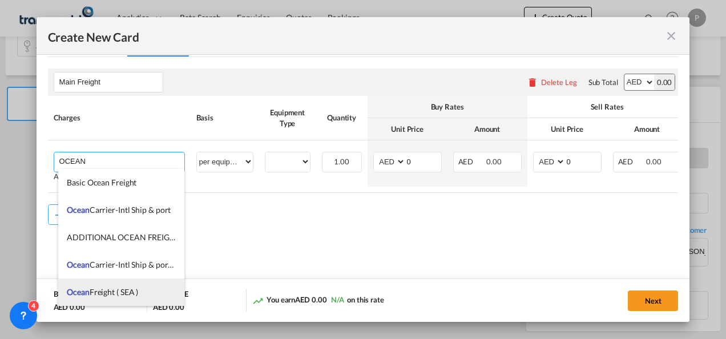
drag, startPoint x: 125, startPoint y: 289, endPoint x: 139, endPoint y: 291, distance: 13.9
click at [139, 291] on li "Ocean Freight ( SEA )" at bounding box center [121, 291] width 126 height 27
type input "Ocean Freight ( SEA )"
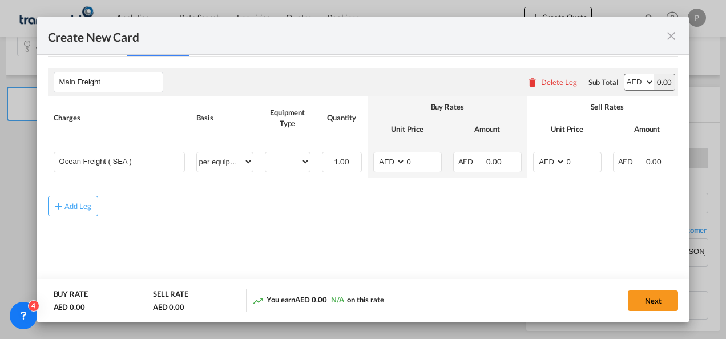
click at [139, 291] on div "BUY RATE AED 0.00" at bounding box center [101, 300] width 94 height 23
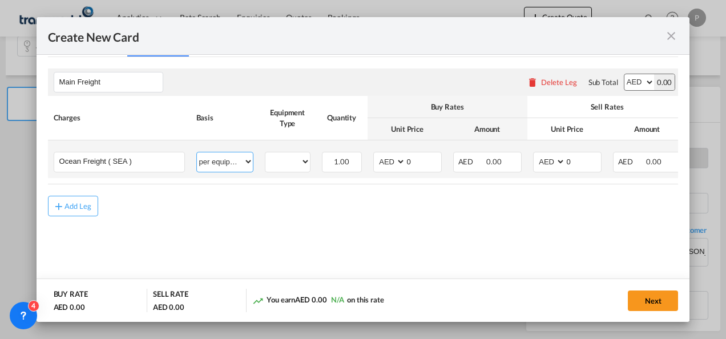
click at [224, 161] on select "per equipment per container per B/L per shipping bill per shipment % on freight…" at bounding box center [225, 161] width 56 height 18
select select "per shipment"
click at [197, 152] on select "per equipment per container per B/L per shipping bill per shipment % on freight…" at bounding box center [225, 161] width 56 height 18
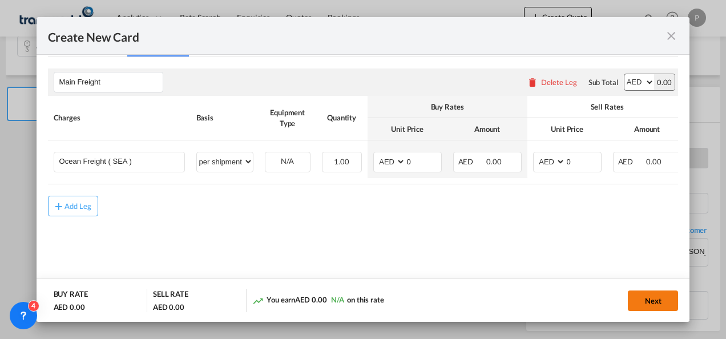
click at [643, 297] on button "Next" at bounding box center [652, 300] width 50 height 21
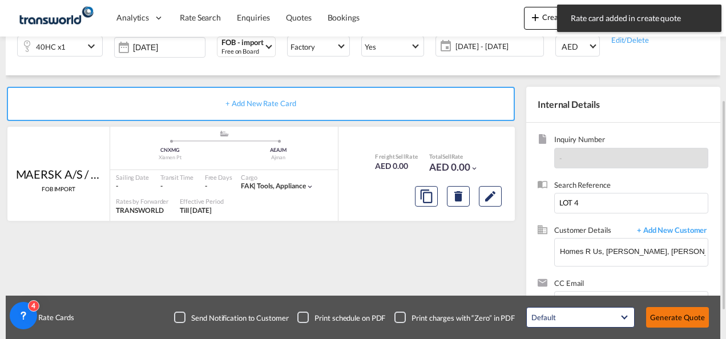
click at [679, 317] on button "Generate Quote" at bounding box center [677, 317] width 63 height 21
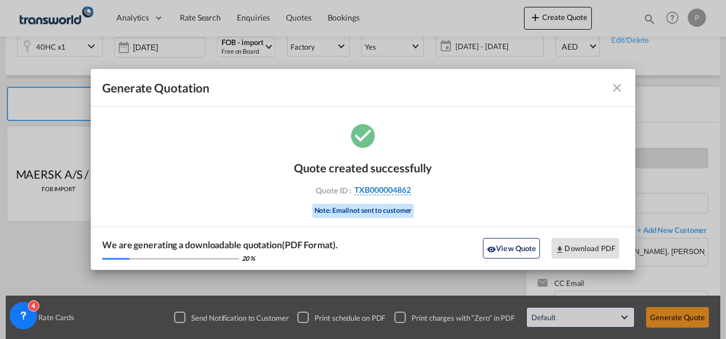
click at [397, 193] on span "TXB000004862" at bounding box center [382, 190] width 56 height 10
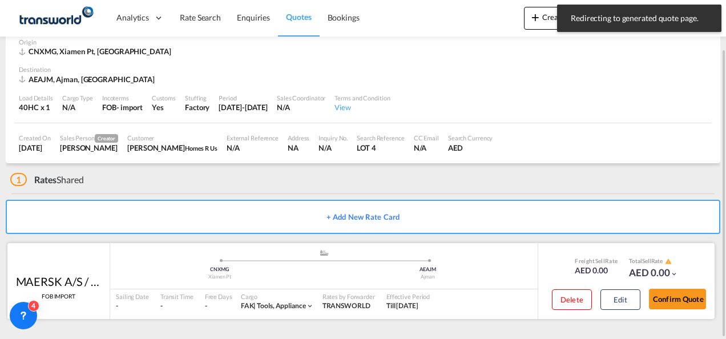
scroll to position [57, 0]
click at [674, 300] on button "Confirm Quote" at bounding box center [677, 299] width 57 height 21
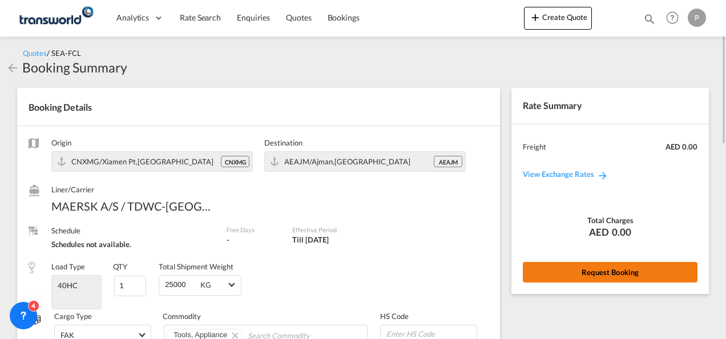
click at [574, 269] on button "Request Booking" at bounding box center [609, 272] width 175 height 21
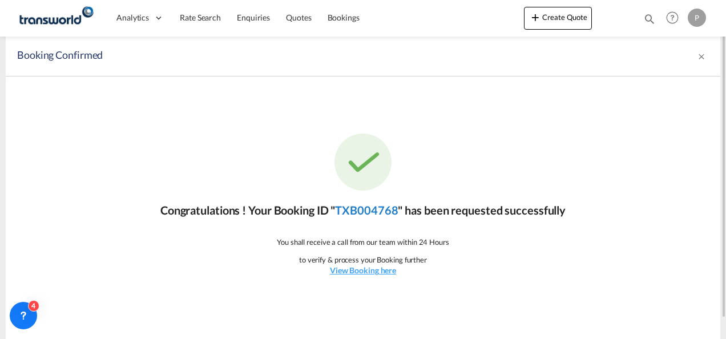
click at [389, 212] on link "TXB004768" at bounding box center [366, 210] width 63 height 14
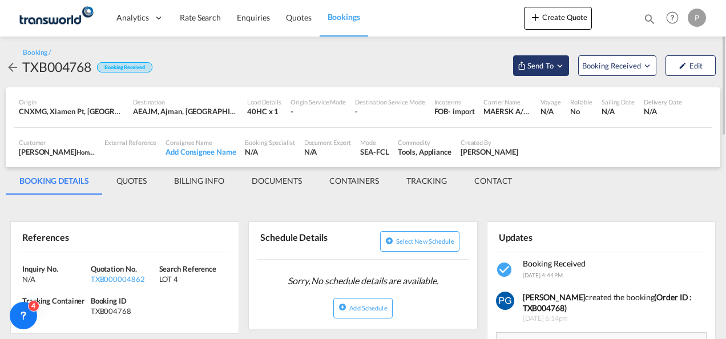
click at [532, 63] on span "Send To" at bounding box center [540, 65] width 29 height 11
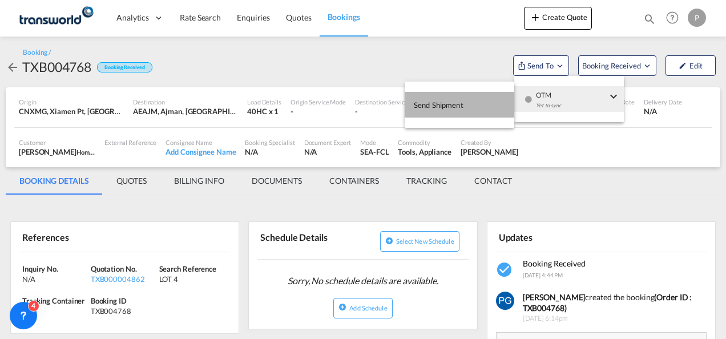
click at [444, 104] on span "Send Shipment" at bounding box center [439, 105] width 50 height 18
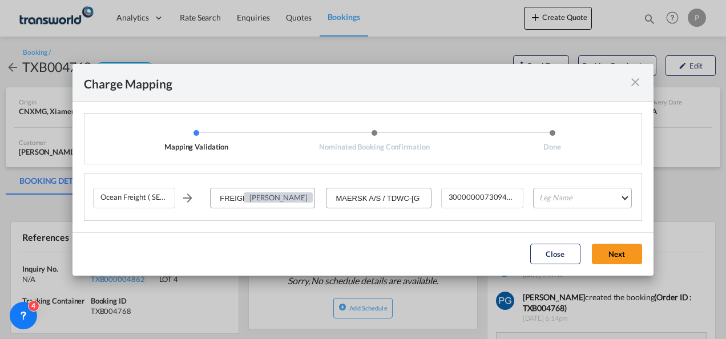
click at [536, 197] on md-select "Leg Name HANDLING ORIGIN VESSEL HANDLING DESTINATION OTHERS TL PICK UP CUSTOMS …" at bounding box center [582, 198] width 99 height 21
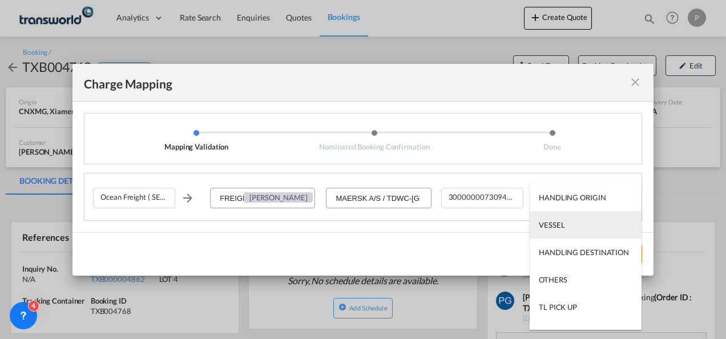
click at [567, 237] on md-option "VESSEL" at bounding box center [585, 224] width 112 height 27
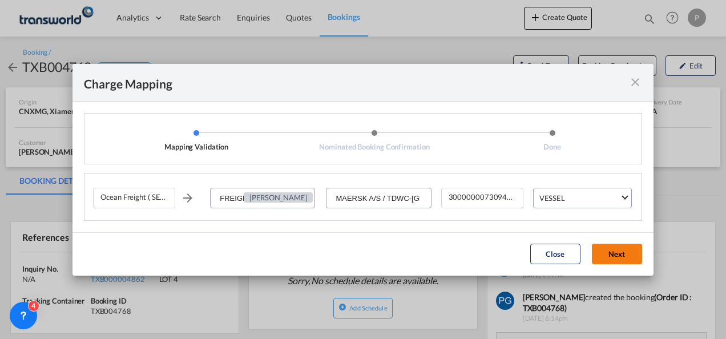
click at [622, 261] on button "Next" at bounding box center [617, 254] width 50 height 21
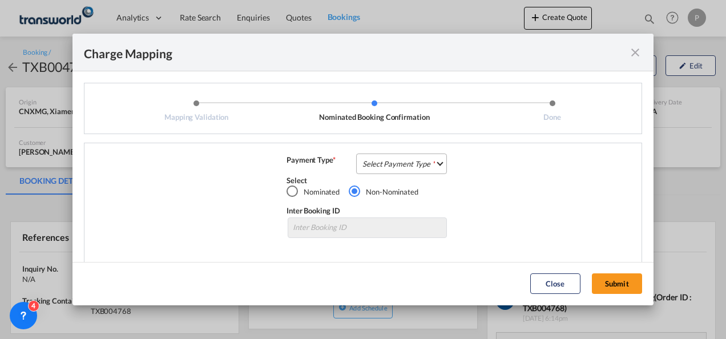
click at [428, 163] on md-select "Select Payment Type COLLECT PREPAID" at bounding box center [401, 163] width 91 height 21
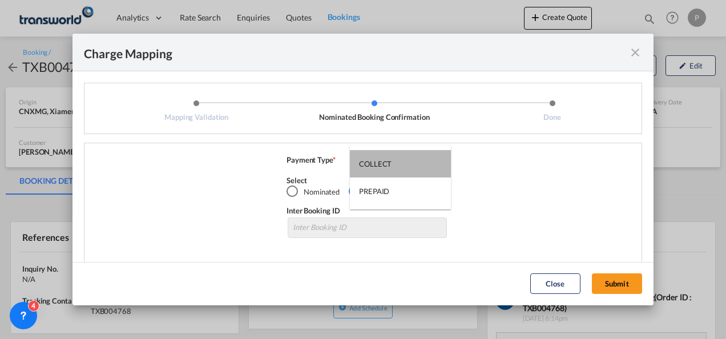
click at [428, 163] on md-option "COLLECT" at bounding box center [400, 163] width 101 height 27
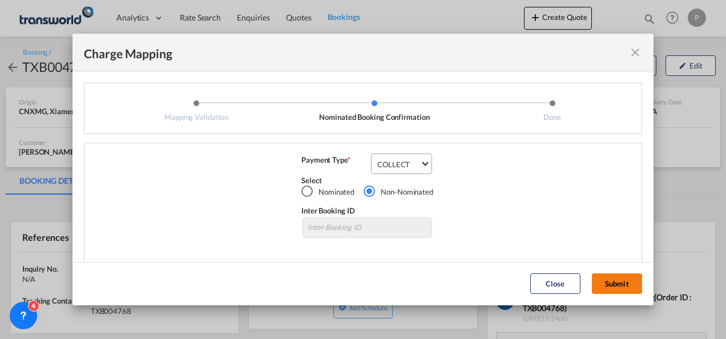
click at [611, 282] on button "Submit" at bounding box center [617, 283] width 50 height 21
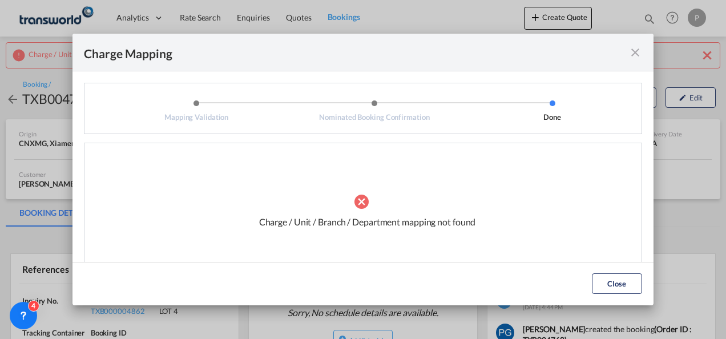
click at [635, 50] on md-icon "icon-close fg-AAA8AD cursor" at bounding box center [635, 53] width 14 height 14
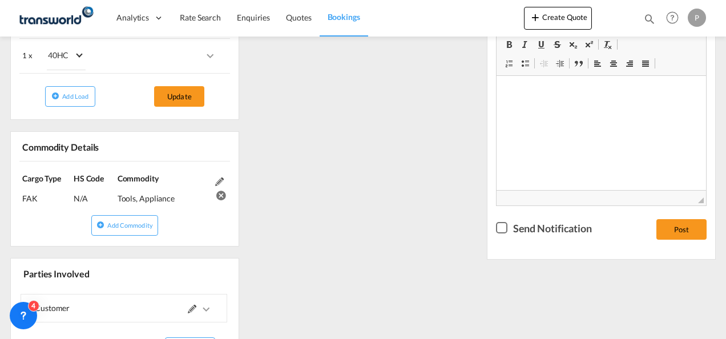
scroll to position [545, 0]
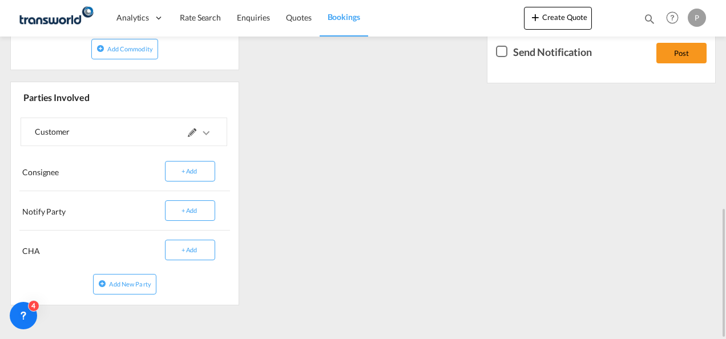
click at [192, 128] on md-icon at bounding box center [192, 132] width 9 height 9
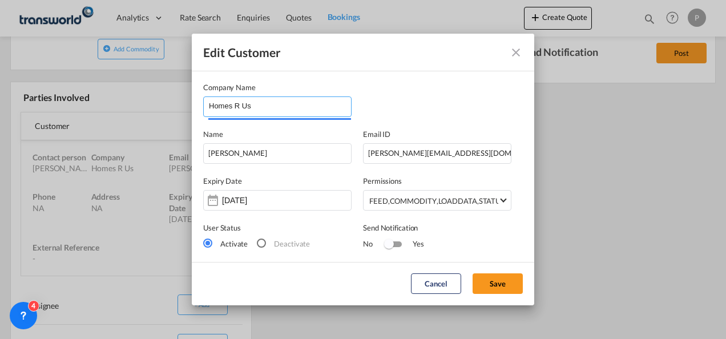
click at [264, 101] on input "Homes R Us" at bounding box center [280, 105] width 142 height 17
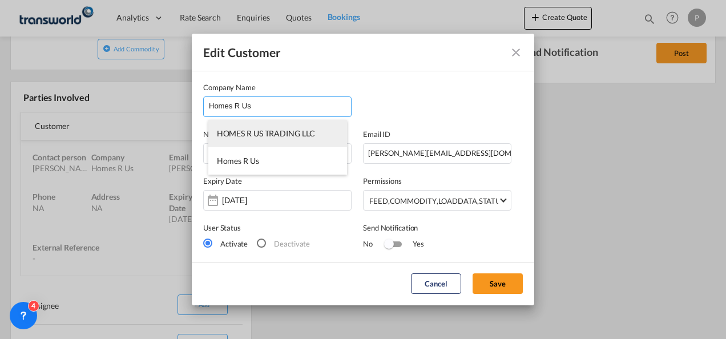
click at [274, 136] on span "HOMES R US TRADING LLC" at bounding box center [266, 133] width 98 height 10
type input "HOMES R US TRADING LLC"
type input "[EMAIL_ADDRESS][PERSON_NAME][DOMAIN_NAME]"
type input "048215568"
type input "70372"
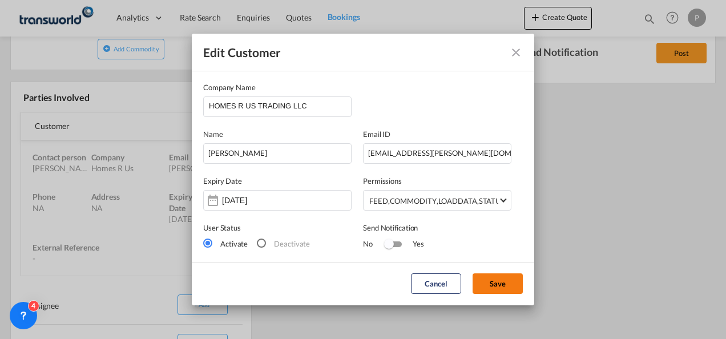
click at [489, 282] on button "Save" at bounding box center [497, 283] width 50 height 21
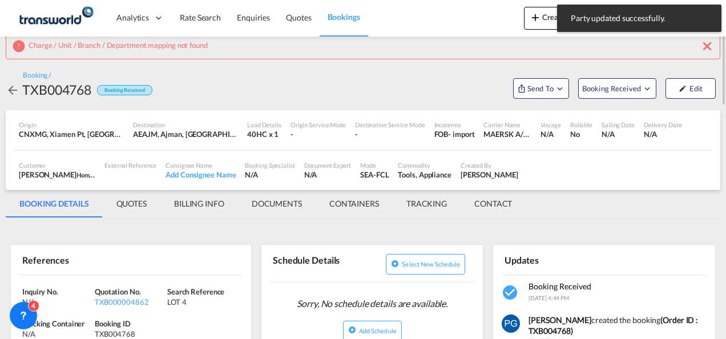
scroll to position [0, 0]
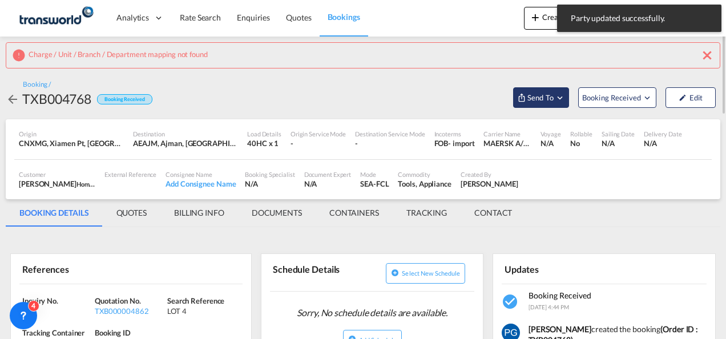
click at [542, 96] on span "Send To" at bounding box center [540, 97] width 29 height 11
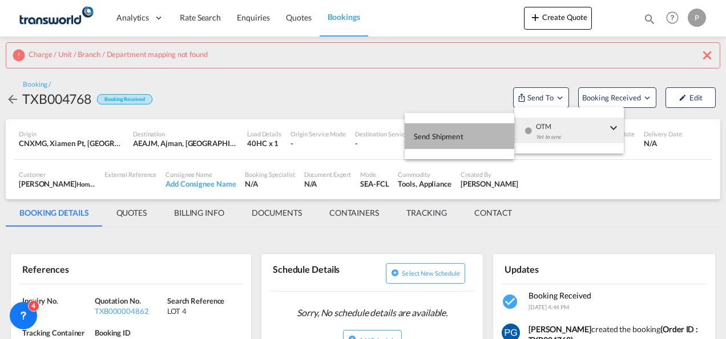
click at [471, 142] on button "Send Shipment" at bounding box center [459, 136] width 110 height 26
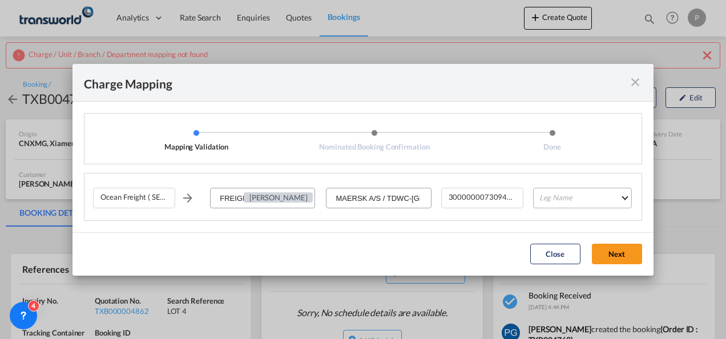
click at [562, 204] on md-select "Leg Name HANDLING ORIGIN VESSEL HANDLING DESTINATION OTHERS TL PICK UP CUSTOMS …" at bounding box center [582, 198] width 99 height 21
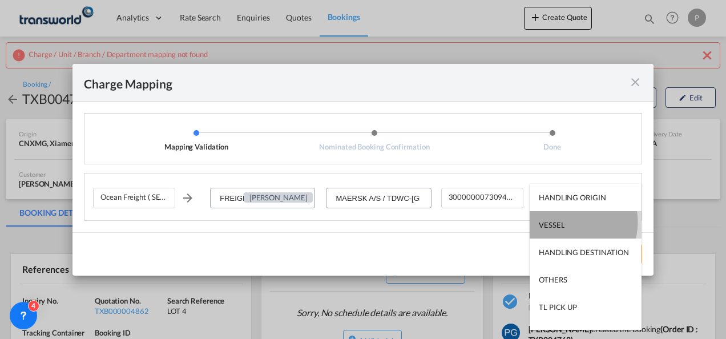
click at [568, 221] on md-option "VESSEL" at bounding box center [585, 224] width 112 height 27
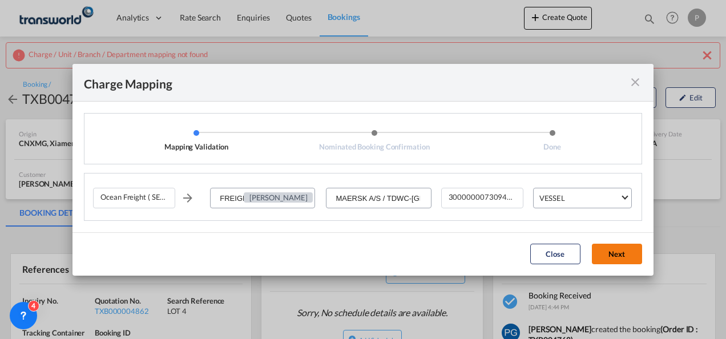
click at [630, 257] on button "Next" at bounding box center [617, 254] width 50 height 21
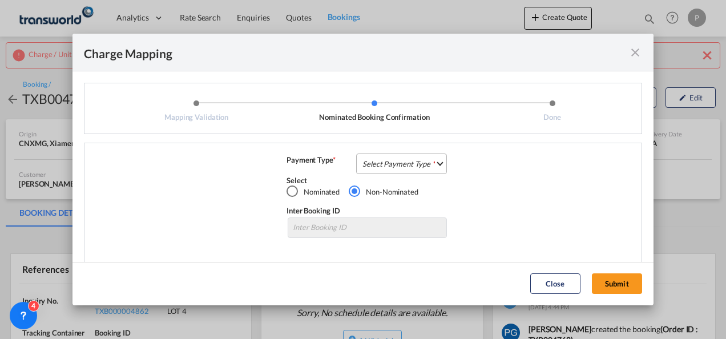
click at [421, 170] on md-select "Select Payment Type COLLECT PREPAID" at bounding box center [401, 163] width 91 height 21
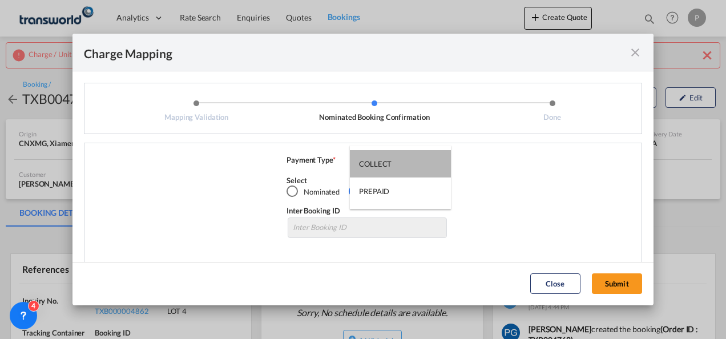
click at [421, 170] on md-option "COLLECT" at bounding box center [400, 163] width 101 height 27
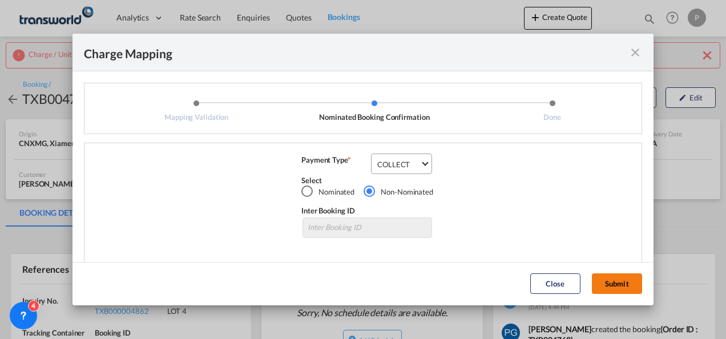
click at [610, 276] on button "Submit" at bounding box center [617, 283] width 50 height 21
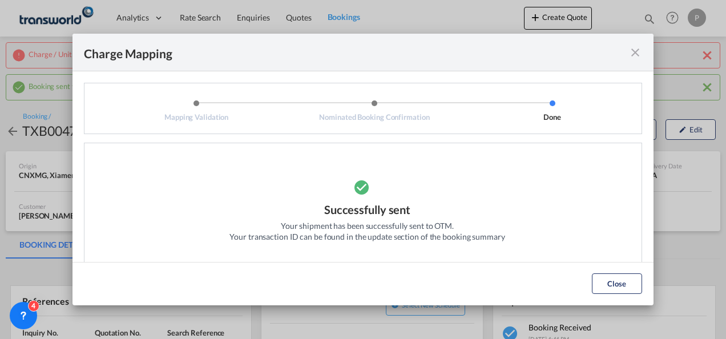
click at [633, 52] on md-icon "icon-close fg-AAA8AD cursor" at bounding box center [635, 53] width 14 height 14
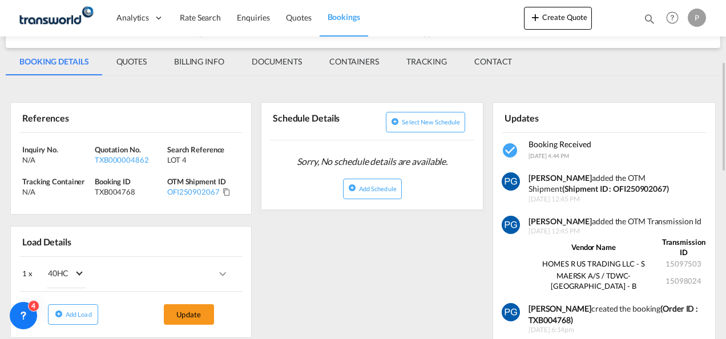
scroll to position [185, 0]
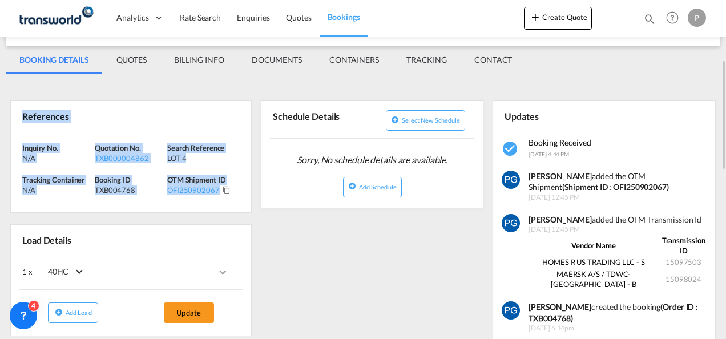
drag, startPoint x: 18, startPoint y: 111, endPoint x: 221, endPoint y: 192, distance: 218.3
click at [221, 192] on div "References Inquiry No. N/A Quotation No. TXB000004862 Search Reference LOT 4 Tr…" at bounding box center [130, 156] width 241 height 112
copy div "References Inquiry No. N/A Quotation No. TXB000004862 Search Reference LOT 4 Tr…"
click at [580, 8] on button "Create Quote" at bounding box center [558, 18] width 68 height 23
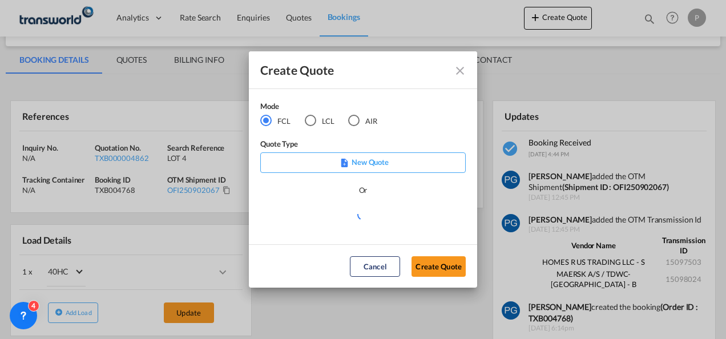
click at [310, 118] on div "LCL" at bounding box center [310, 120] width 11 height 11
click at [448, 273] on button "Create Quote" at bounding box center [438, 266] width 54 height 21
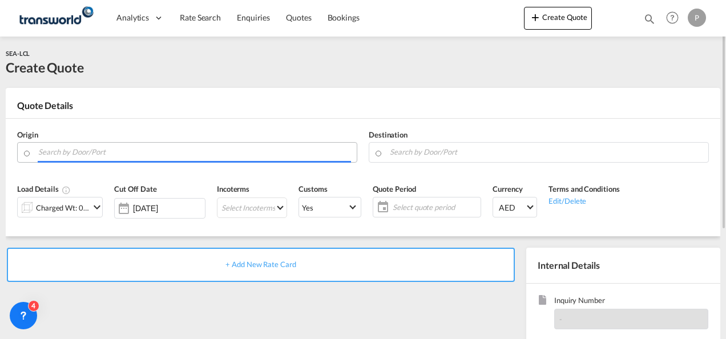
click at [89, 155] on input "Search by Door/Port" at bounding box center [194, 152] width 313 height 20
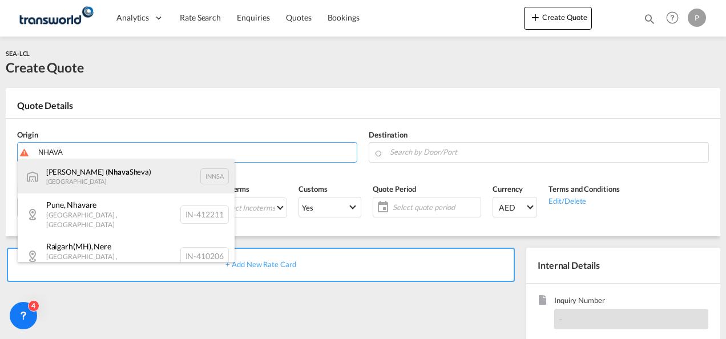
click at [94, 179] on div "[PERSON_NAME] ( [PERSON_NAME]) [GEOGRAPHIC_DATA] INNSA" at bounding box center [126, 176] width 217 height 34
type input "[PERSON_NAME] ([PERSON_NAME]), [GEOGRAPHIC_DATA]"
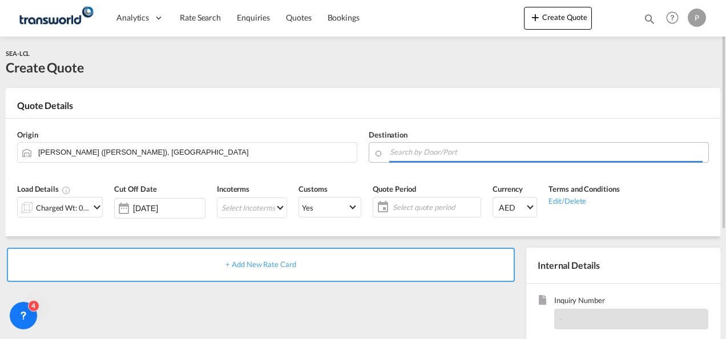
click at [441, 155] on input "Search by Door/Port" at bounding box center [546, 152] width 313 height 20
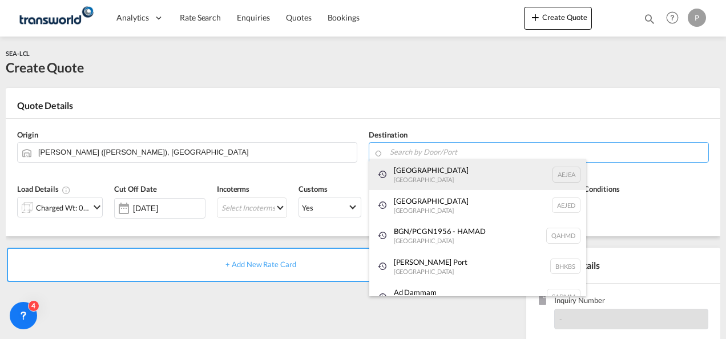
click at [436, 176] on div "[GEOGRAPHIC_DATA] [GEOGRAPHIC_DATA]" at bounding box center [477, 174] width 217 height 31
type input "[GEOGRAPHIC_DATA], [GEOGRAPHIC_DATA]"
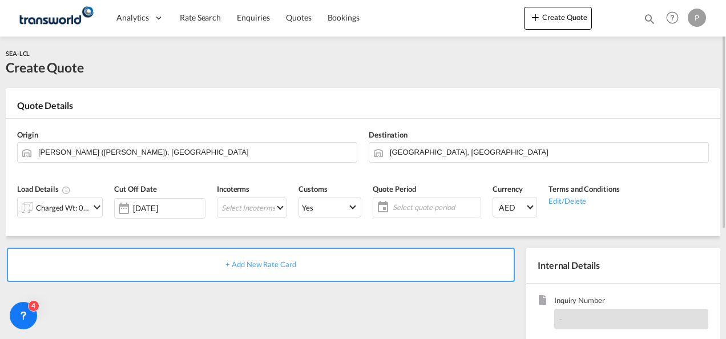
click at [91, 204] on md-icon "icon-chevron-down" at bounding box center [97, 207] width 14 height 14
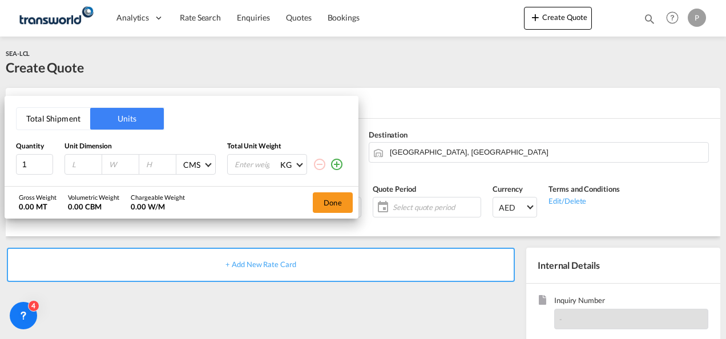
click at [80, 117] on button "Total Shipment" at bounding box center [54, 119] width 74 height 22
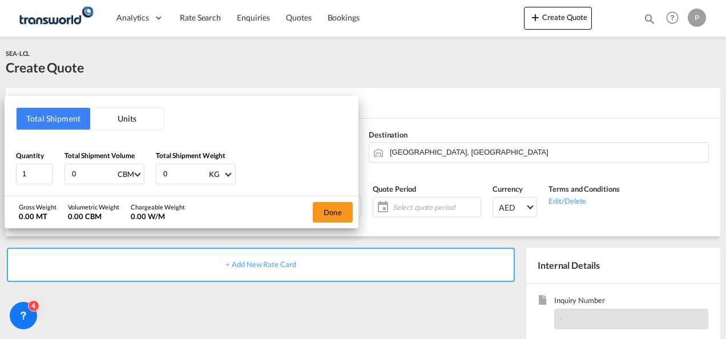
click at [97, 172] on input "0" at bounding box center [94, 173] width 46 height 19
type input "2.46"
click at [191, 176] on input "0" at bounding box center [185, 173] width 46 height 19
type input "734"
click at [330, 206] on button "Done" at bounding box center [333, 212] width 40 height 21
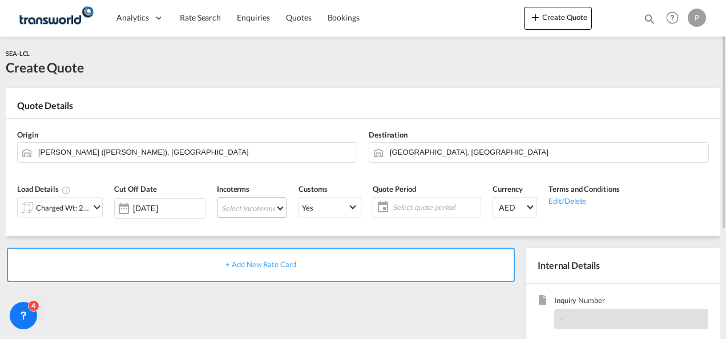
click at [246, 202] on md-select "Select Incoterms DPU - import Delivery at Place Unloaded CIF - export Cost,Insu…" at bounding box center [252, 207] width 70 height 21
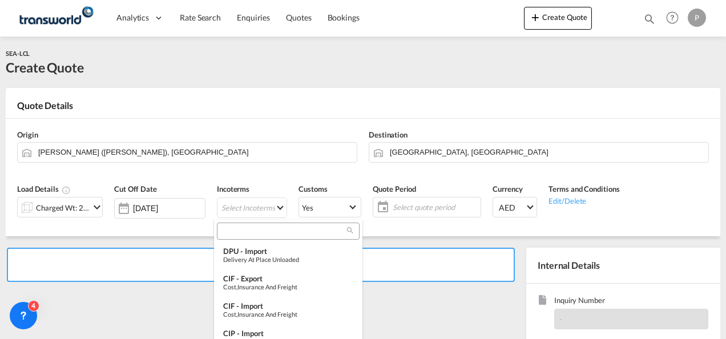
click at [246, 229] on input "search" at bounding box center [283, 231] width 127 height 10
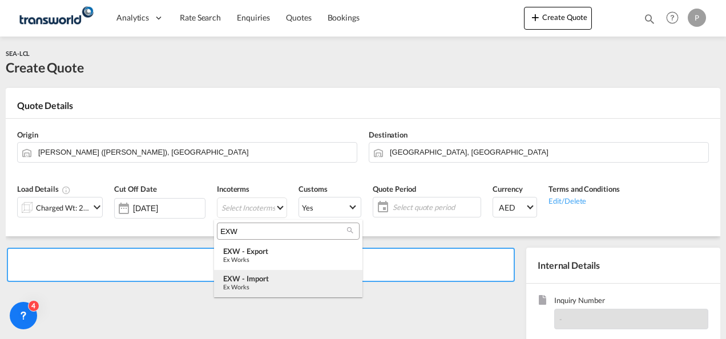
type input "EXW"
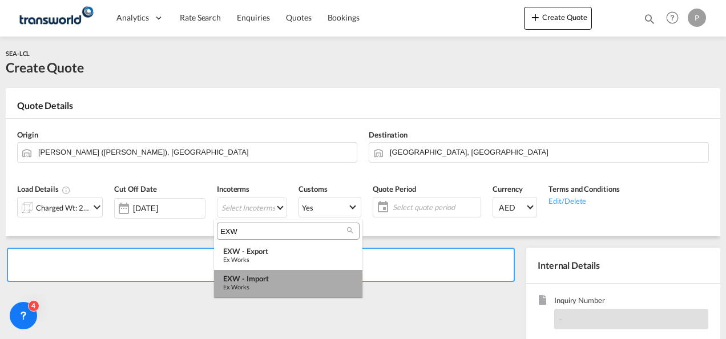
click at [265, 283] on div "Ex Works" at bounding box center [288, 286] width 130 height 7
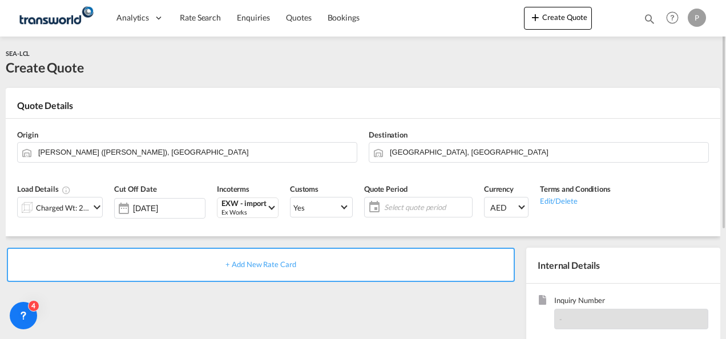
click at [417, 206] on span "Select quote period" at bounding box center [426, 207] width 85 height 10
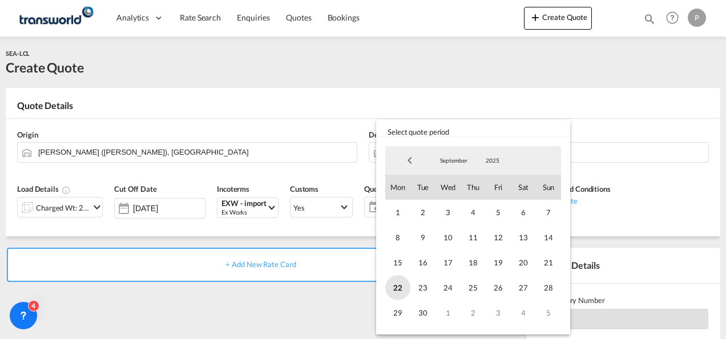
click at [399, 283] on span "22" at bounding box center [397, 287] width 25 height 25
click at [420, 308] on span "30" at bounding box center [422, 312] width 25 height 25
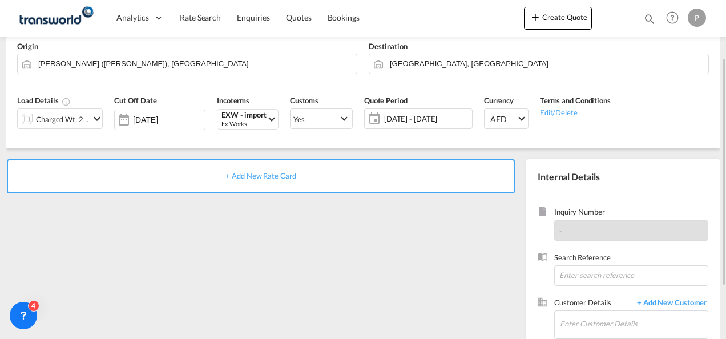
scroll to position [89, 0]
click at [592, 277] on input at bounding box center [631, 275] width 154 height 21
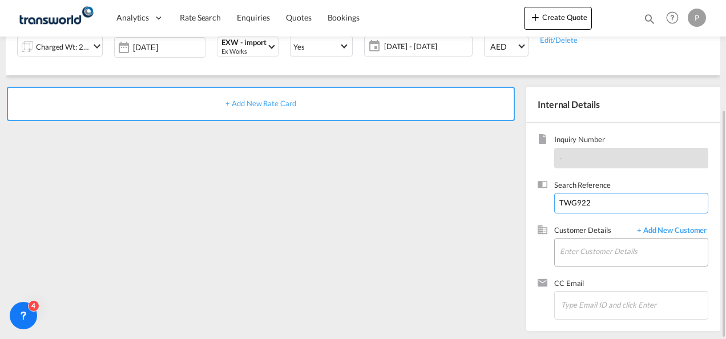
type input "TWG922"
click at [574, 242] on input "Enter Customer Details" at bounding box center [634, 251] width 148 height 26
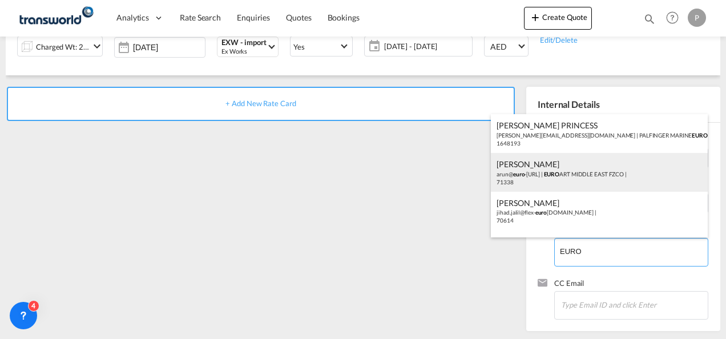
click at [566, 176] on div "[PERSON_NAME] [PERSON_NAME]@ euro -[URL] | EURO ART [GEOGRAPHIC_DATA] FZCO | 71…" at bounding box center [599, 172] width 217 height 39
type input "EUROART MIDDLE EAST FZCO, [PERSON_NAME], [PERSON_NAME][EMAIL_ADDRESS][DOMAIN_NA…"
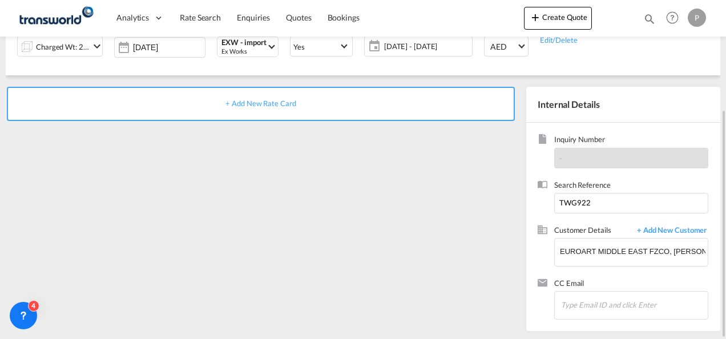
click at [251, 100] on span "+ Add New Rate Card" at bounding box center [260, 103] width 70 height 9
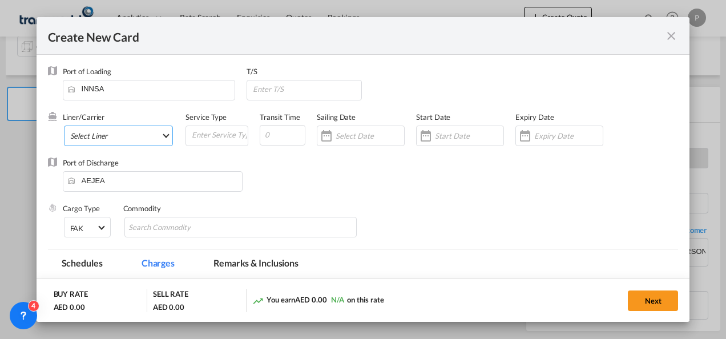
click at [123, 131] on md-select "Select Liner 2HM LOGISTICS D.O.O. / TDWC-CAPODISTRI 2HM LOGISTICS D.O.O. / TDWC…" at bounding box center [119, 135] width 110 height 21
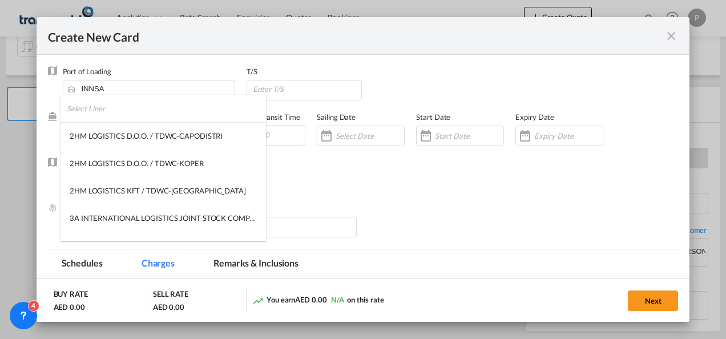
click at [124, 113] on input "search" at bounding box center [166, 108] width 199 height 27
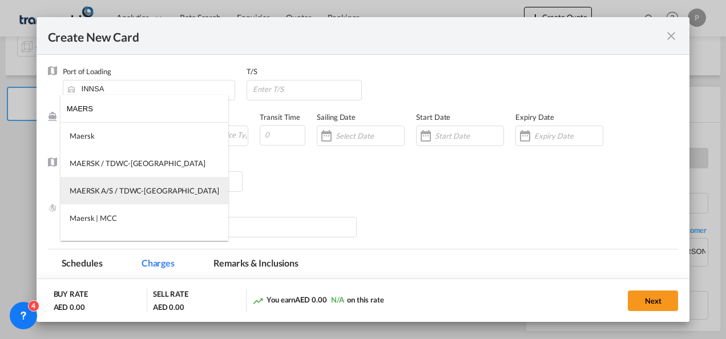
type input "MAERS"
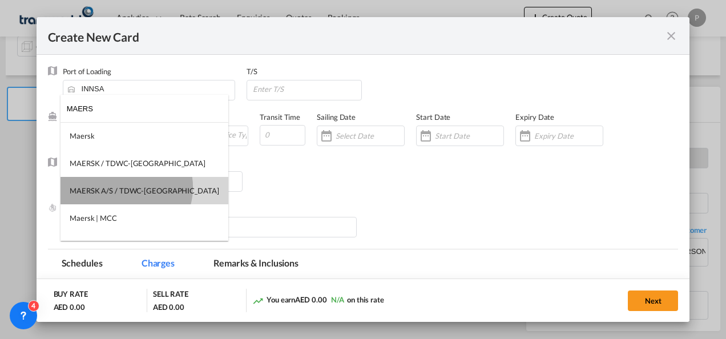
click at [125, 187] on div "MAERSK A/S / TDWC-[GEOGRAPHIC_DATA]" at bounding box center [144, 190] width 149 height 10
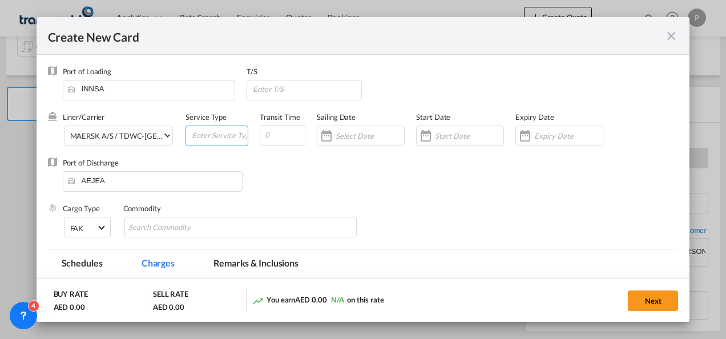
click at [206, 135] on input "Create New Card ..." at bounding box center [219, 134] width 57 height 17
type input "EXW IMPORT"
click at [553, 140] on input "Create New Card ..." at bounding box center [568, 135] width 68 height 9
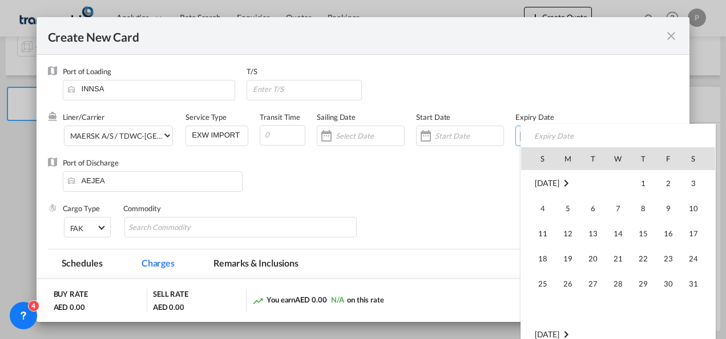
scroll to position [264222, 0]
click at [598, 299] on span "30" at bounding box center [592, 308] width 23 height 23
type input "[DATE]"
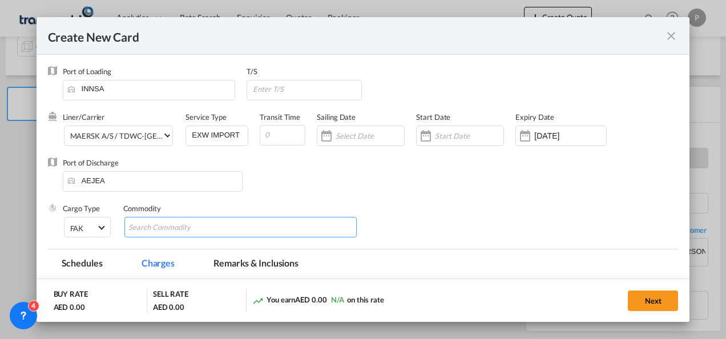
click at [234, 232] on md-chips-wrap "Chips container with autocompletion. Enter the text area, type text to search, …" at bounding box center [240, 227] width 233 height 21
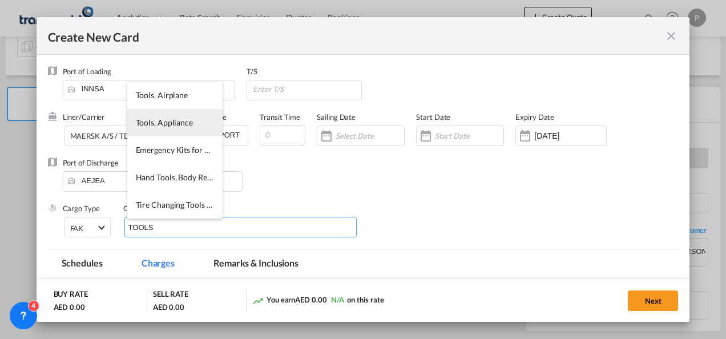
type input "TOOLS"
click at [183, 118] on span "Tools, Appliance" at bounding box center [164, 123] width 57 height 10
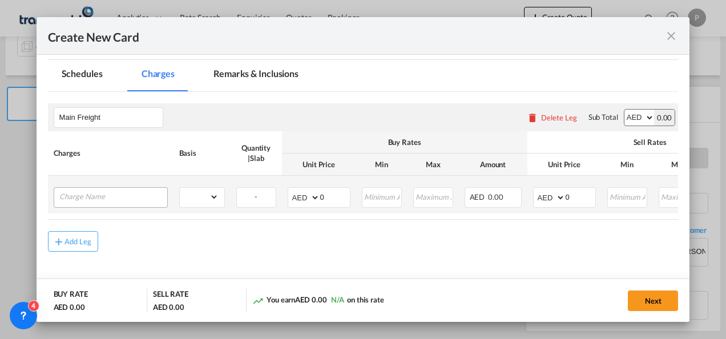
scroll to position [168, 0]
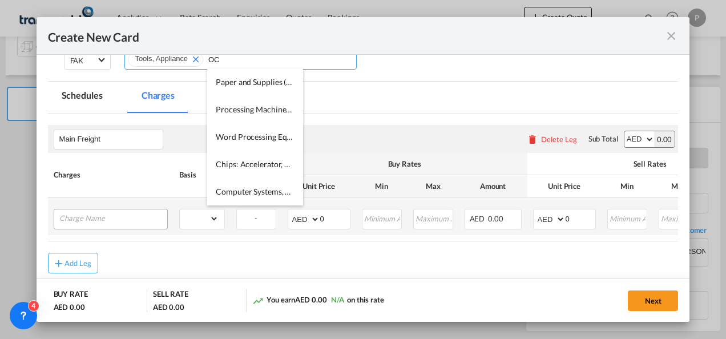
type input "O"
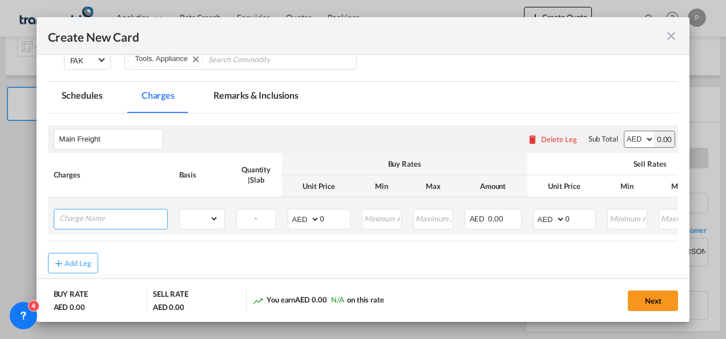
click at [115, 220] on input "Charge Name" at bounding box center [113, 217] width 108 height 17
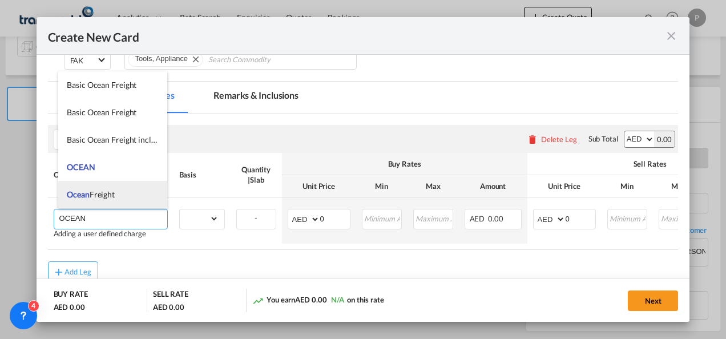
click at [115, 201] on li "Ocean Freight" at bounding box center [112, 194] width 109 height 27
type input "Ocean Freight"
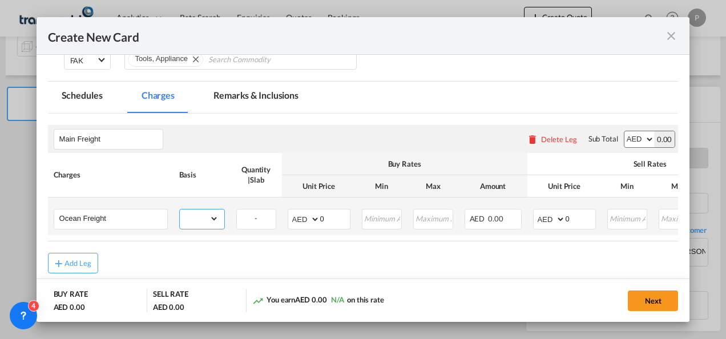
click at [206, 212] on select "gross_weight volumetric_weight per_shipment per_bl per_km per_hawb per_kg flat …" at bounding box center [199, 218] width 39 height 18
select select "per_shipment"
click at [180, 209] on select "gross_weight volumetric_weight per_shipment per_bl per_km per_hawb per_kg flat …" at bounding box center [199, 218] width 39 height 18
click at [578, 221] on input "0" at bounding box center [580, 217] width 30 height 17
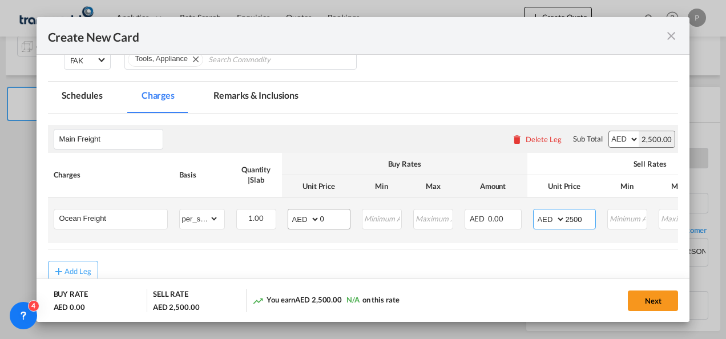
type input "2500"
click at [331, 219] on input "0" at bounding box center [335, 217] width 30 height 17
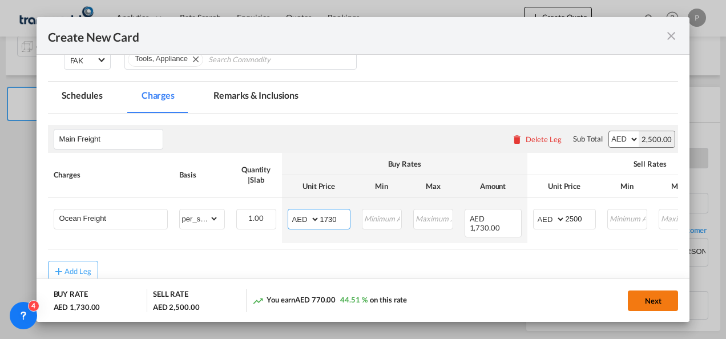
type input "1730"
click at [649, 302] on button "Next" at bounding box center [652, 300] width 50 height 21
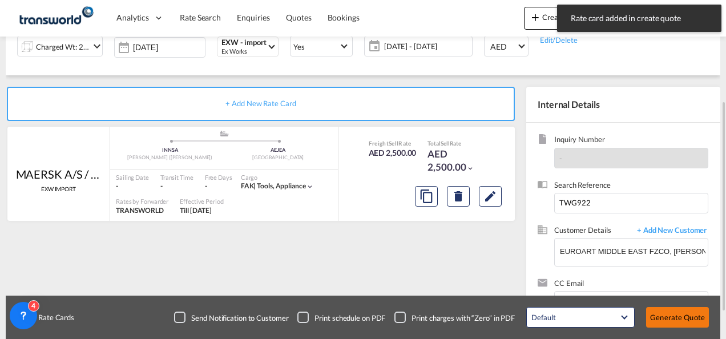
click at [674, 314] on button "Generate Quote" at bounding box center [677, 317] width 63 height 21
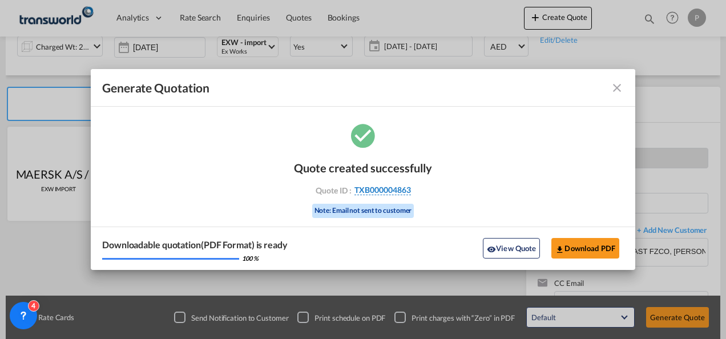
click at [384, 191] on span "TXB000004863" at bounding box center [382, 190] width 56 height 10
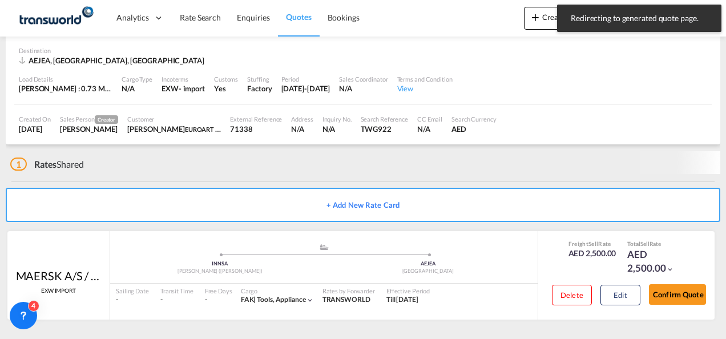
scroll to position [70, 0]
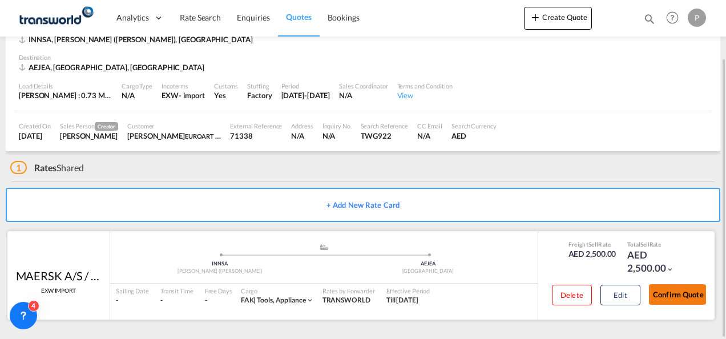
click at [663, 293] on button "Confirm Quote" at bounding box center [677, 294] width 57 height 21
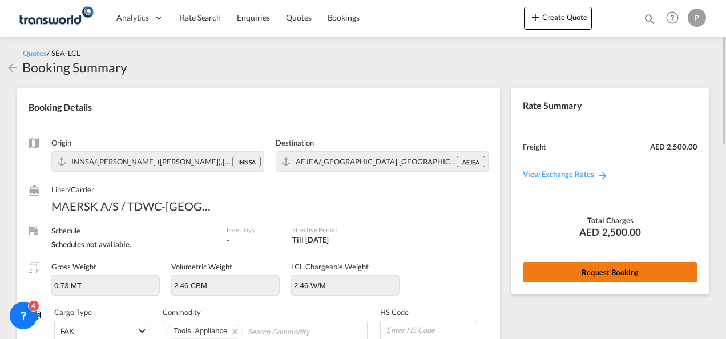
click at [594, 273] on button "Request Booking" at bounding box center [609, 272] width 175 height 21
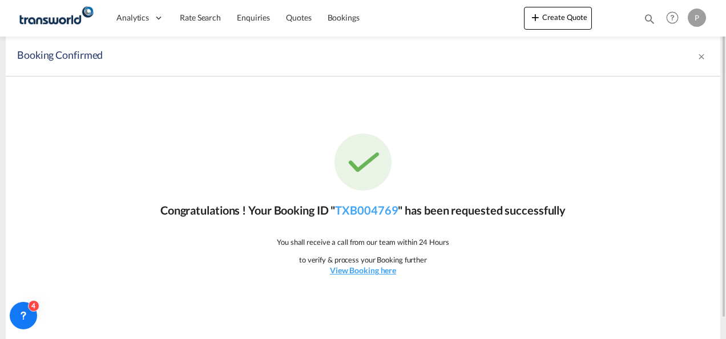
click at [359, 217] on p "Congratulations ! Your Booking ID " TXB004769 " has been requested successfully" at bounding box center [362, 210] width 405 height 16
click at [362, 213] on link "TXB004769" at bounding box center [366, 210] width 63 height 14
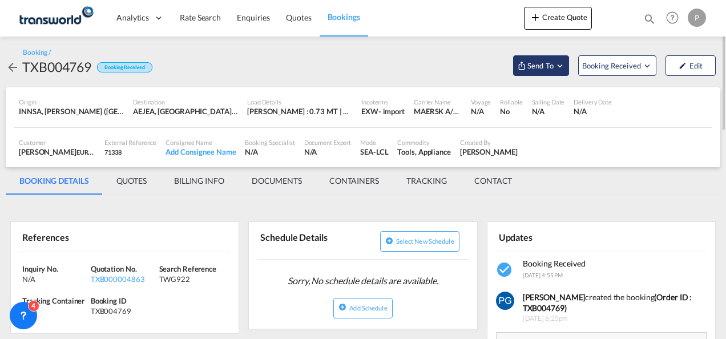
click at [537, 62] on span "Send To" at bounding box center [540, 65] width 29 height 11
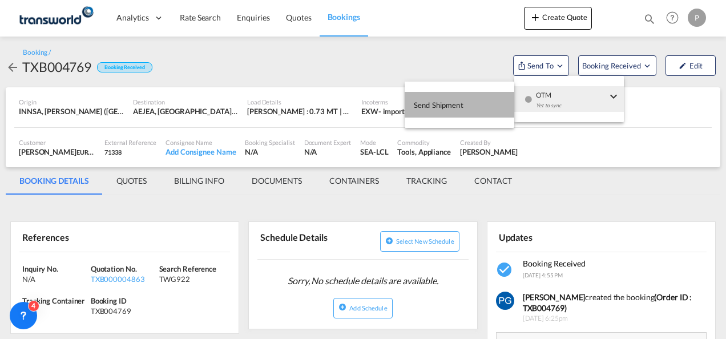
click at [465, 105] on button "Send Shipment" at bounding box center [459, 105] width 110 height 26
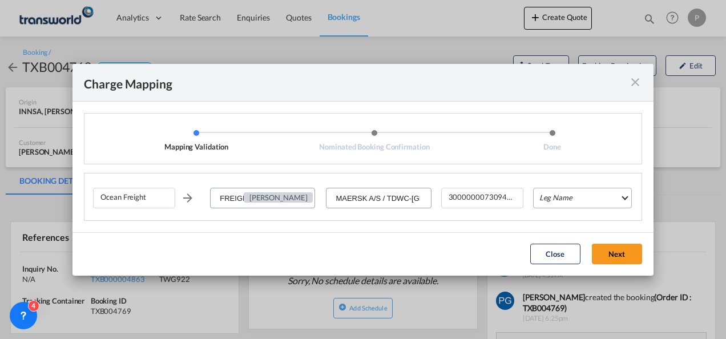
click at [547, 194] on md-select "Leg Name HANDLING ORIGIN VESSEL HANDLING DESTINATION OTHERS TL PICK UP CUSTOMS …" at bounding box center [582, 198] width 99 height 21
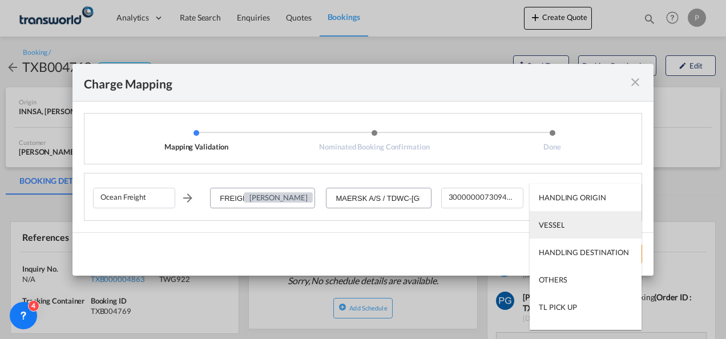
click at [552, 213] on md-option "VESSEL" at bounding box center [585, 224] width 112 height 27
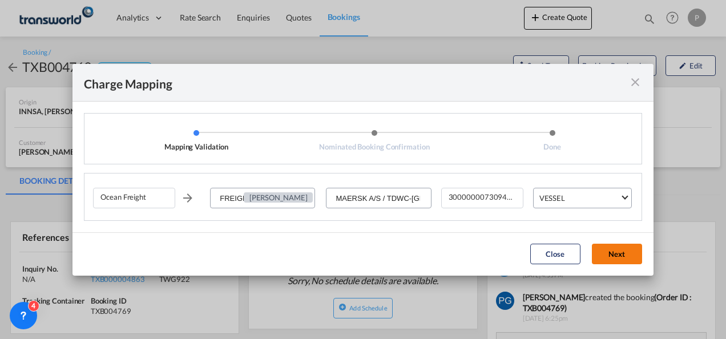
click at [610, 261] on button "Next" at bounding box center [617, 254] width 50 height 21
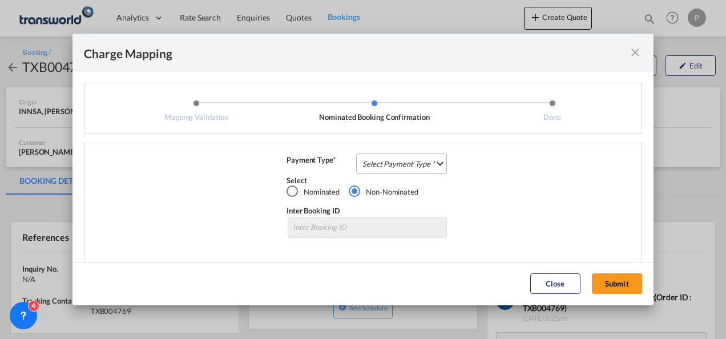
click at [415, 163] on md-select "Select Payment Type COLLECT PREPAID" at bounding box center [401, 163] width 91 height 21
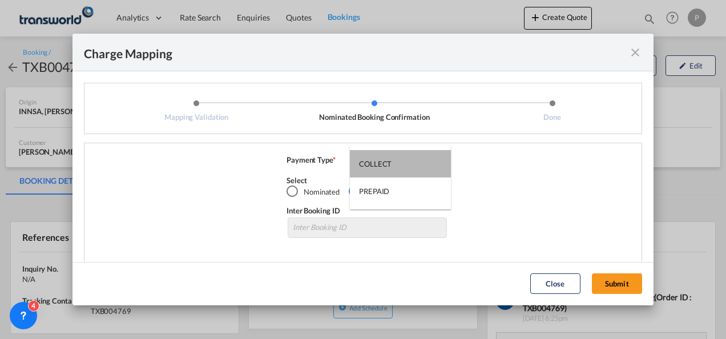
click at [415, 163] on md-option "COLLECT" at bounding box center [400, 163] width 101 height 27
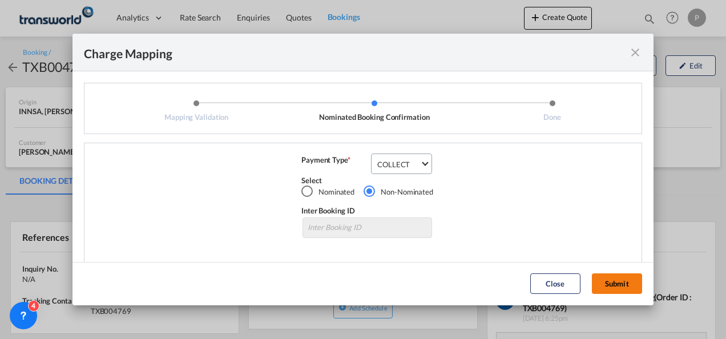
click at [615, 281] on button "Submit" at bounding box center [617, 283] width 50 height 21
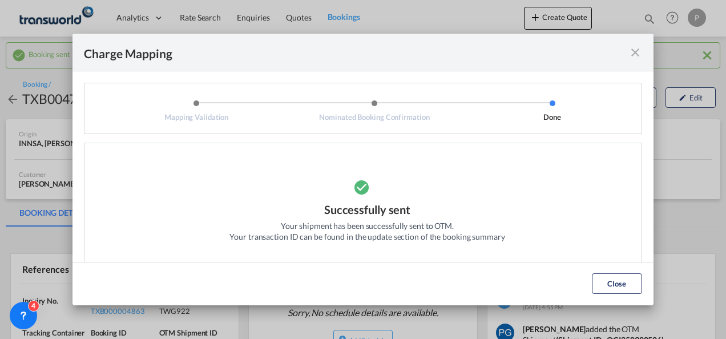
click at [639, 50] on md-icon "icon-close fg-AAA8AD cursor" at bounding box center [635, 53] width 14 height 14
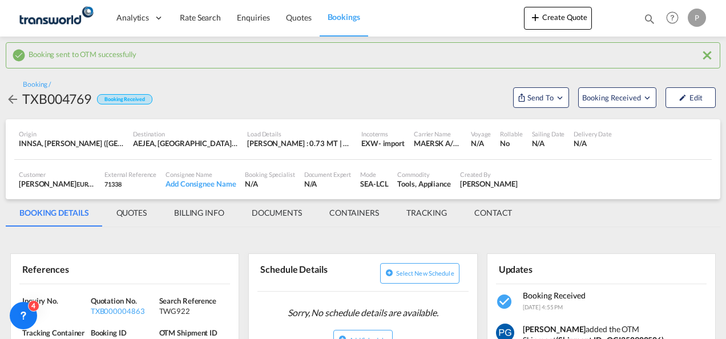
scroll to position [82, 0]
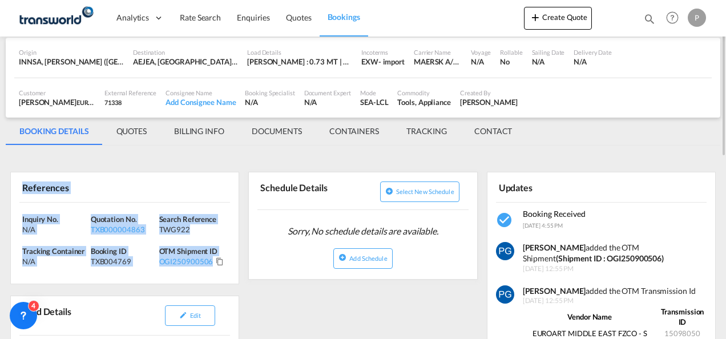
drag, startPoint x: 17, startPoint y: 181, endPoint x: 218, endPoint y: 269, distance: 218.9
click at [218, 269] on div "References Inquiry No. N/A Quotation No. TXB000004863 Search Reference TWG922 T…" at bounding box center [124, 228] width 229 height 112
copy div "References Inquiry No. N/A Quotation No. TXB000004863 Search Reference TWG922 T…"
